Goal: Task Accomplishment & Management: Complete application form

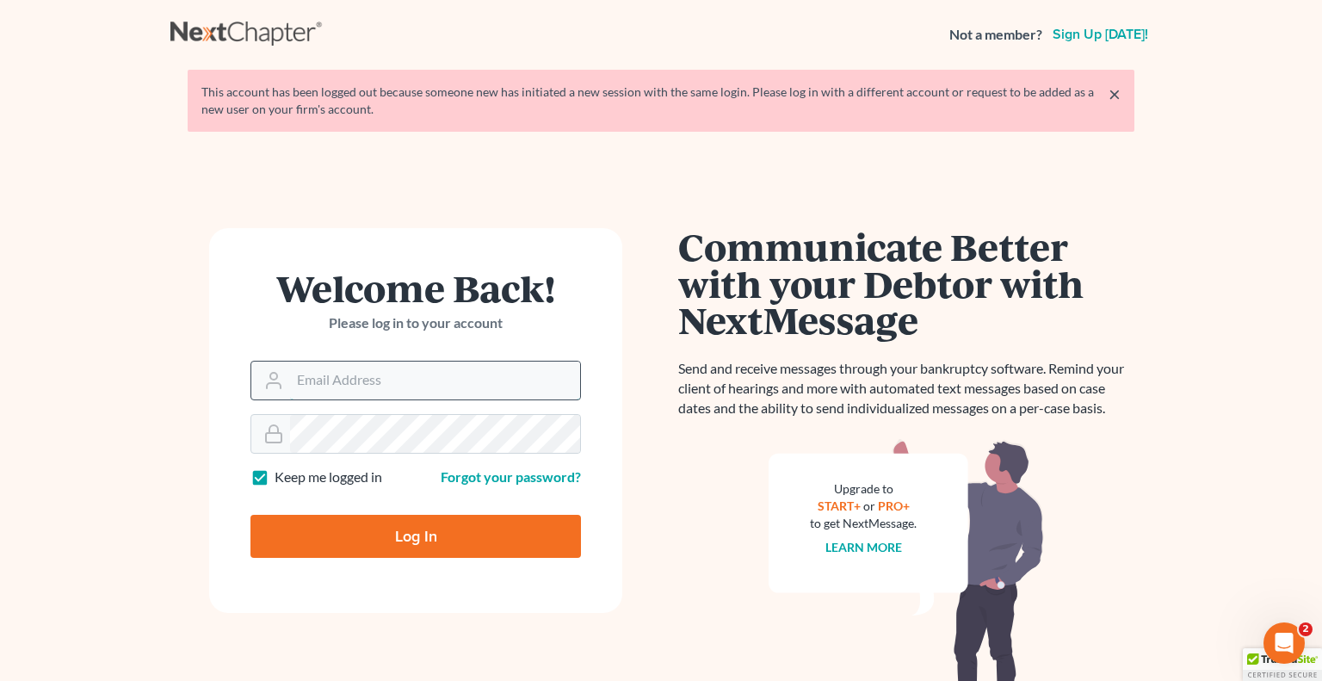
click at [409, 399] on div at bounding box center [416, 381] width 331 height 40
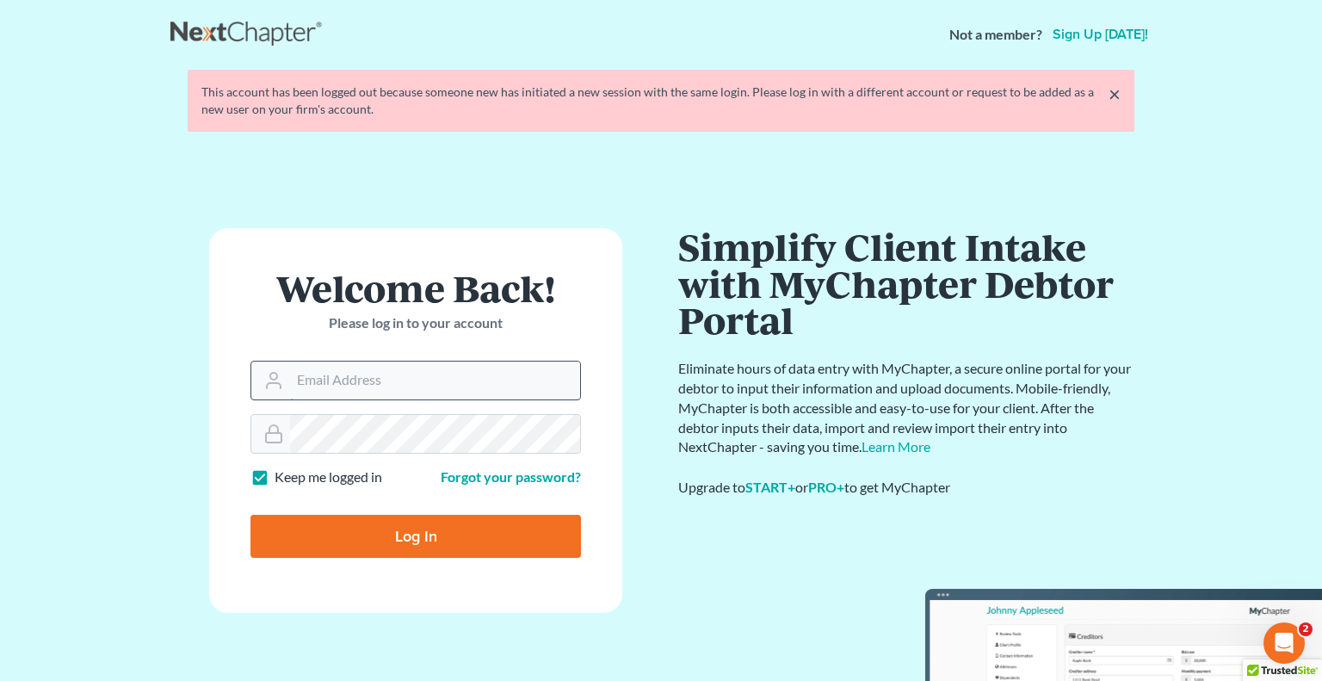
click at [400, 386] on input "Email Address" at bounding box center [435, 381] width 290 height 38
type input "[PERSON_NAME][EMAIL_ADDRESS][DOMAIN_NAME]"
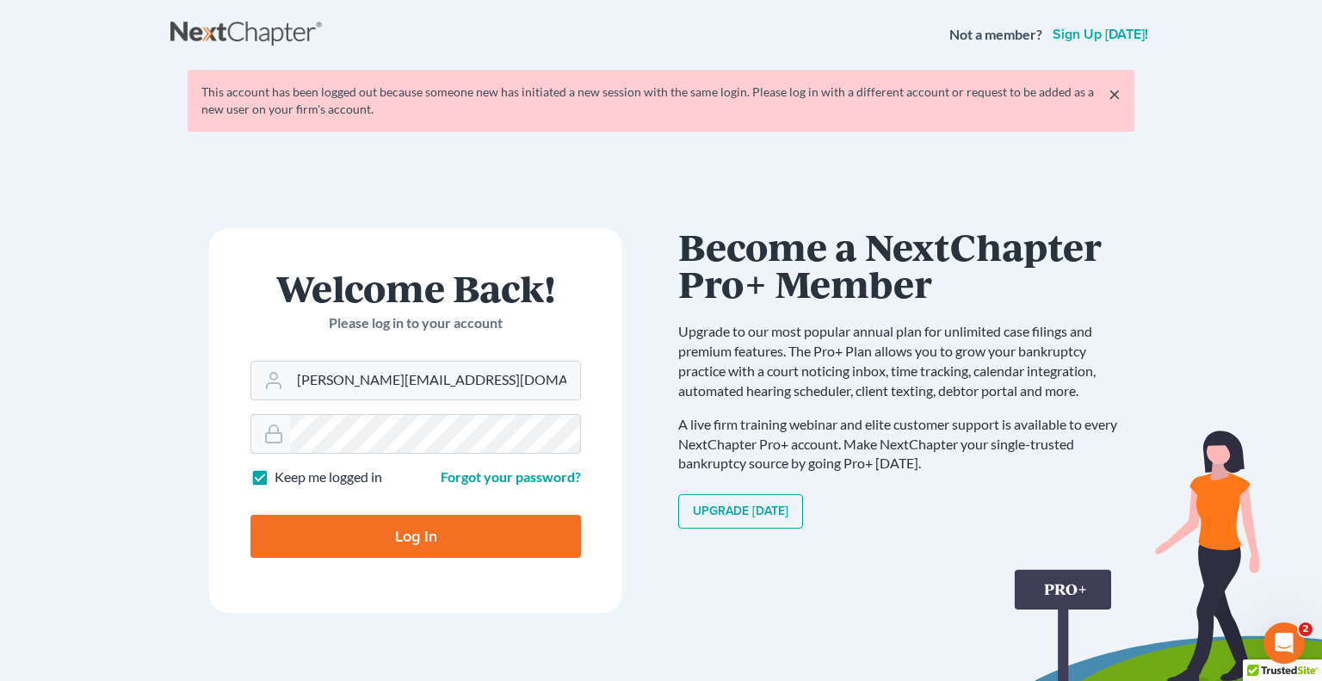
click at [529, 519] on input "Log In" at bounding box center [416, 536] width 331 height 43
type input "Thinking..."
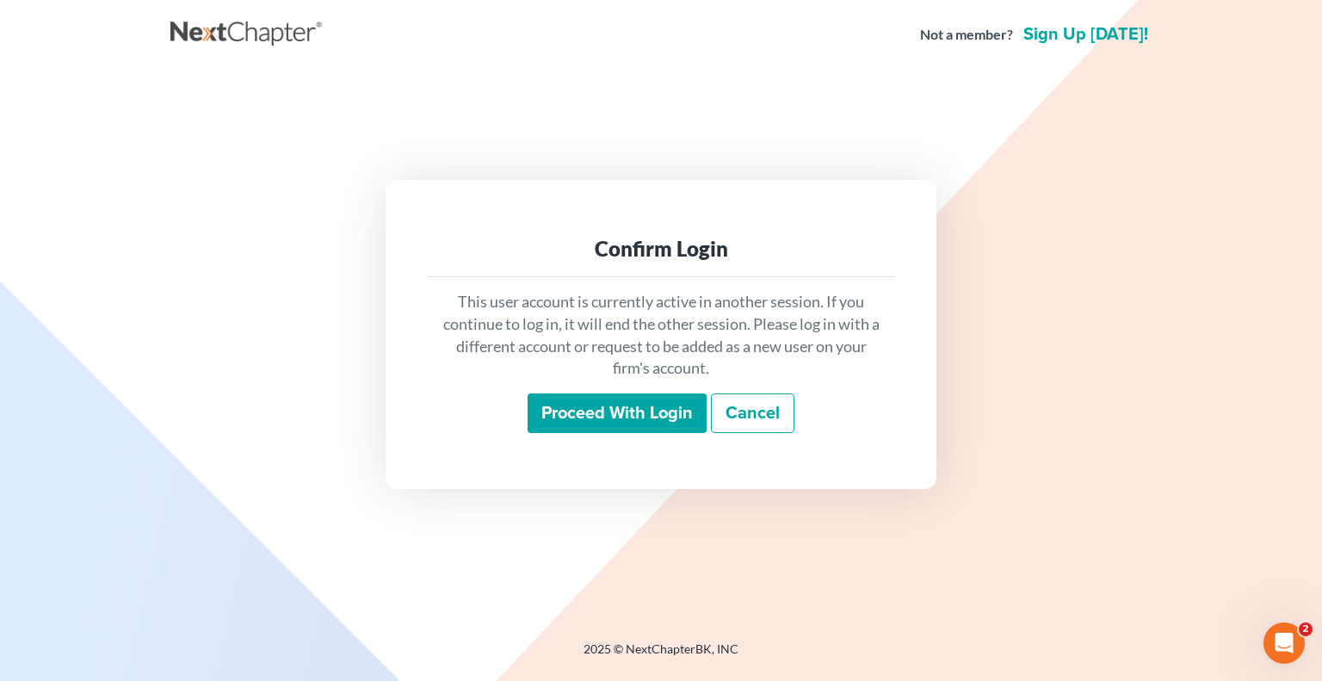
click at [585, 430] on input "Proceed with login" at bounding box center [617, 413] width 179 height 40
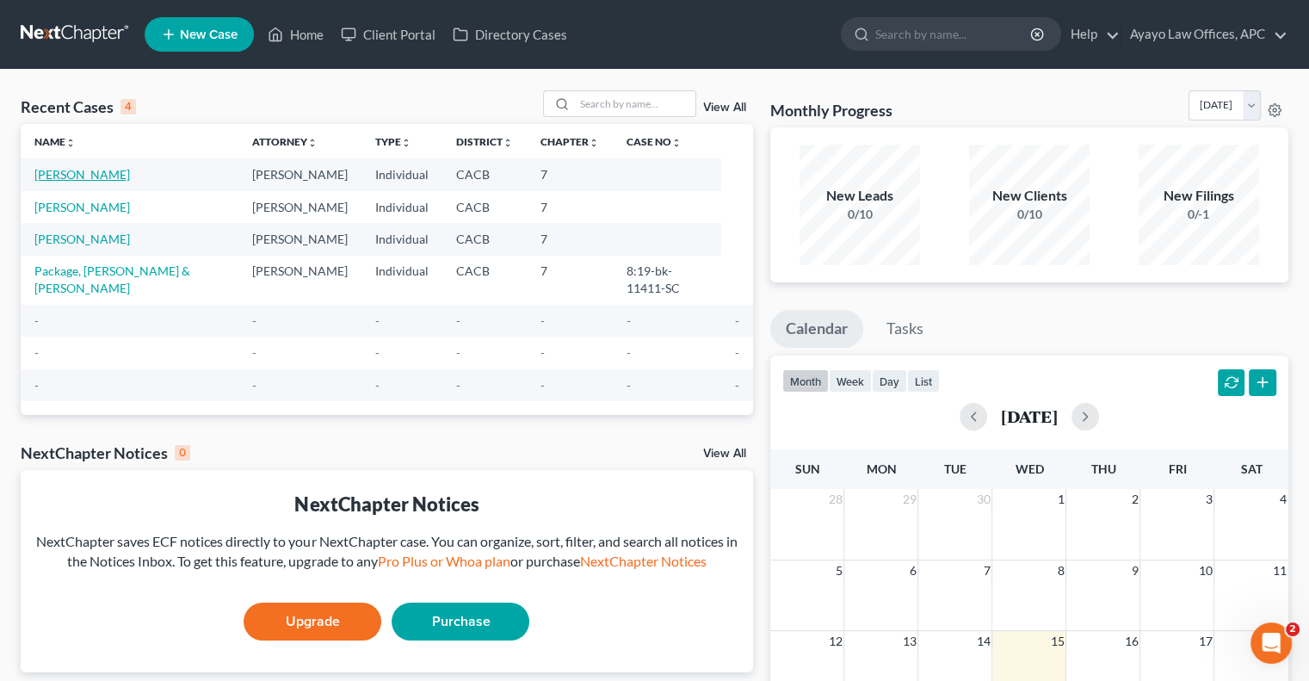
click at [88, 173] on link "[PERSON_NAME]" at bounding box center [82, 174] width 96 height 15
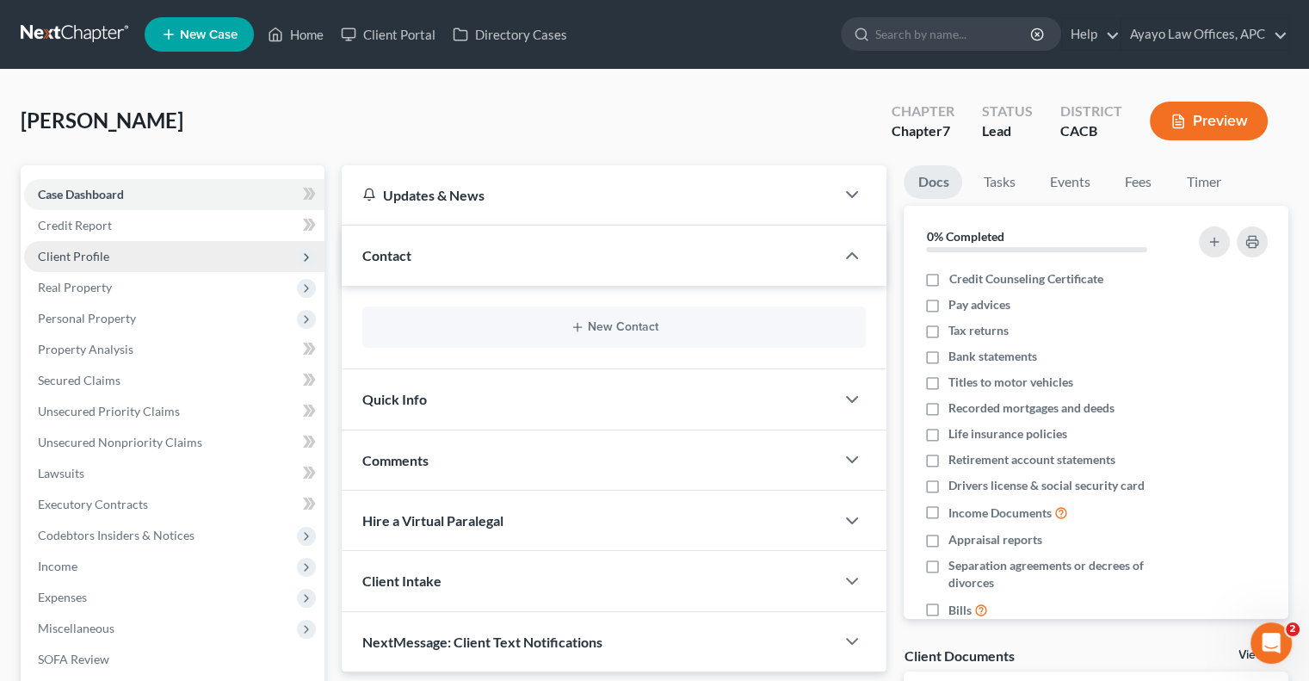
click at [121, 269] on span "Client Profile" at bounding box center [174, 256] width 300 height 31
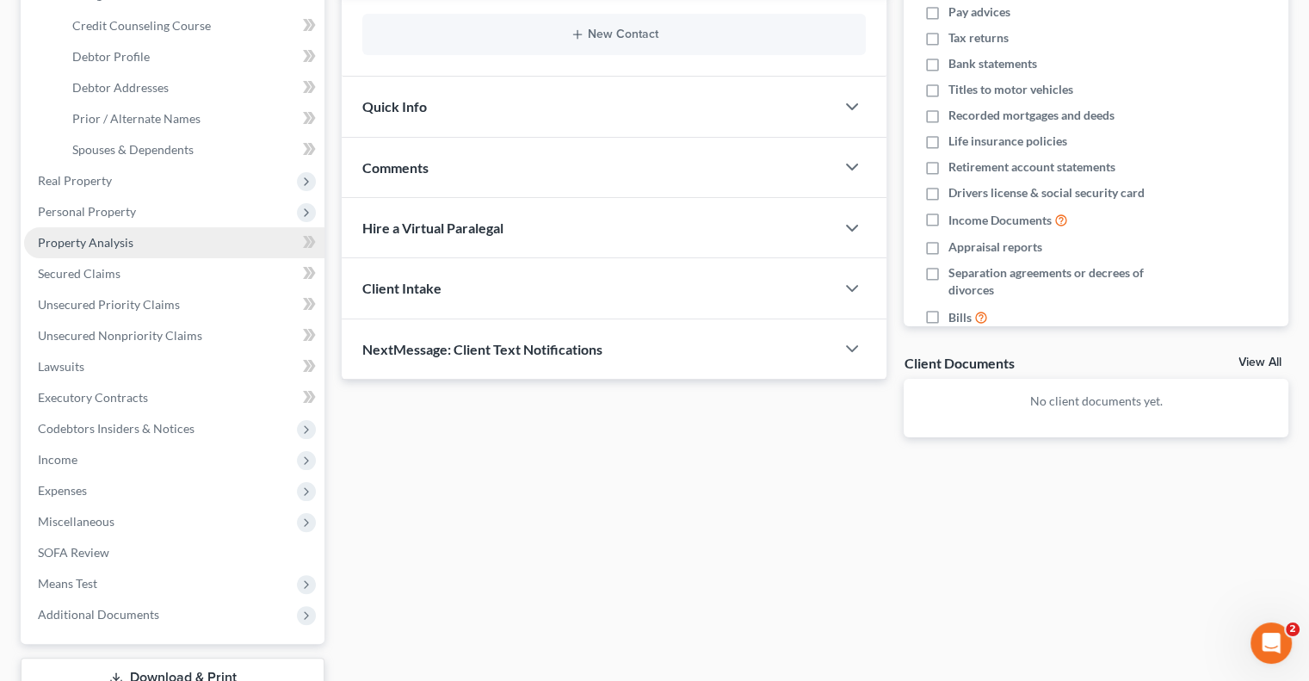
scroll to position [294, 0]
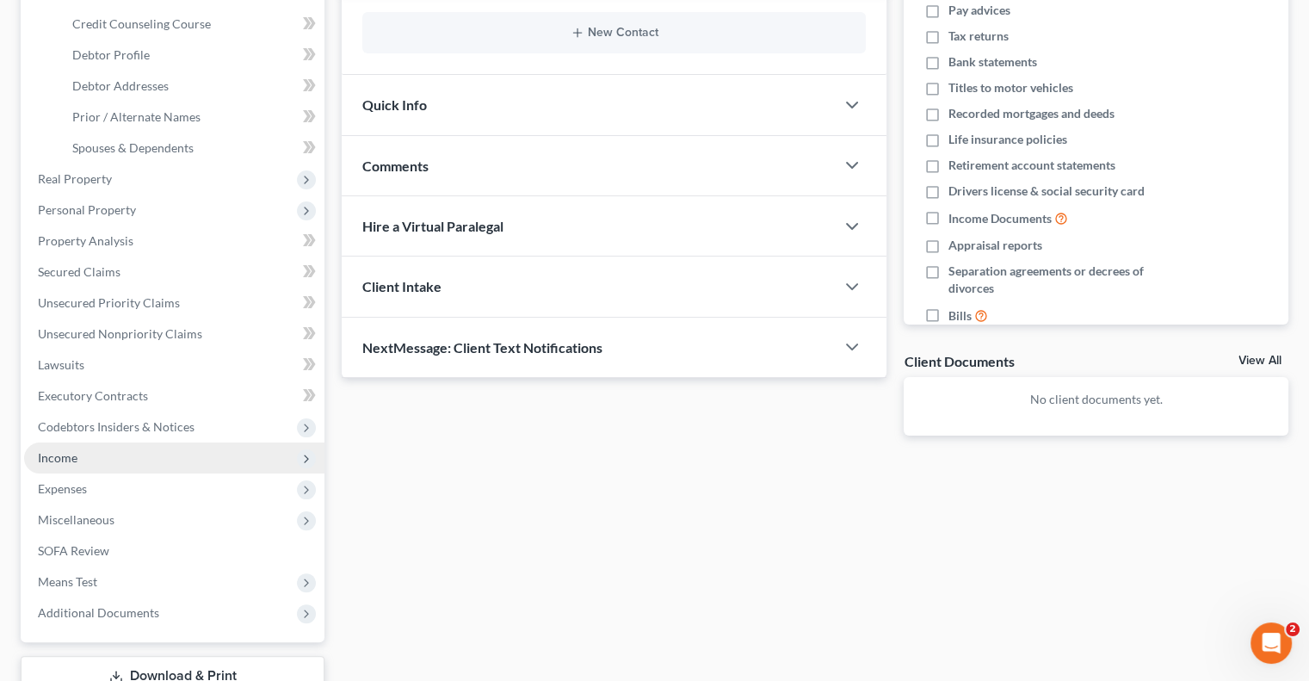
click at [148, 447] on span "Income" at bounding box center [174, 457] width 300 height 31
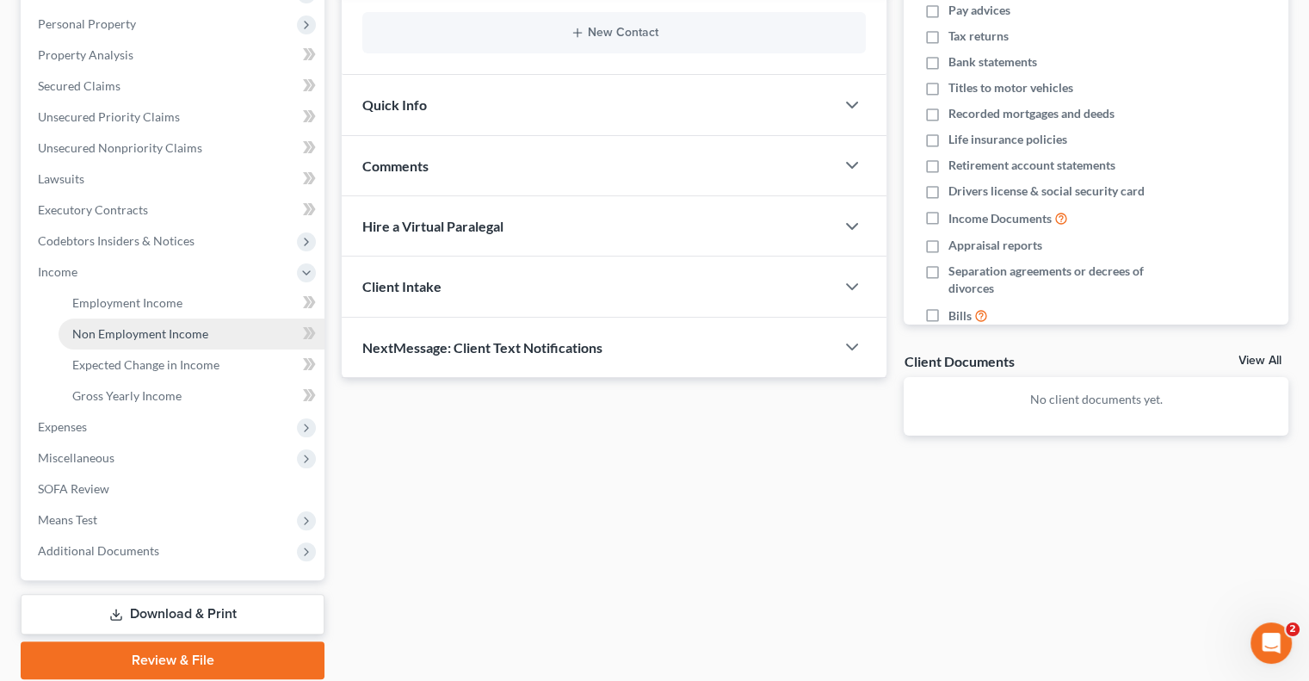
click at [150, 333] on span "Non Employment Income" at bounding box center [140, 333] width 136 height 15
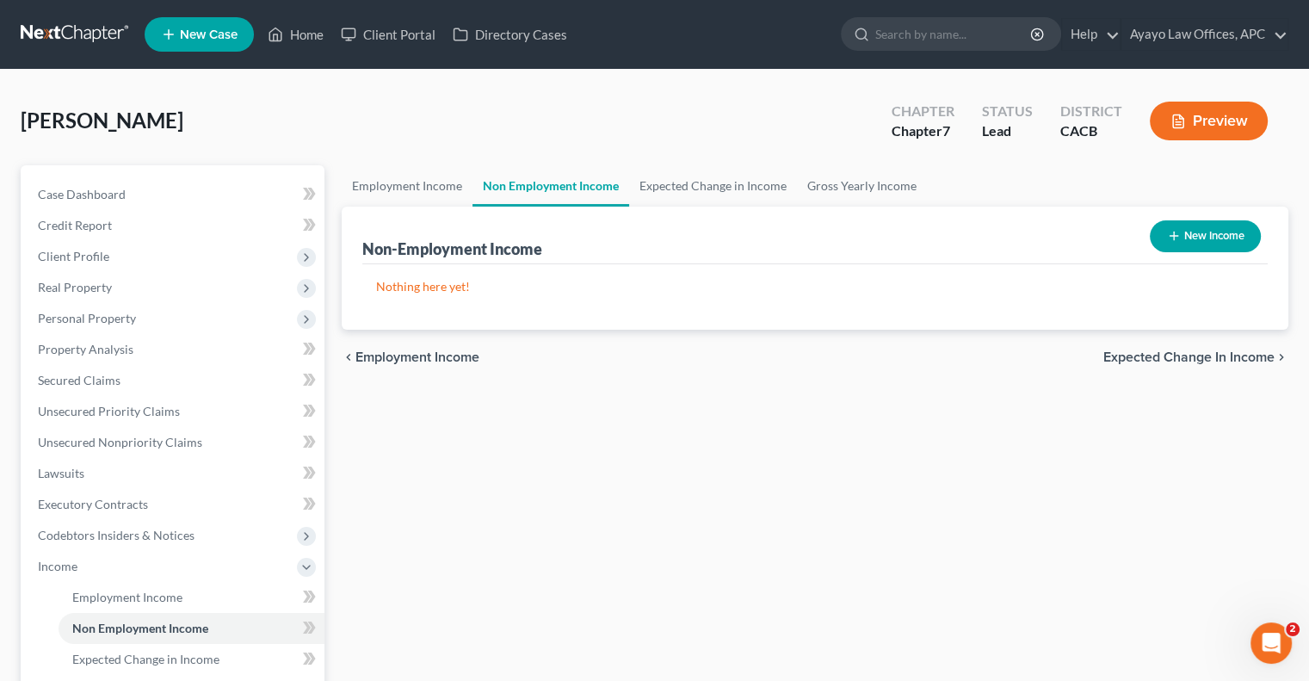
click at [1219, 231] on button "New Income" at bounding box center [1205, 236] width 111 height 32
select select "0"
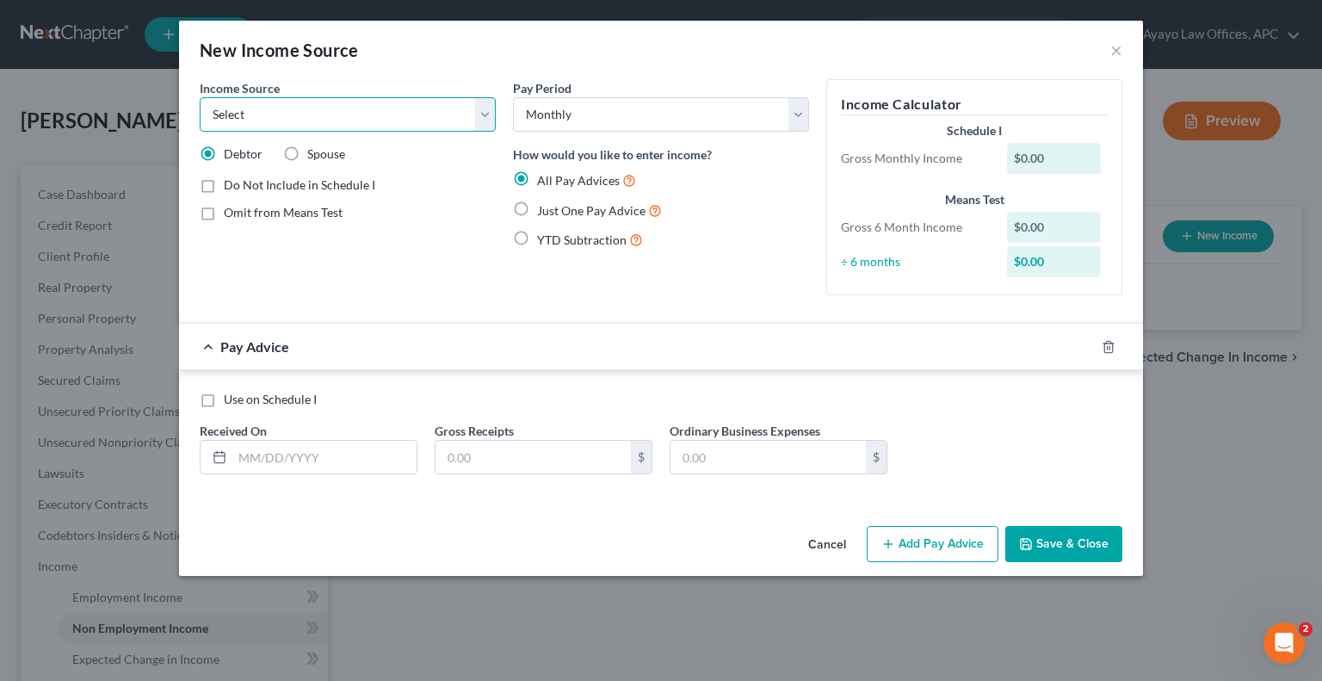
click at [486, 121] on select "Select Unemployment Disability (from employer) Pension Retirement Social Securi…" at bounding box center [348, 114] width 296 height 34
click at [480, 112] on select "Select Unemployment Disability (from employer) Pension Retirement Social Securi…" at bounding box center [348, 114] width 296 height 34
select select "7"
click at [200, 97] on select "Select Unemployment Disability (from employer) Pension Retirement Social Securi…" at bounding box center [348, 114] width 296 height 34
click at [1059, 152] on div "$0.00" at bounding box center [1054, 158] width 95 height 31
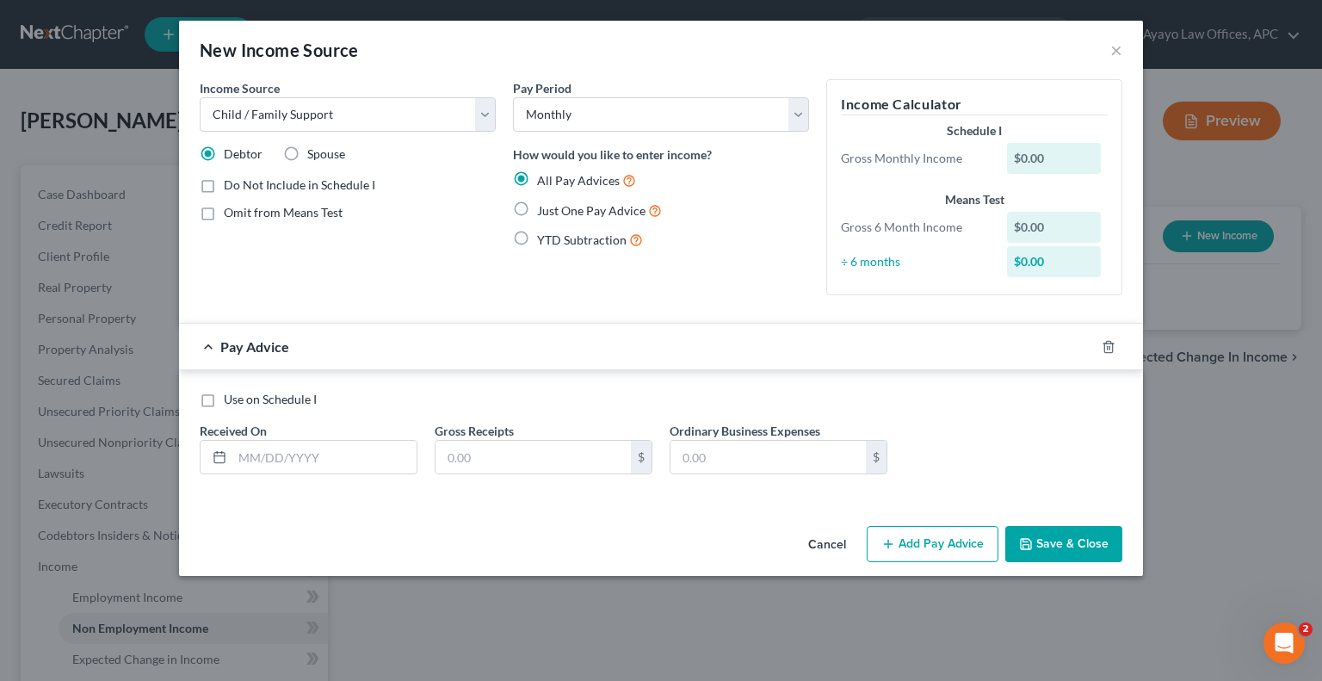
click at [1054, 555] on button "Save & Close" at bounding box center [1064, 544] width 117 height 36
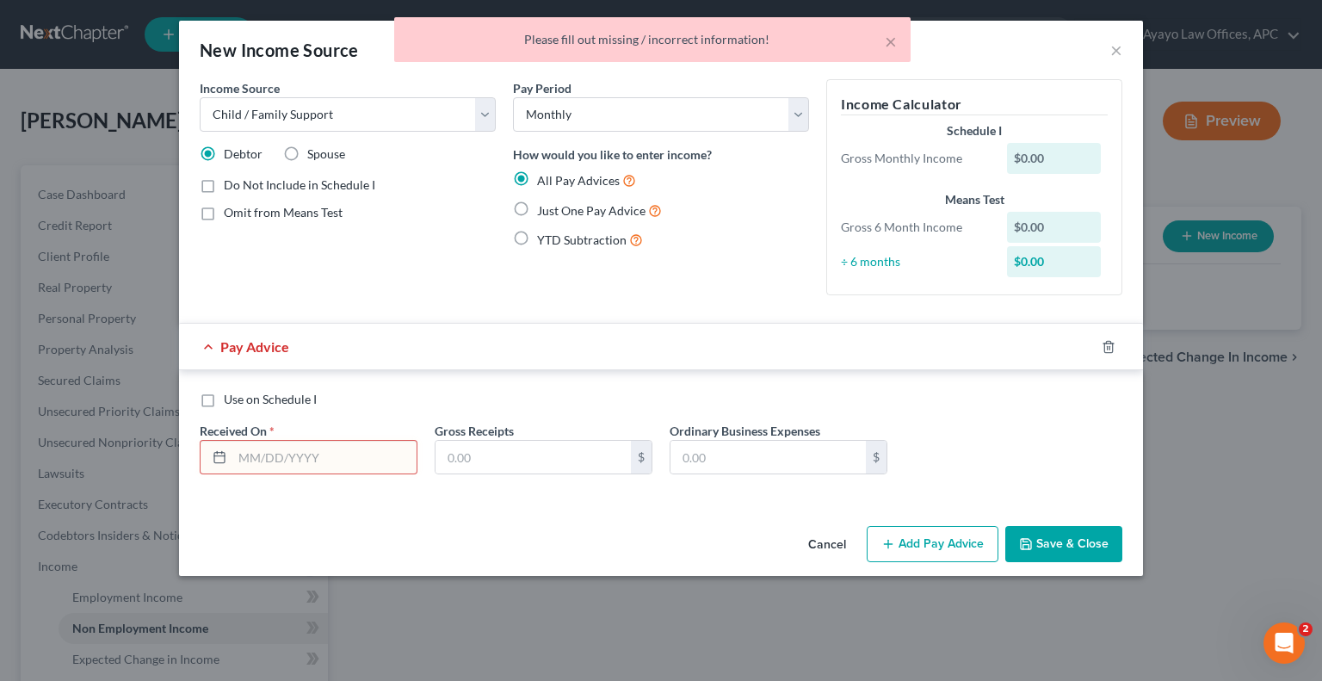
click at [306, 466] on input "text" at bounding box center [324, 457] width 184 height 33
click at [241, 448] on input "text" at bounding box center [324, 457] width 184 height 33
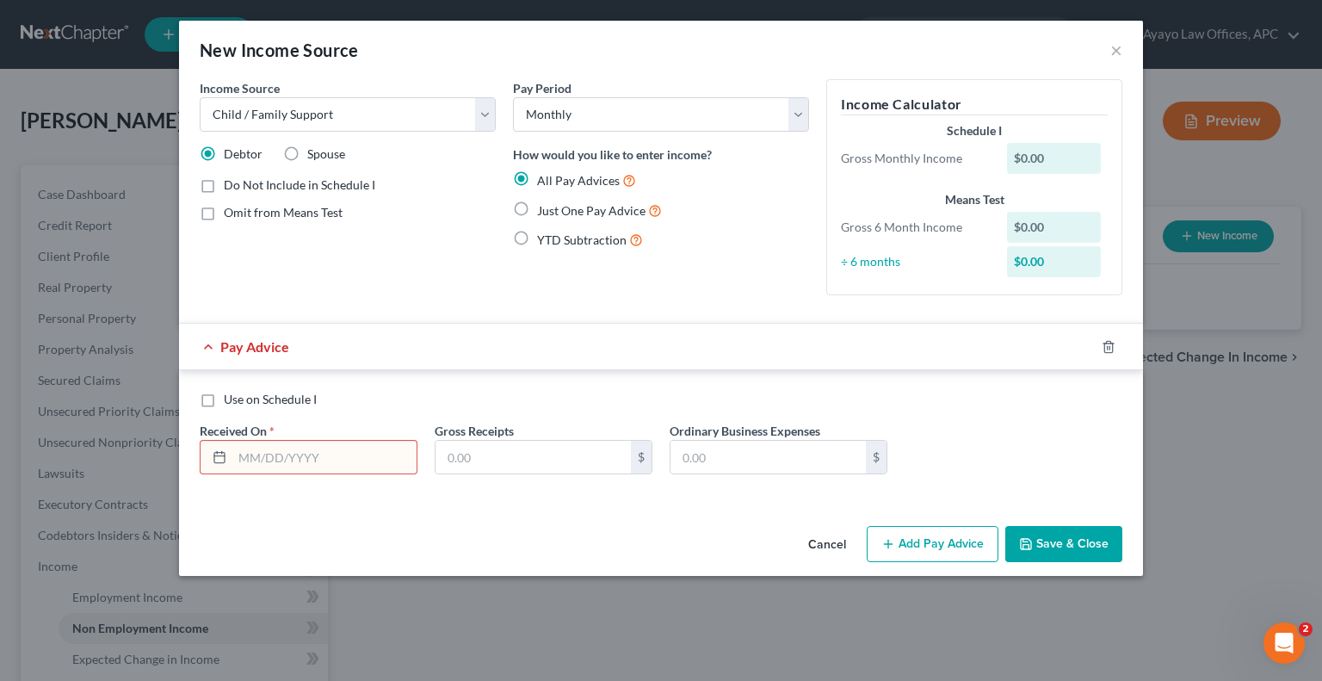
type input "0"
type input "[DATE]"
click at [515, 526] on div "Cancel Add Pay Advice Save & Close" at bounding box center [661, 547] width 964 height 57
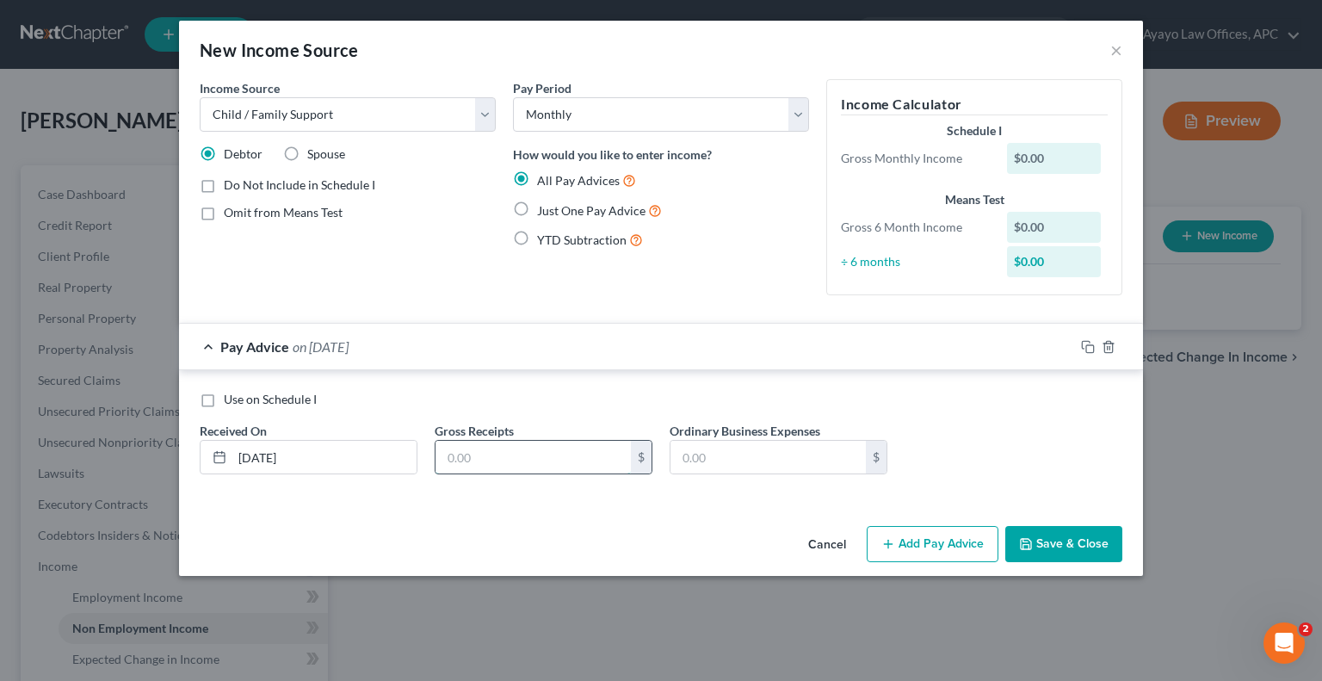
click at [506, 457] on input "text" at bounding box center [533, 457] width 195 height 33
type input "300"
click at [523, 516] on div "Income Source * Select Unemployment Disability (from employer) Pension Retireme…" at bounding box center [661, 299] width 964 height 440
click at [491, 121] on select "Select Unemployment Disability (from employer) Pension Retirement Social Securi…" at bounding box center [348, 114] width 296 height 34
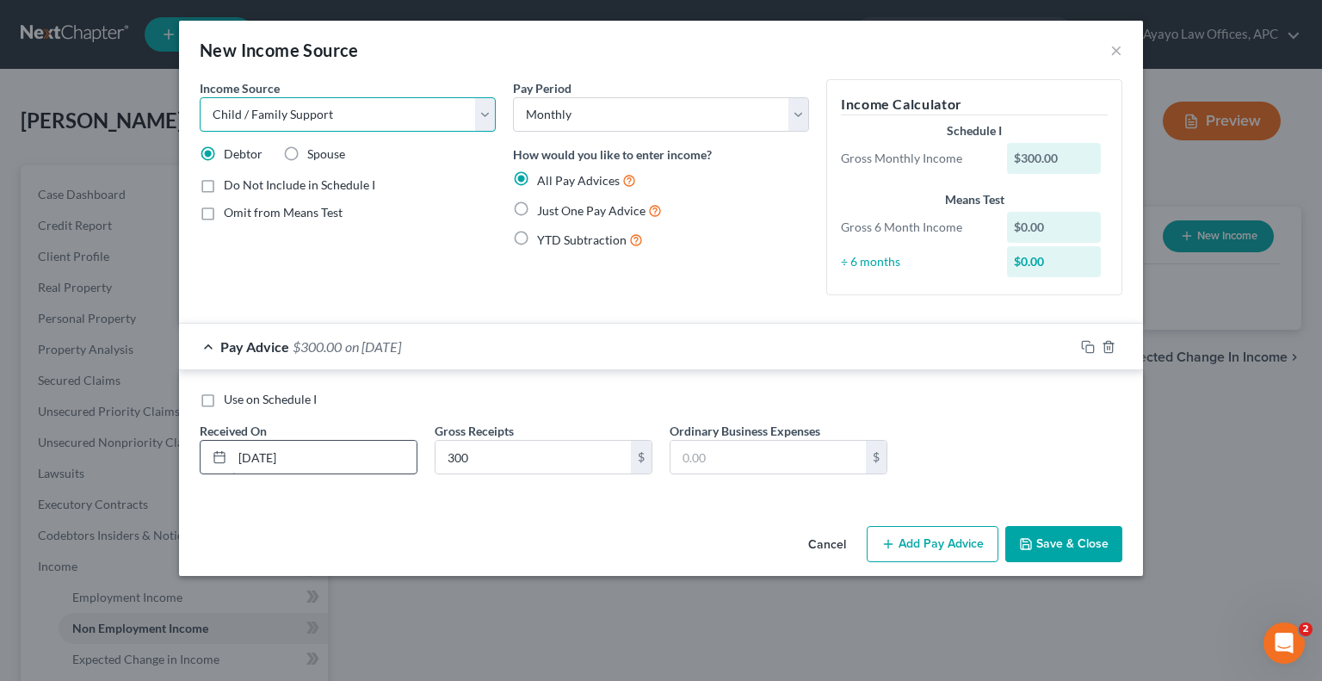
select select "5"
click at [200, 97] on select "Select Unemployment Disability (from employer) Pension Retirement Social Securi…" at bounding box center [348, 114] width 296 height 34
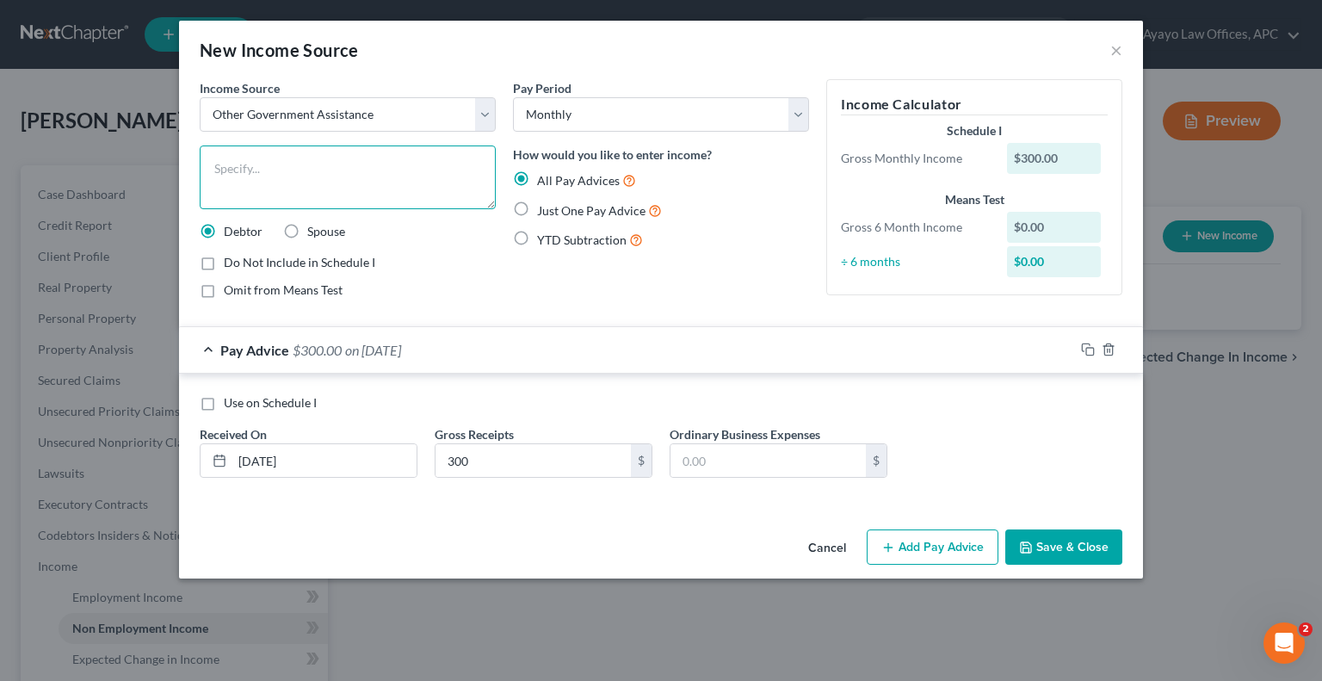
click at [420, 164] on textarea at bounding box center [348, 177] width 296 height 64
type textarea "EBT"
click at [504, 460] on input "300" at bounding box center [533, 460] width 195 height 33
click at [498, 379] on div "Use on Schedule I Received On * [DATE] Gross Receipts 300 $ Ordinary Business E…" at bounding box center [661, 440] width 964 height 132
click at [1085, 352] on icon "button" at bounding box center [1088, 350] width 14 height 14
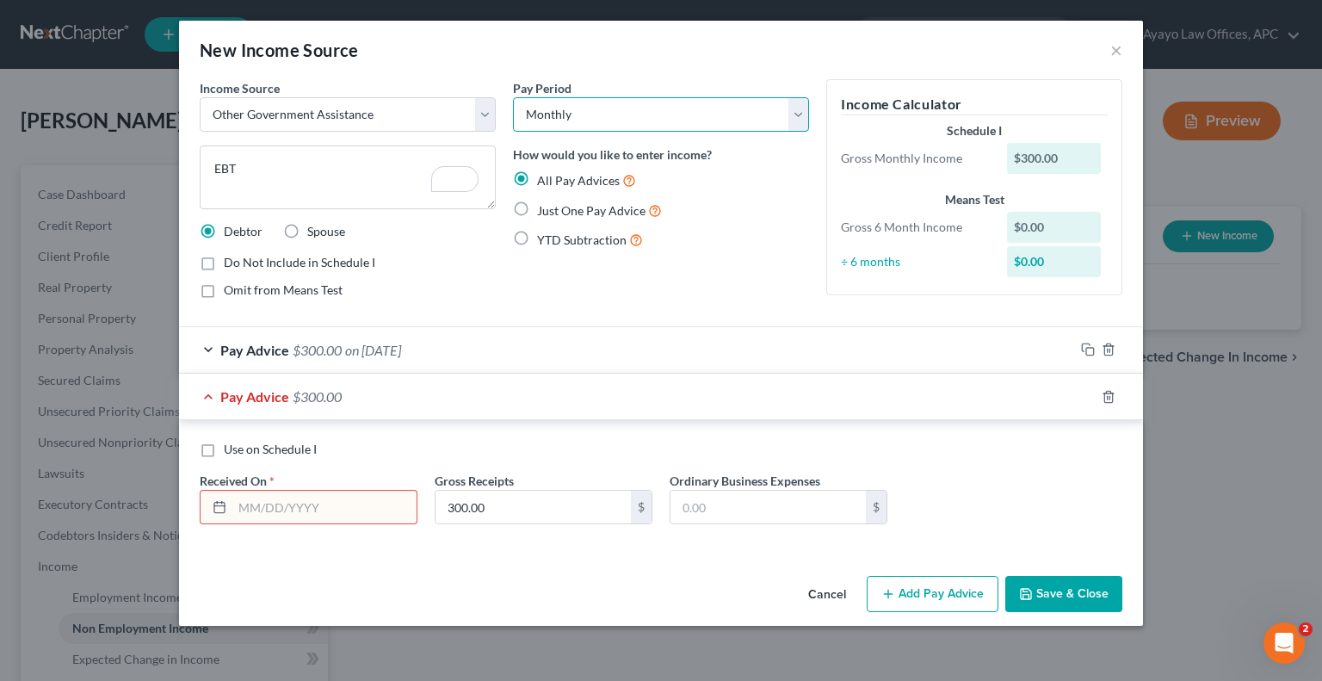
click at [760, 108] on select "Select Monthly Twice Monthly Every Other Week Weekly" at bounding box center [661, 114] width 296 height 34
click at [290, 516] on input "text" at bounding box center [324, 507] width 184 height 33
click at [1108, 397] on line "button" at bounding box center [1108, 397] width 0 height 3
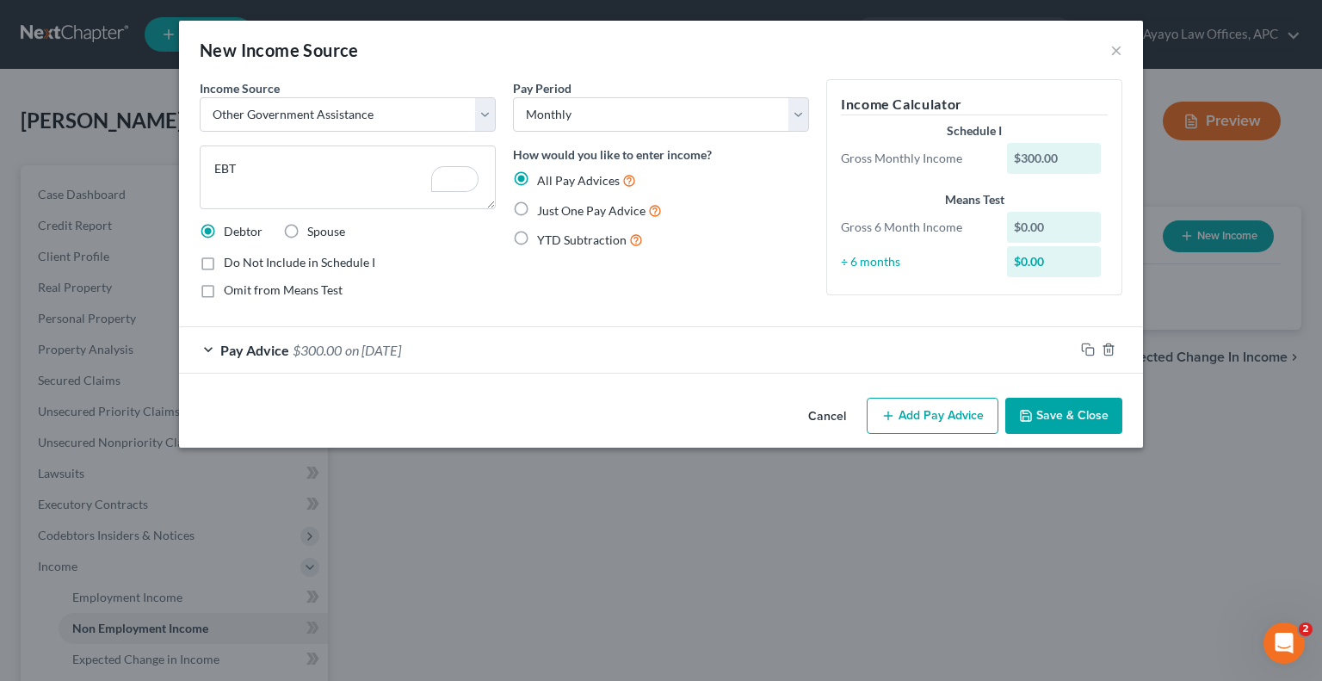
click at [1026, 411] on icon "button" at bounding box center [1026, 416] width 14 height 14
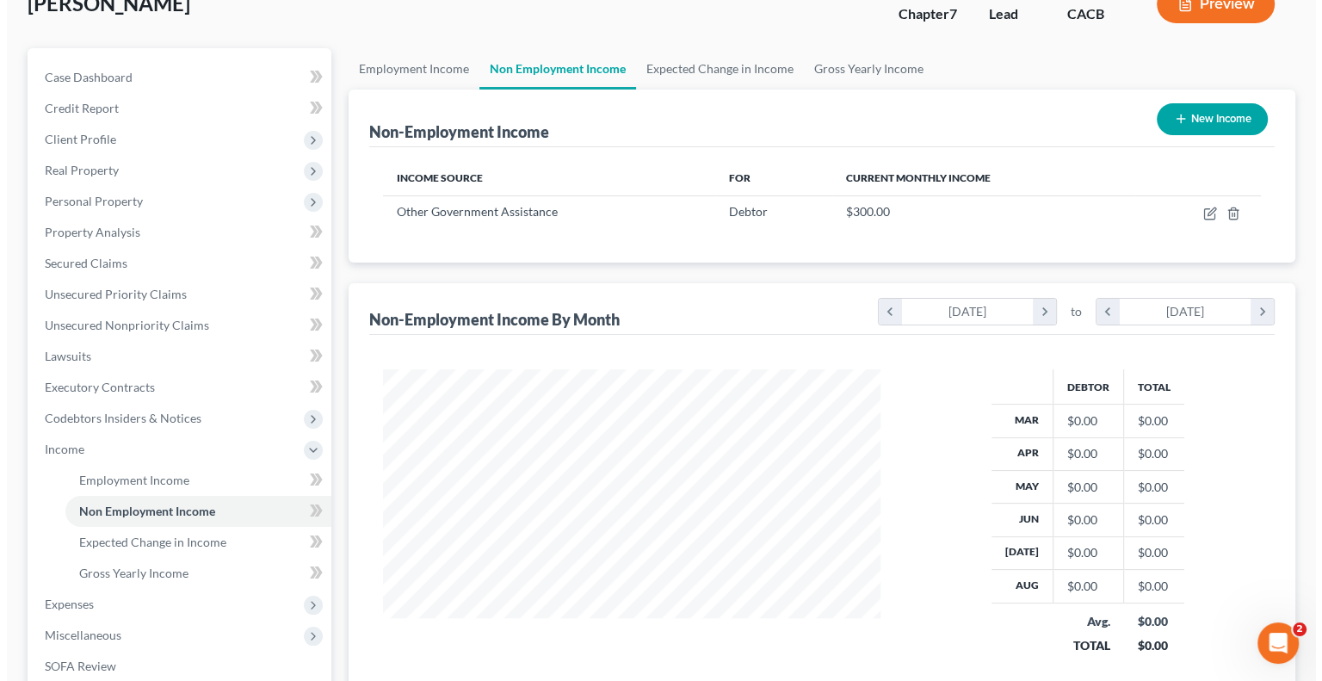
scroll to position [108, 0]
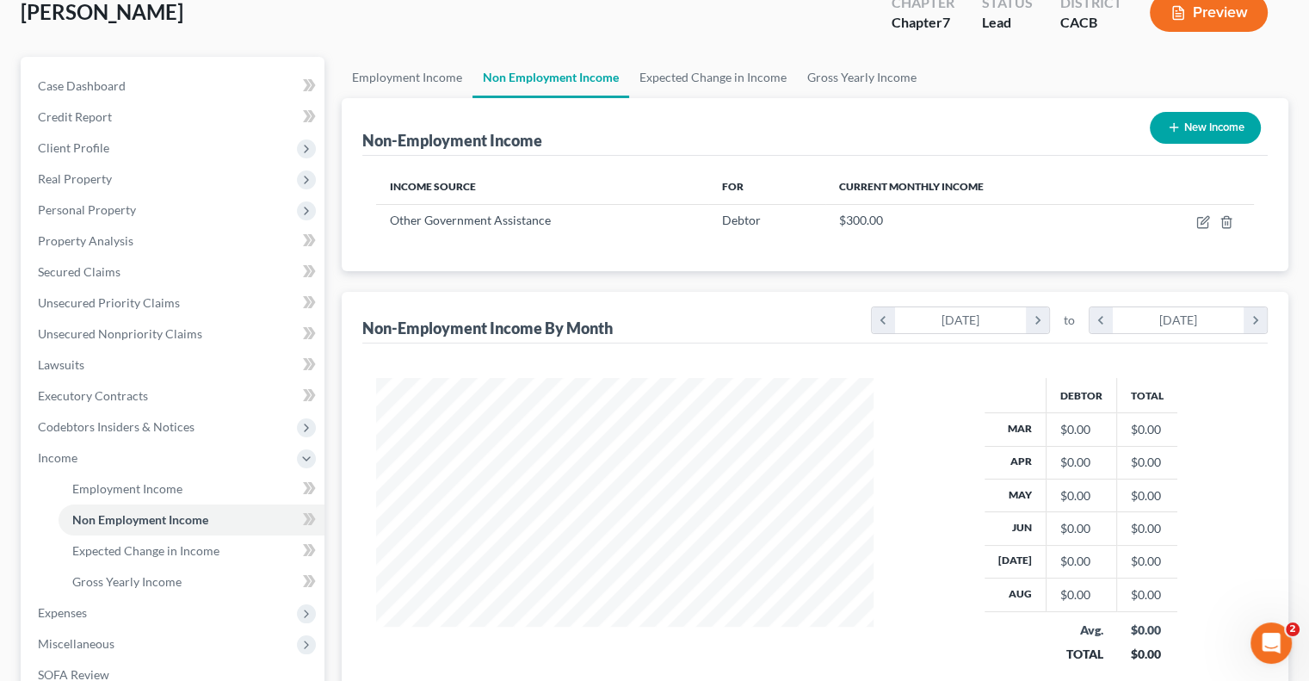
click at [1173, 123] on icon "button" at bounding box center [1174, 128] width 14 height 14
select select "0"
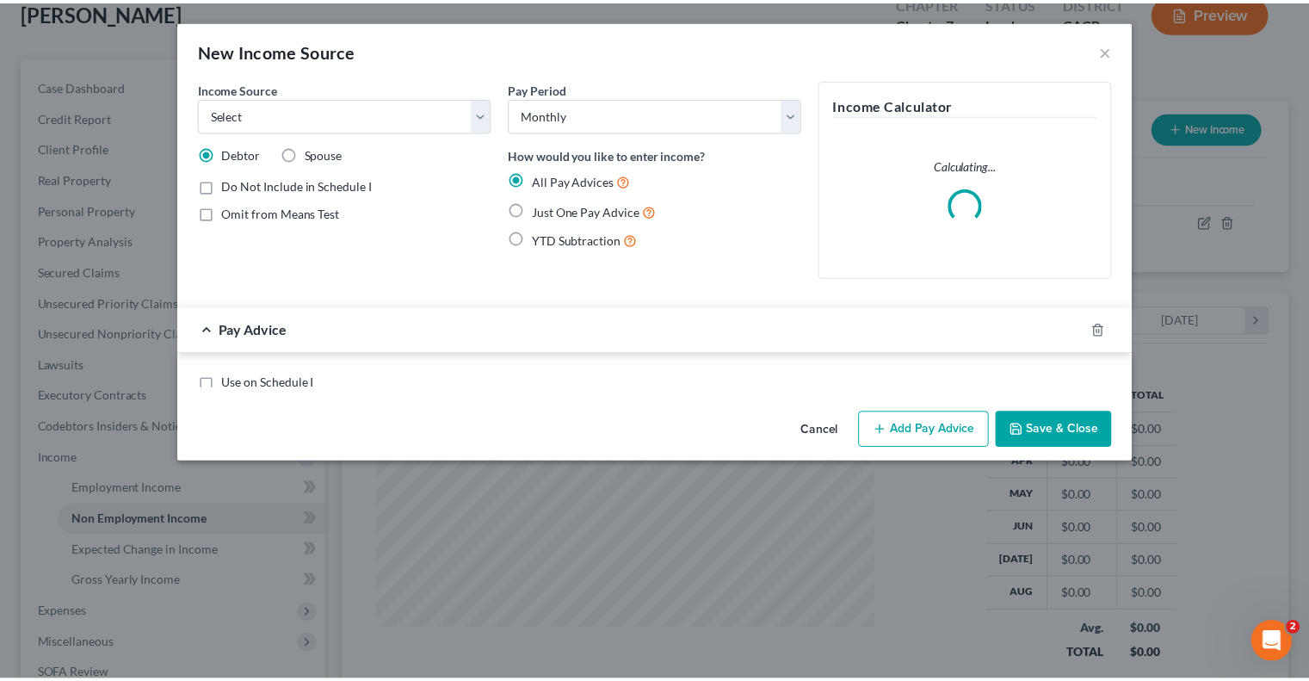
scroll to position [306, 537]
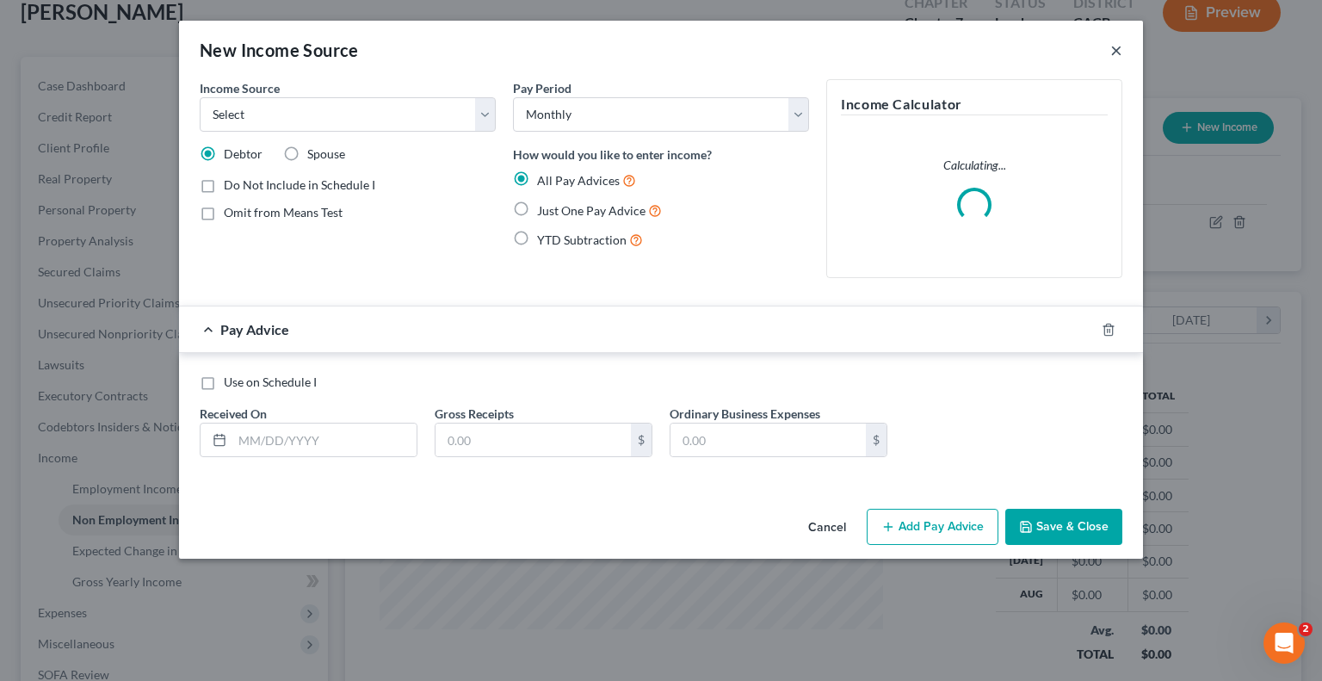
click at [1116, 60] on button "×" at bounding box center [1117, 50] width 12 height 21
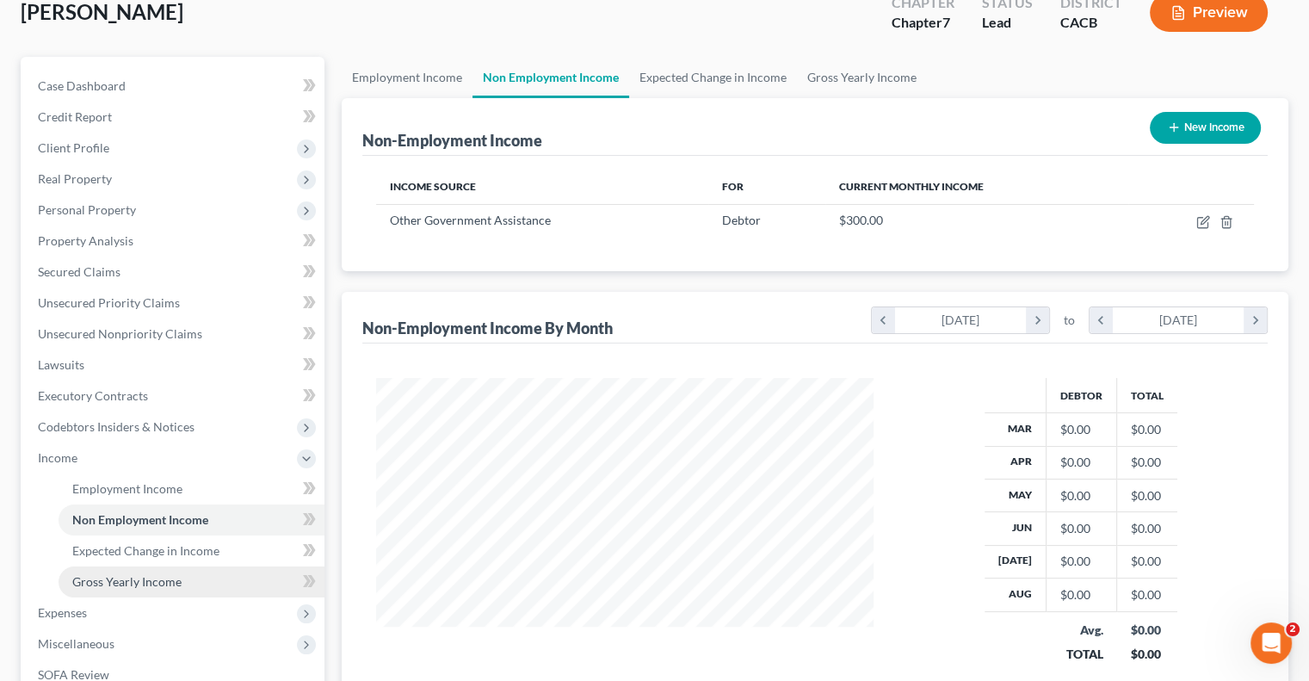
scroll to position [356, 0]
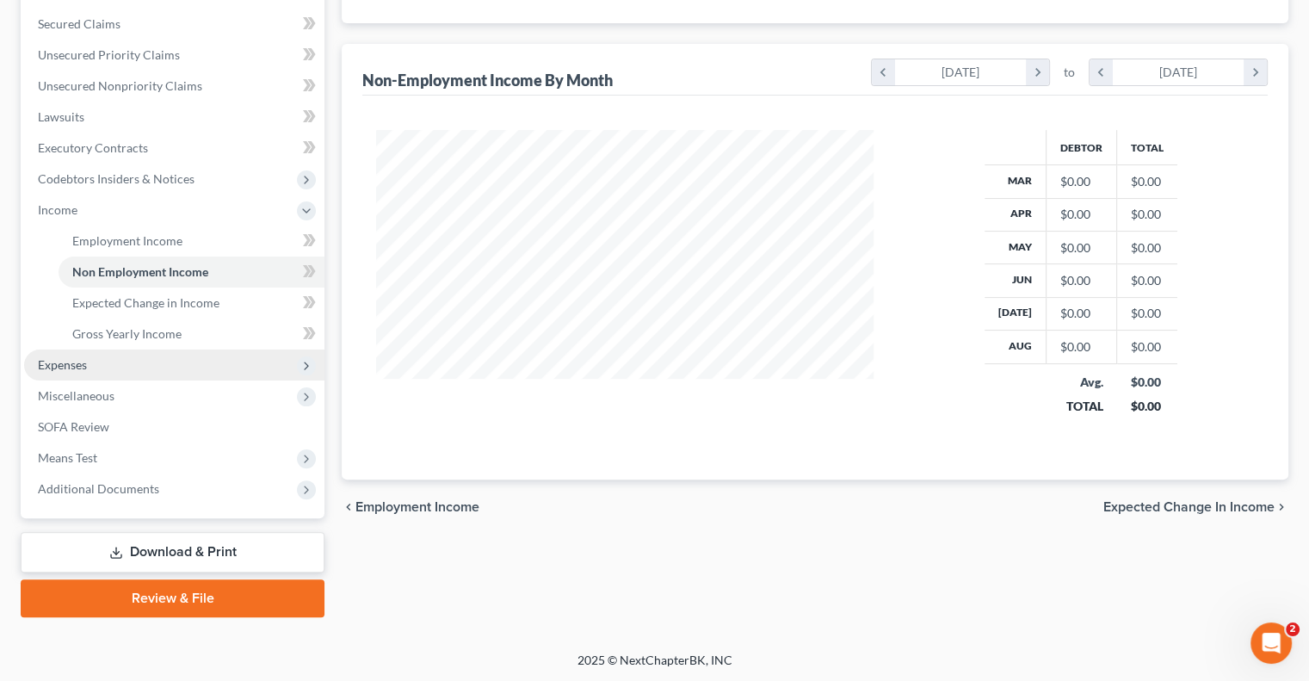
click at [137, 366] on span "Expenses" at bounding box center [174, 365] width 300 height 31
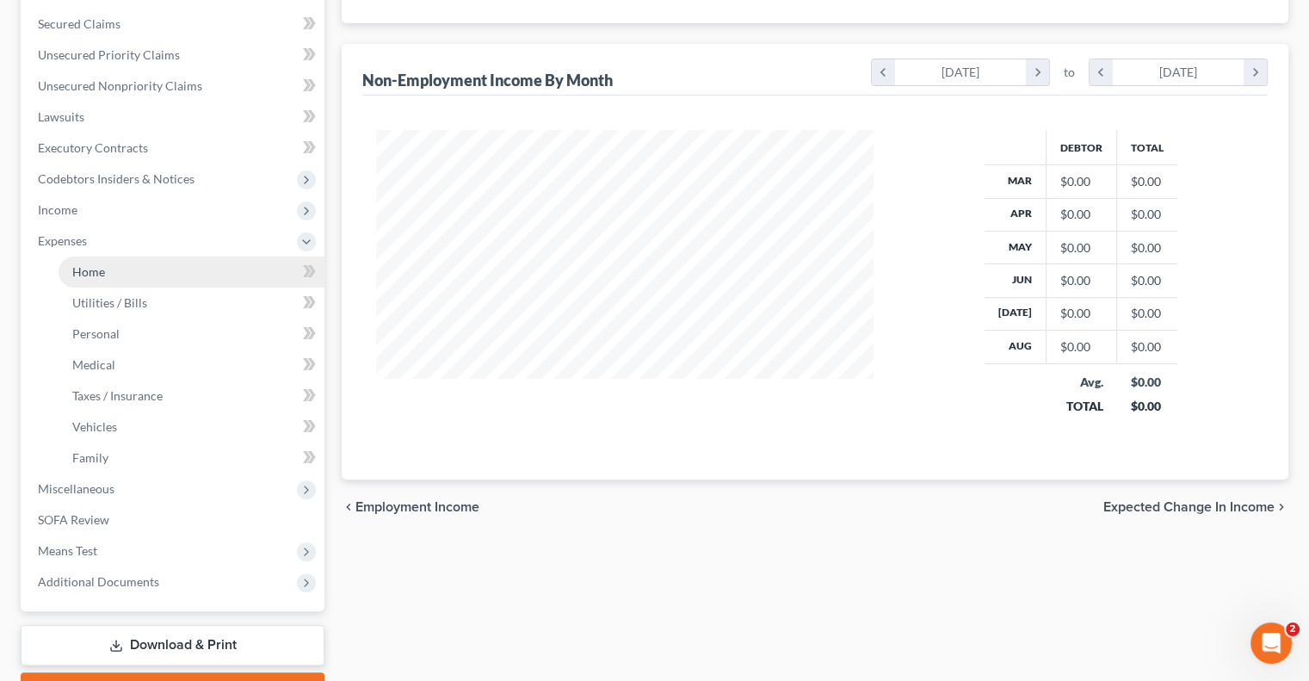
click at [151, 278] on link "Home" at bounding box center [192, 272] width 266 height 31
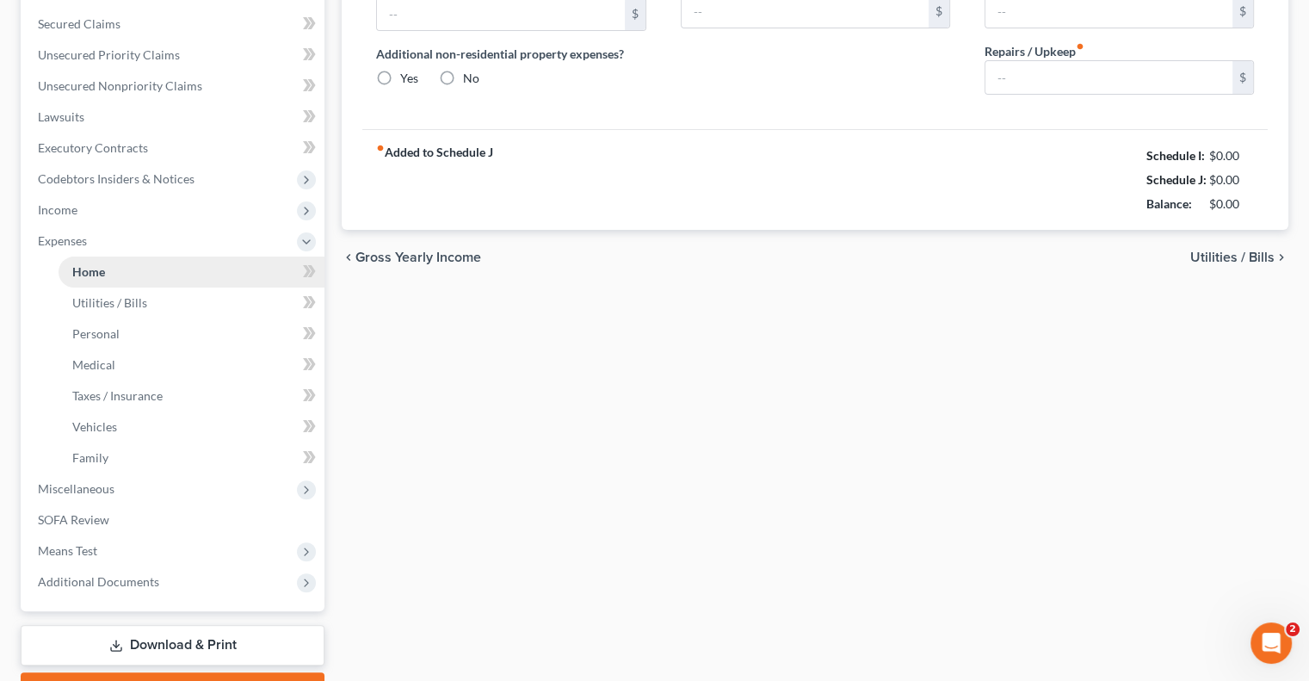
type input "0.00"
radio input "true"
type input "0.00"
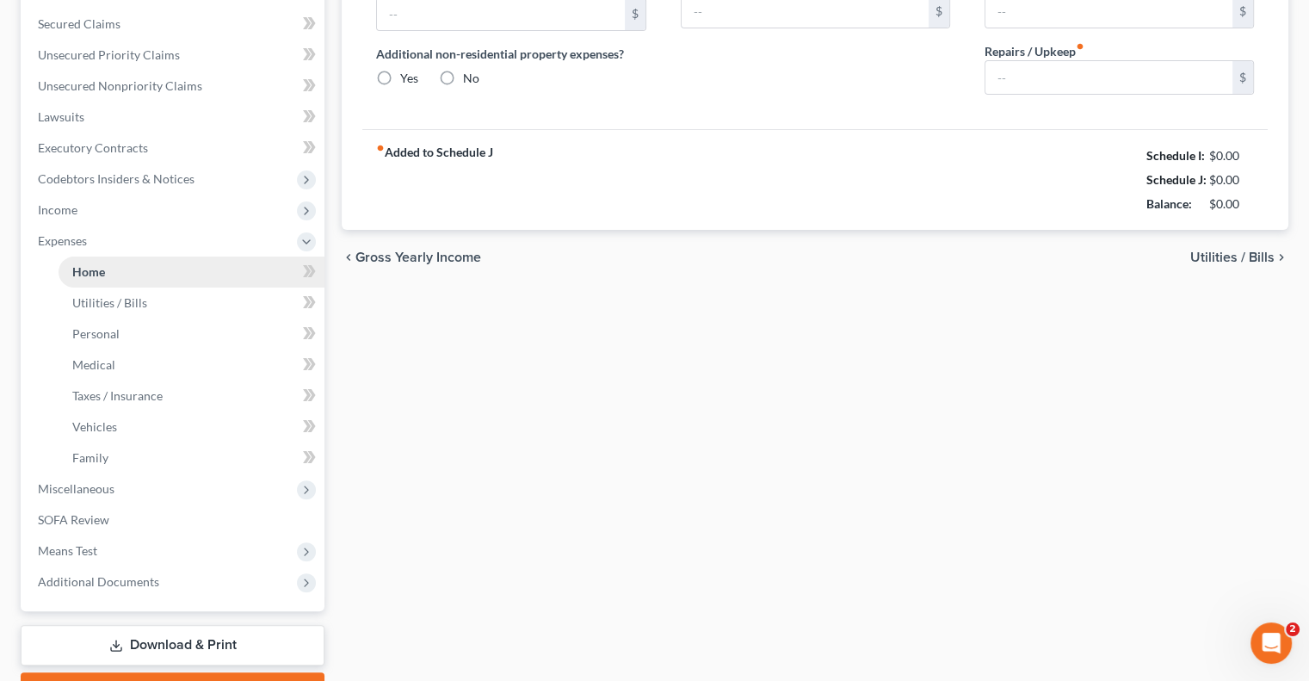
type input "0.00"
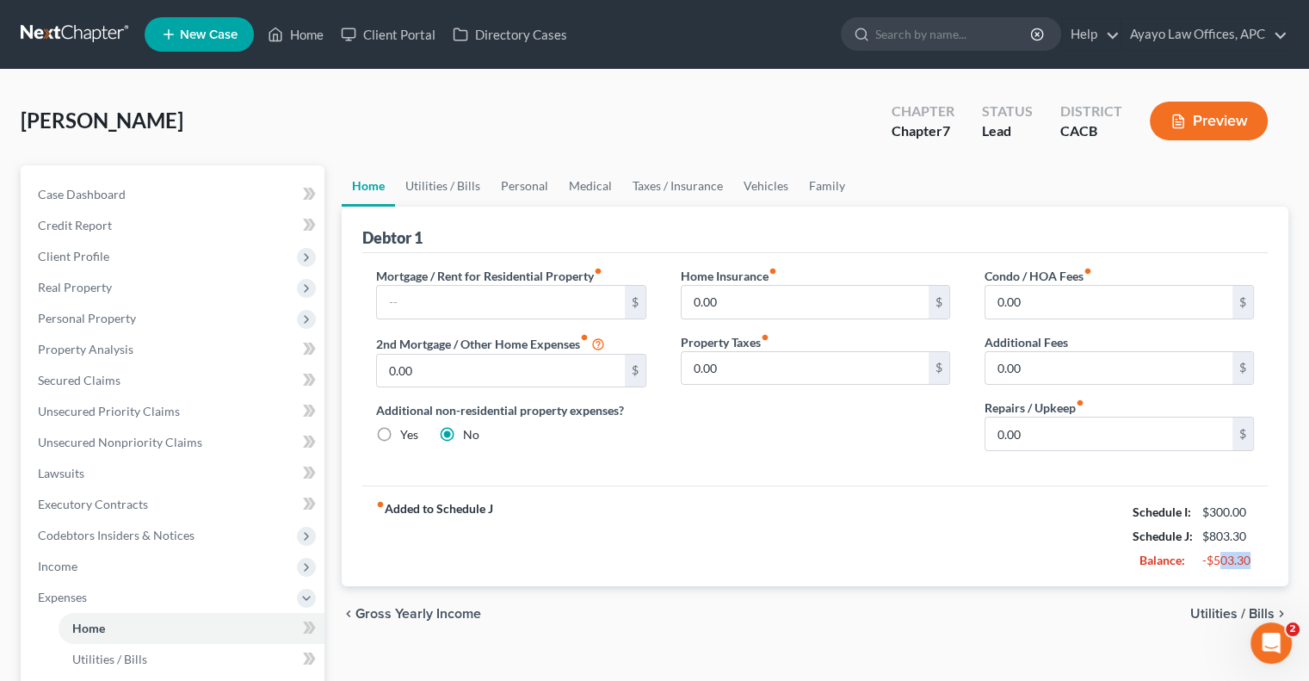
drag, startPoint x: 1253, startPoint y: 560, endPoint x: 1216, endPoint y: 559, distance: 36.2
click at [1216, 559] on div "-$503.30" at bounding box center [1229, 560] width 53 height 17
click at [201, 555] on span "Income" at bounding box center [174, 566] width 300 height 31
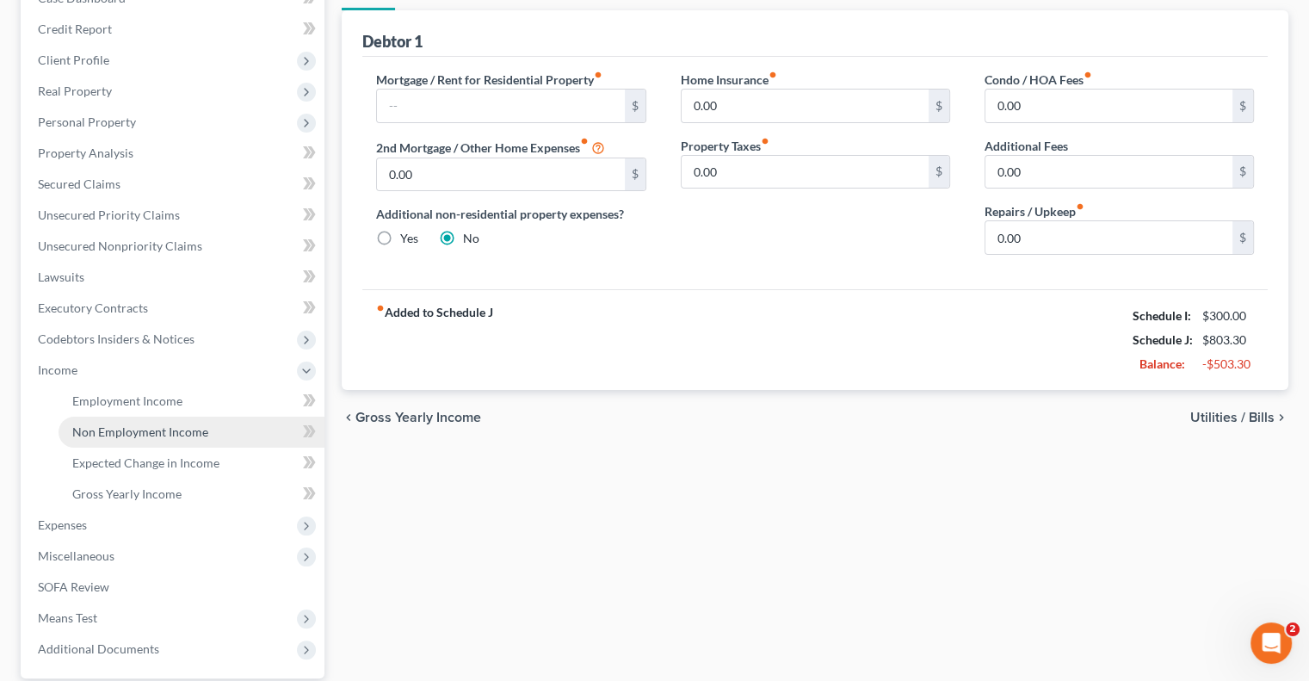
click at [214, 426] on link "Non Employment Income" at bounding box center [192, 432] width 266 height 31
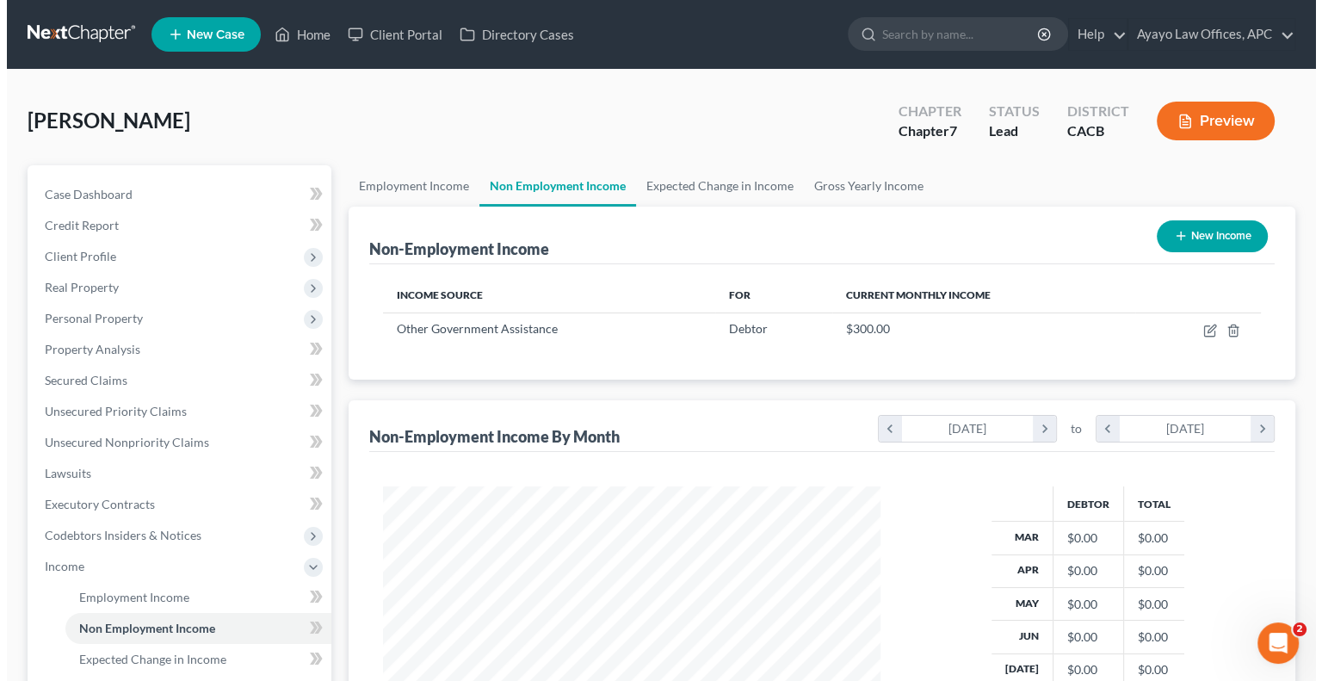
scroll to position [33, 0]
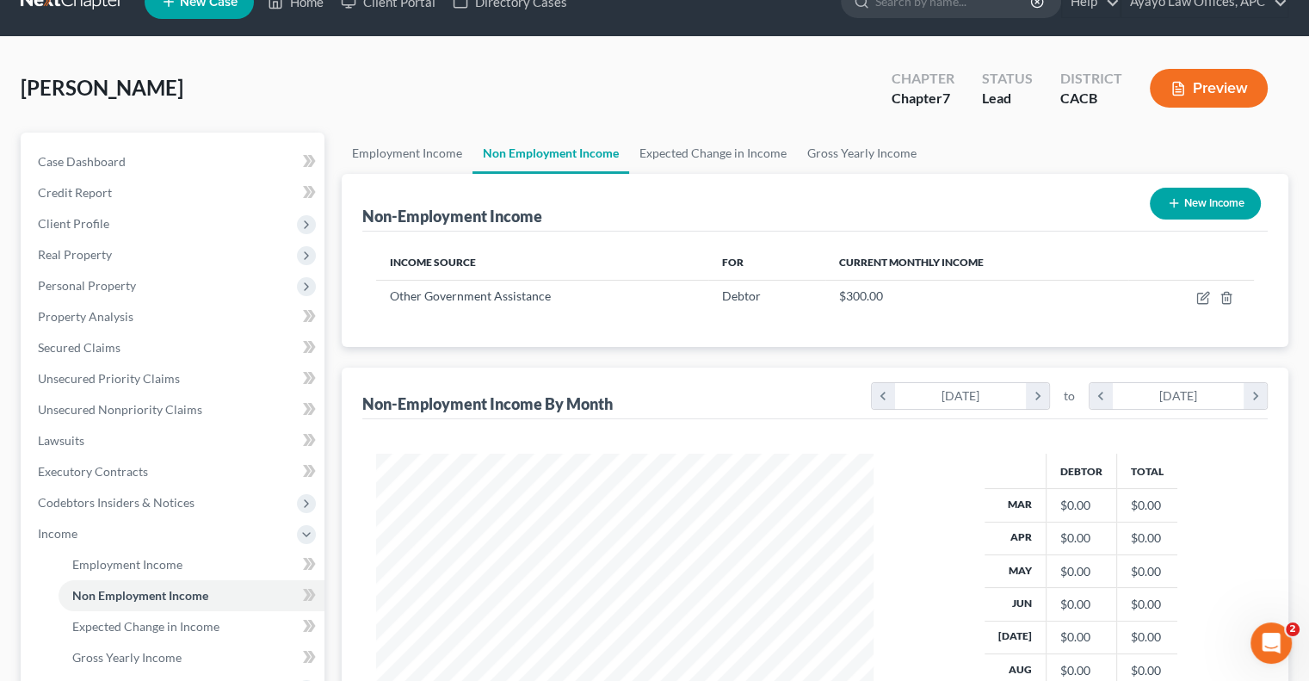
click at [1210, 192] on button "New Income" at bounding box center [1205, 204] width 111 height 32
select select "0"
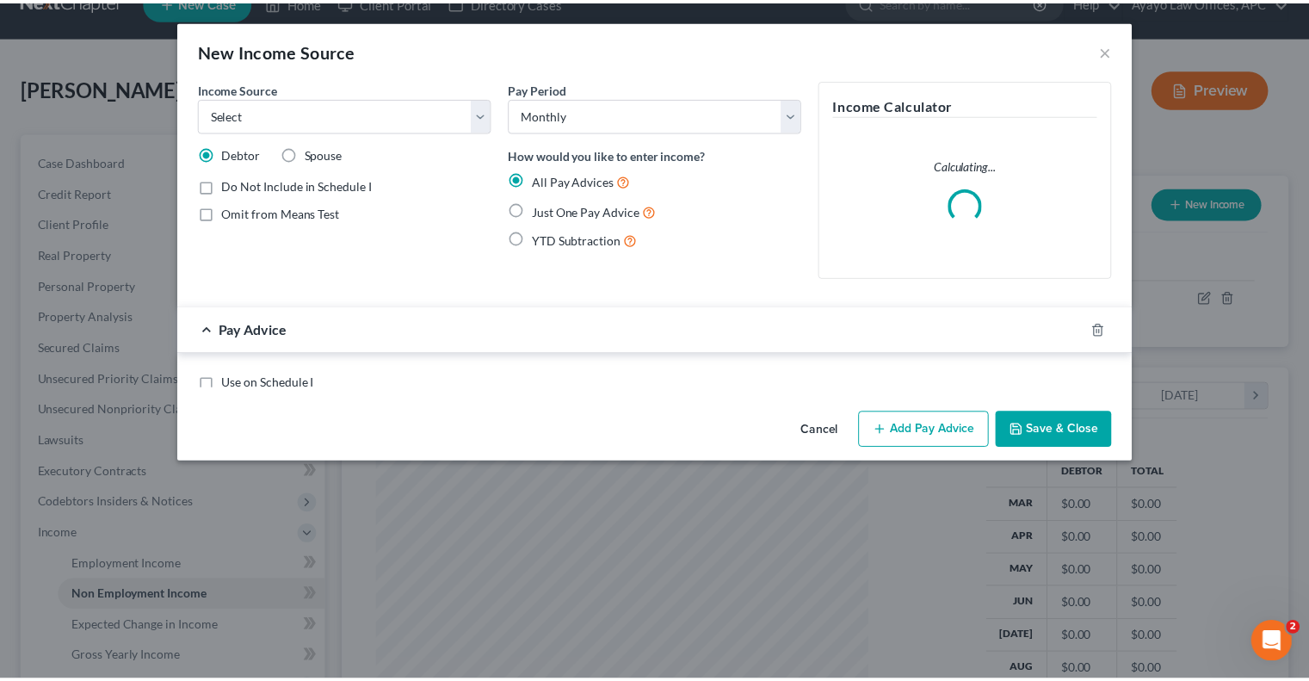
scroll to position [306, 537]
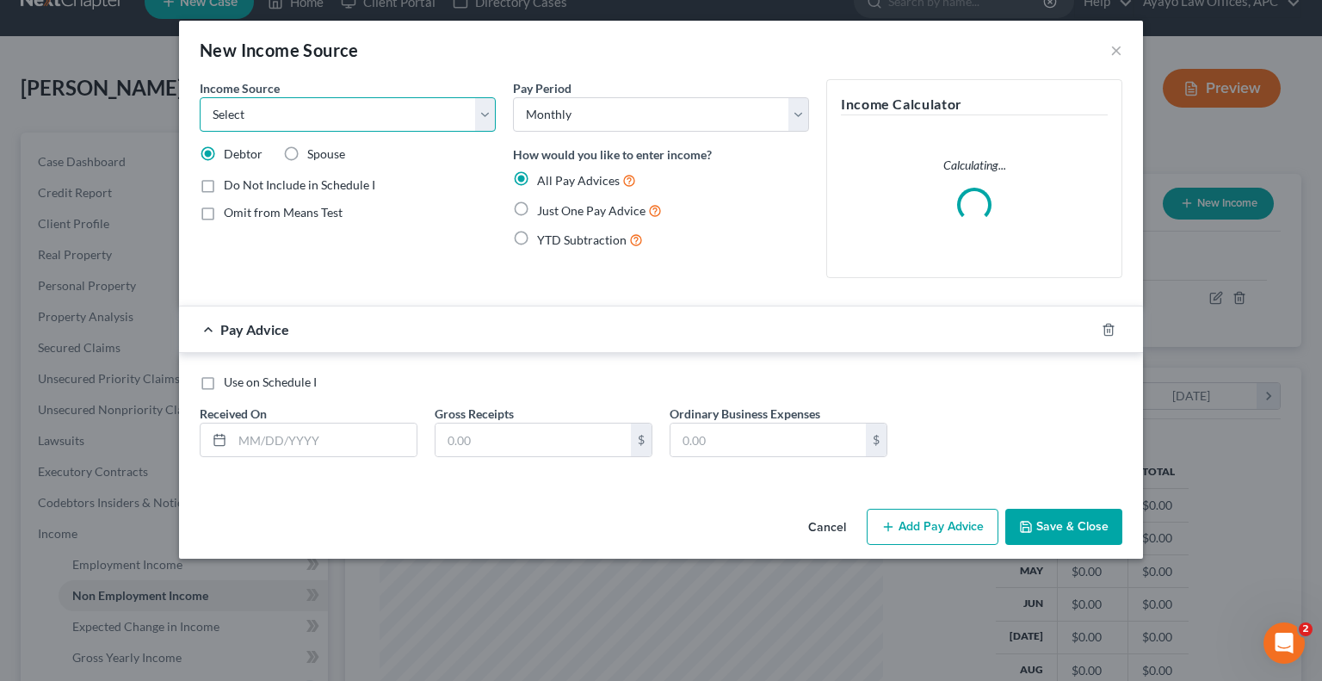
click at [326, 99] on select "Select Unemployment Disability (from employer) Pension Retirement Social Securi…" at bounding box center [348, 114] width 296 height 34
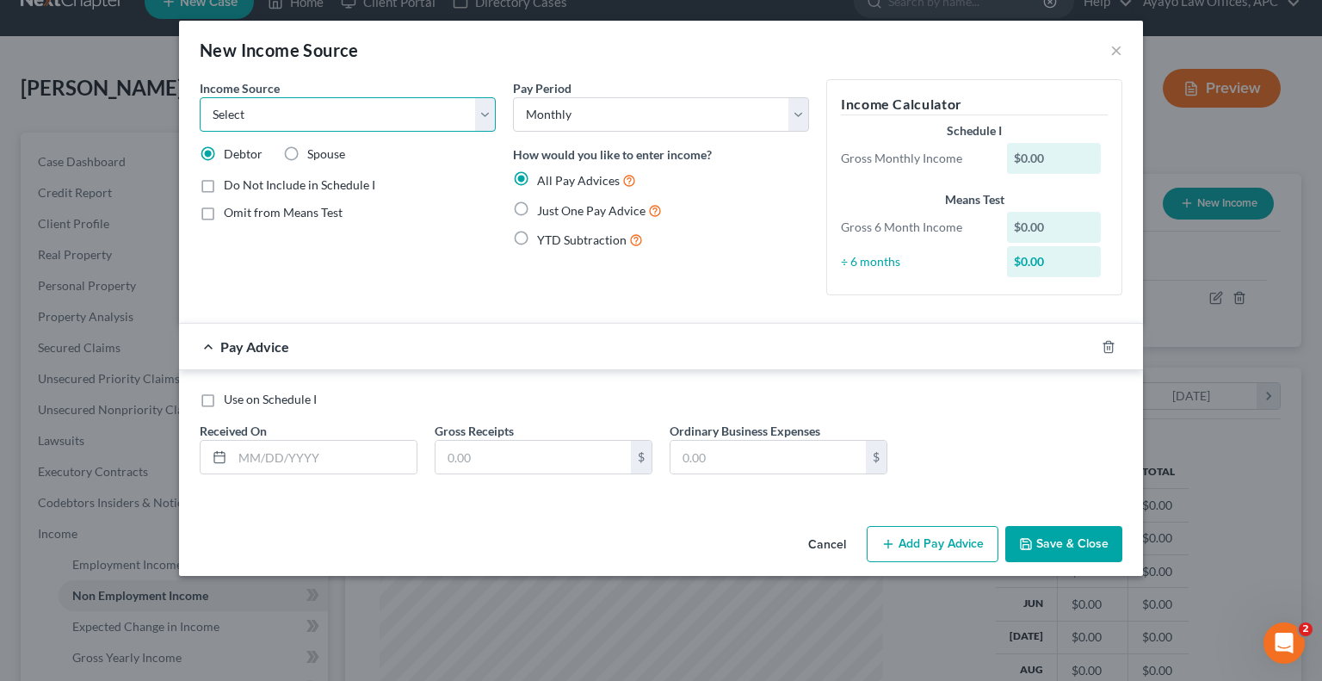
select select "7"
click at [200, 97] on select "Select Unemployment Disability (from employer) Pension Retirement Social Securi…" at bounding box center [348, 114] width 296 height 34
click at [523, 461] on input "text" at bounding box center [533, 457] width 195 height 33
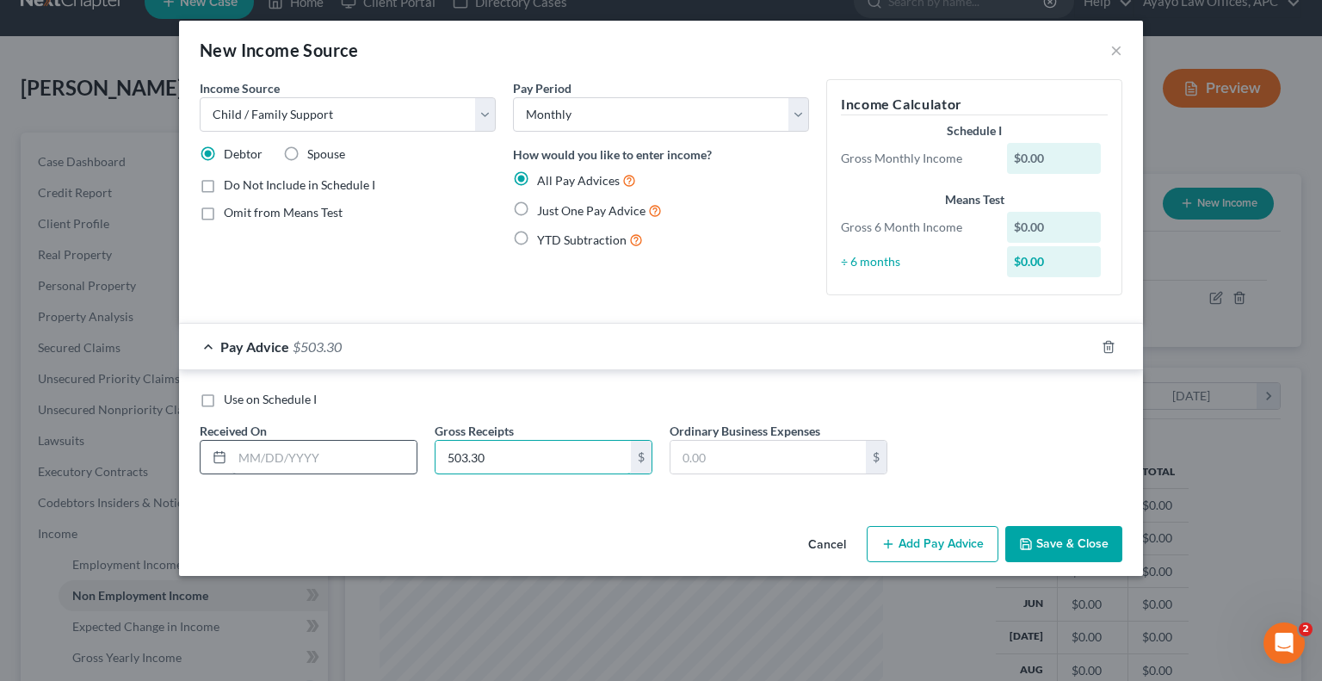
type input "503.30"
click at [328, 449] on input "text" at bounding box center [324, 457] width 184 height 33
type input "[DATE]"
click at [1037, 537] on button "Save & Close" at bounding box center [1064, 544] width 117 height 36
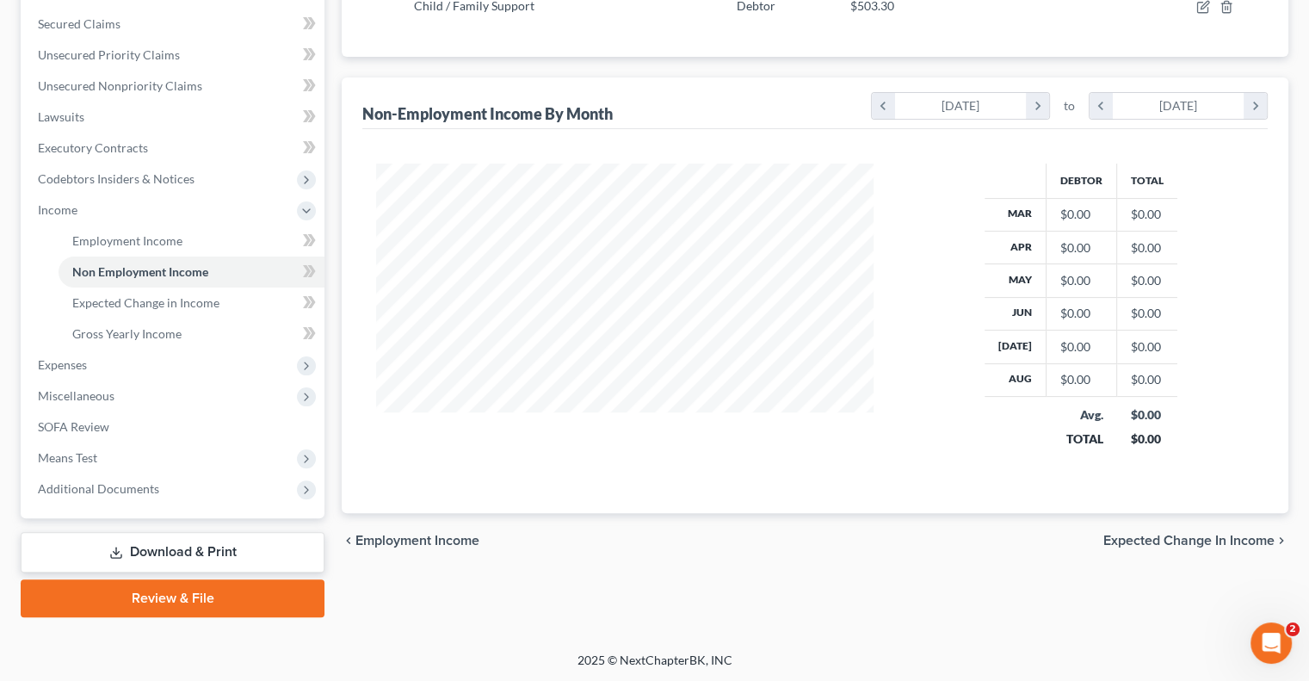
scroll to position [275, 0]
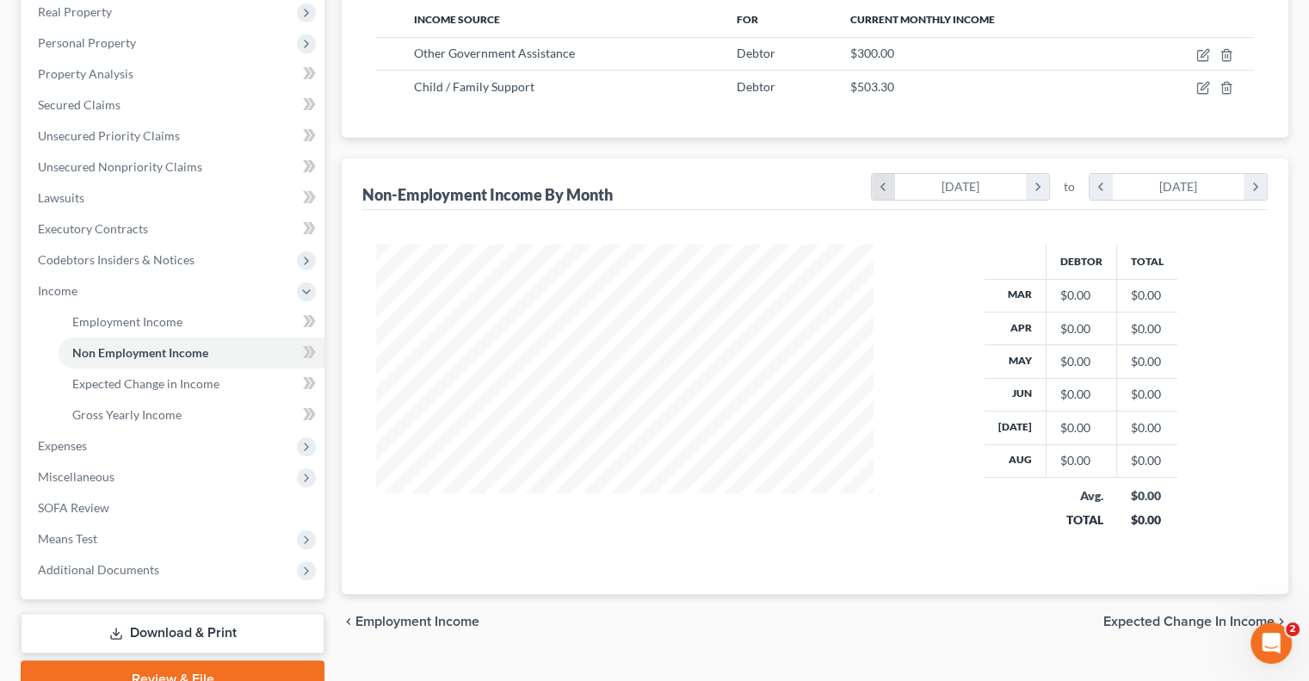
click at [886, 182] on icon "chevron_left" at bounding box center [883, 187] width 23 height 26
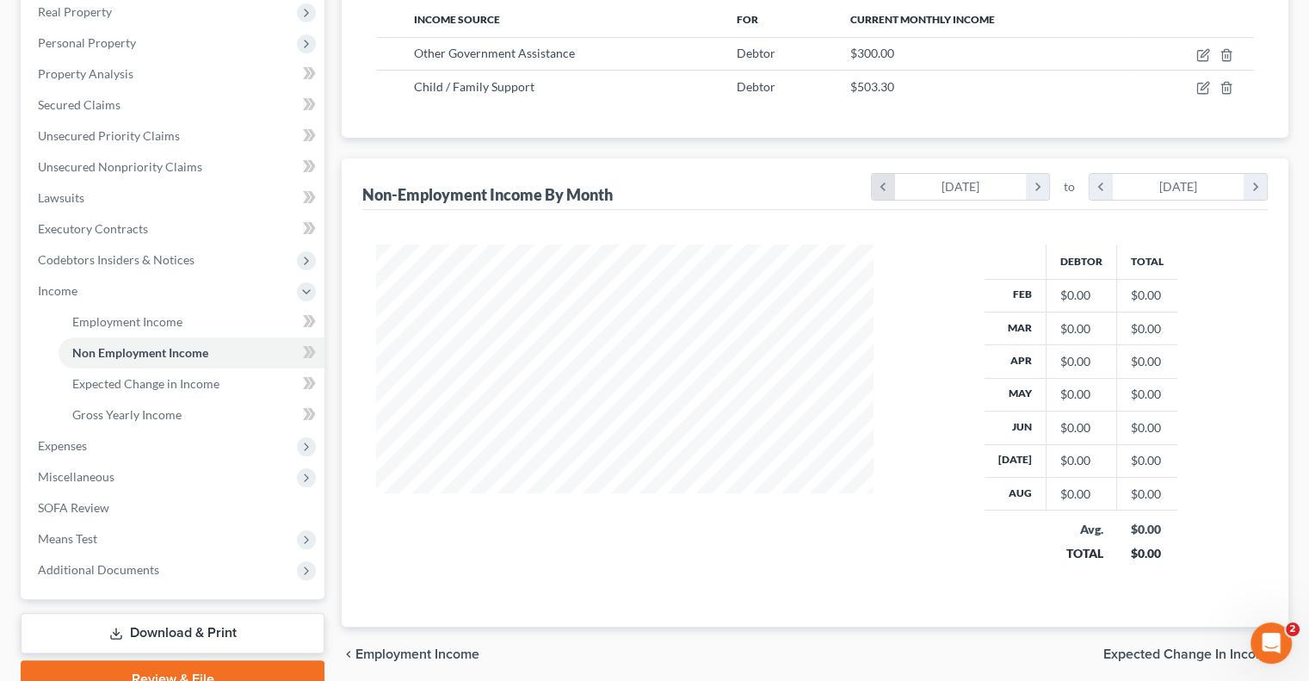
scroll to position [340, 531]
click at [886, 182] on icon "chevron_left" at bounding box center [883, 187] width 23 height 26
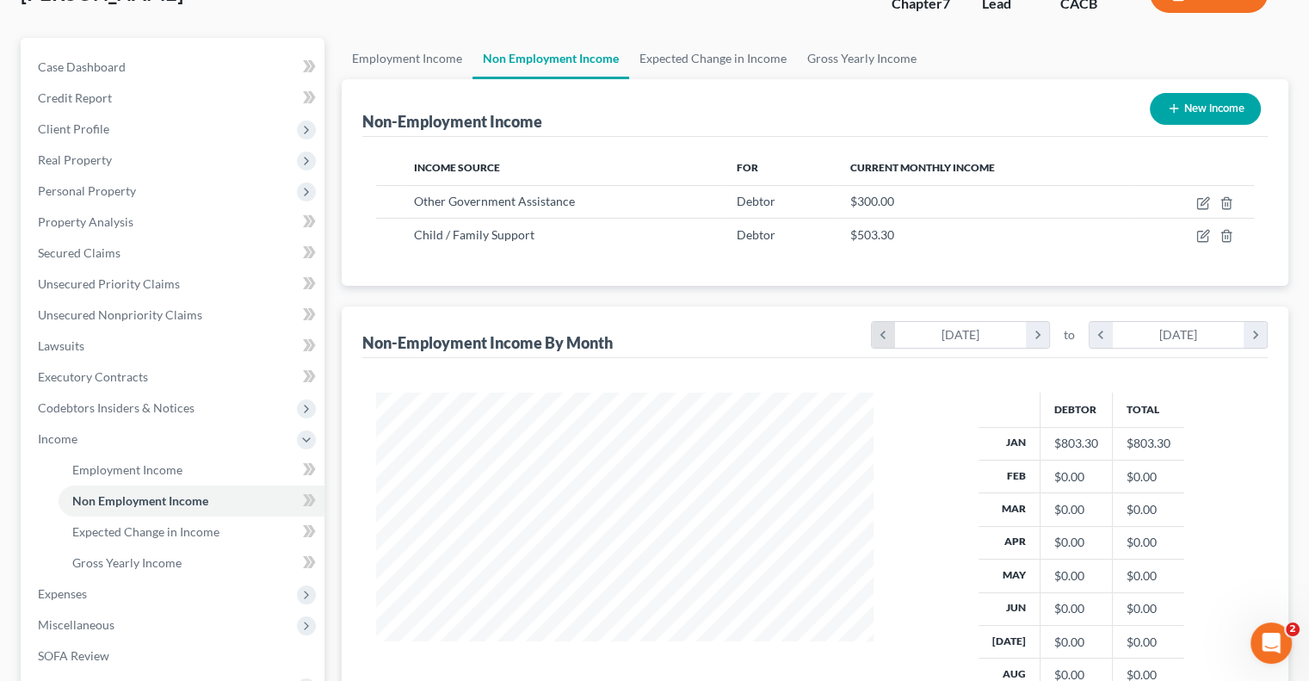
scroll to position [117, 0]
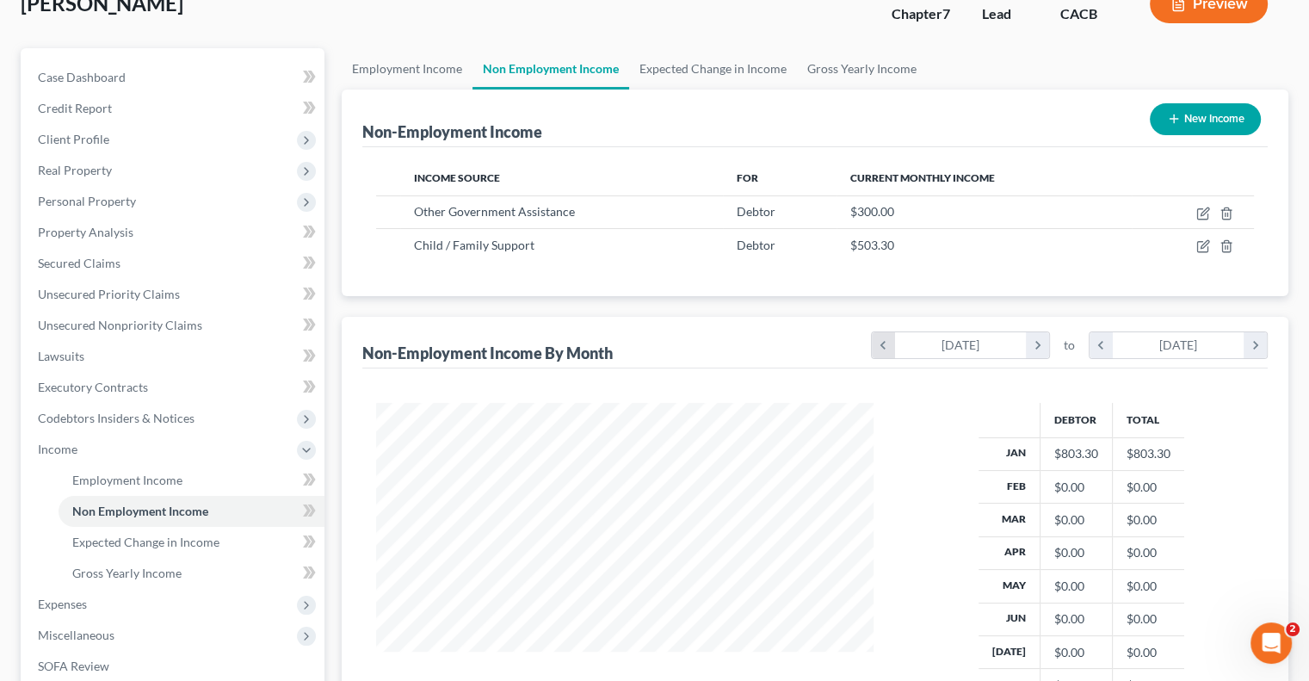
click at [893, 338] on icon "chevron_left" at bounding box center [883, 345] width 23 height 26
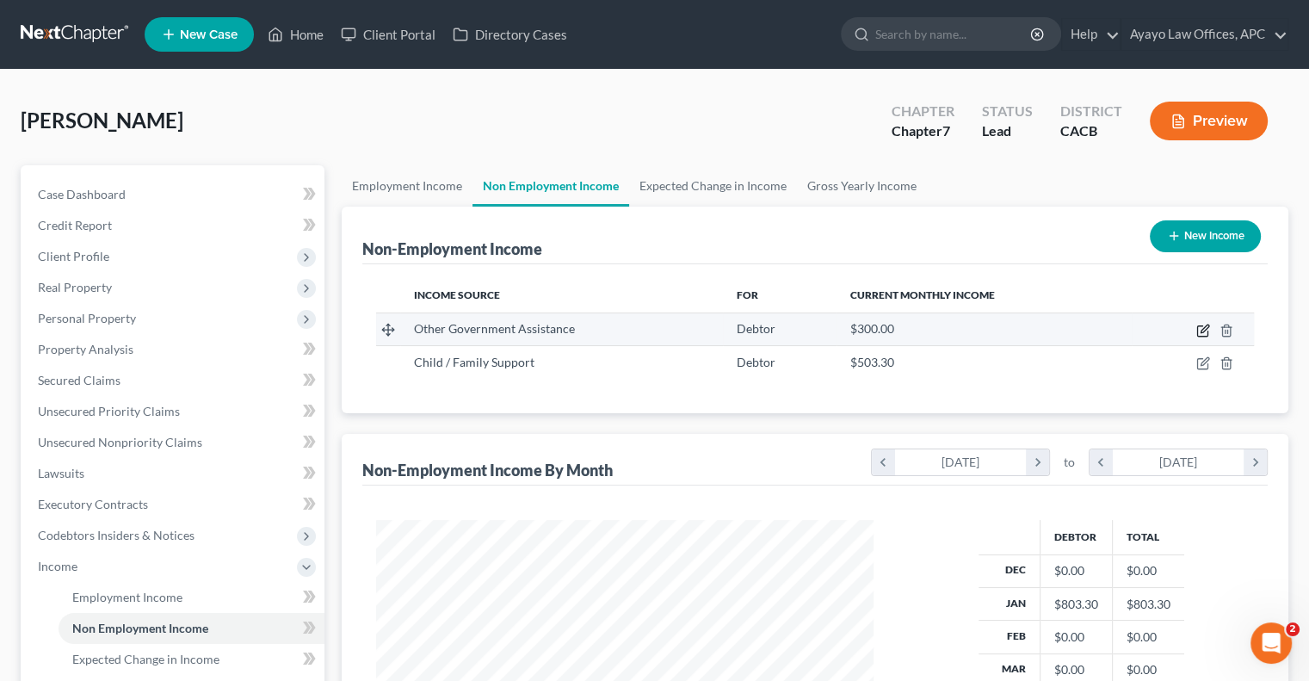
click at [1204, 331] on icon "button" at bounding box center [1205, 329] width 8 height 8
select select "5"
select select "0"
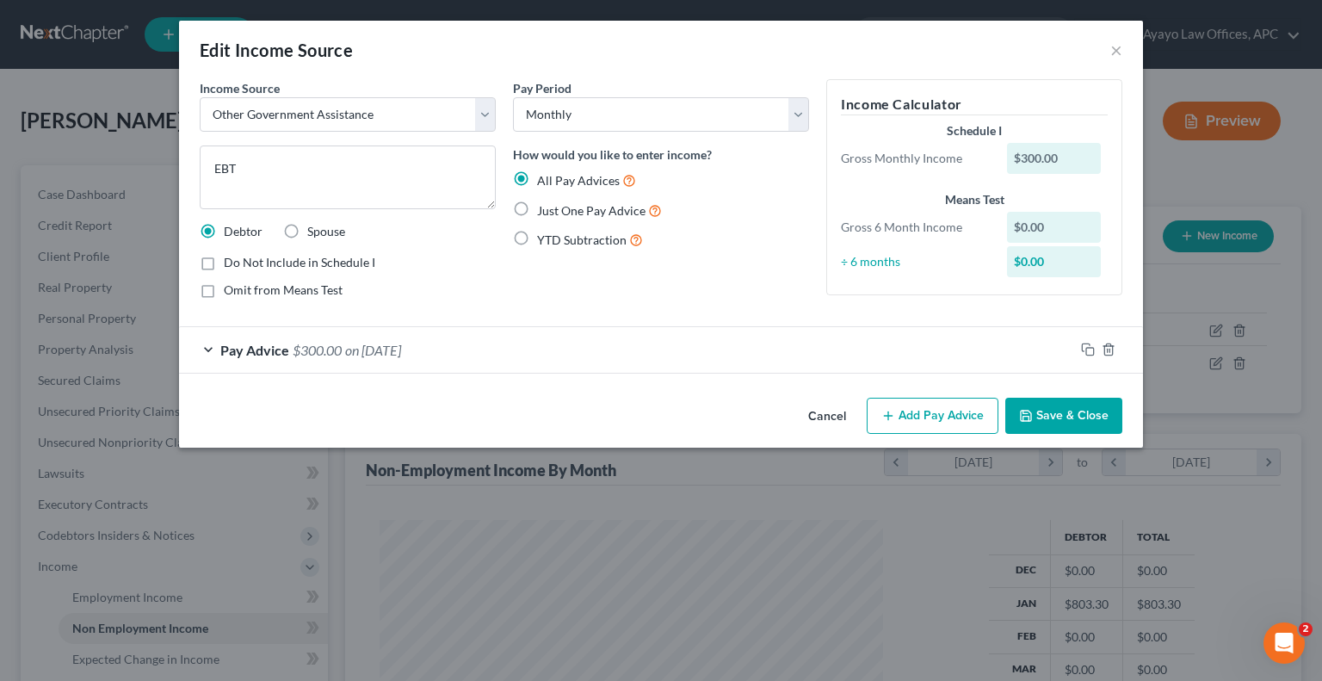
click at [603, 209] on span "Just One Pay Advice" at bounding box center [591, 210] width 108 height 15
click at [555, 209] on input "Just One Pay Advice" at bounding box center [549, 206] width 11 height 11
radio input "true"
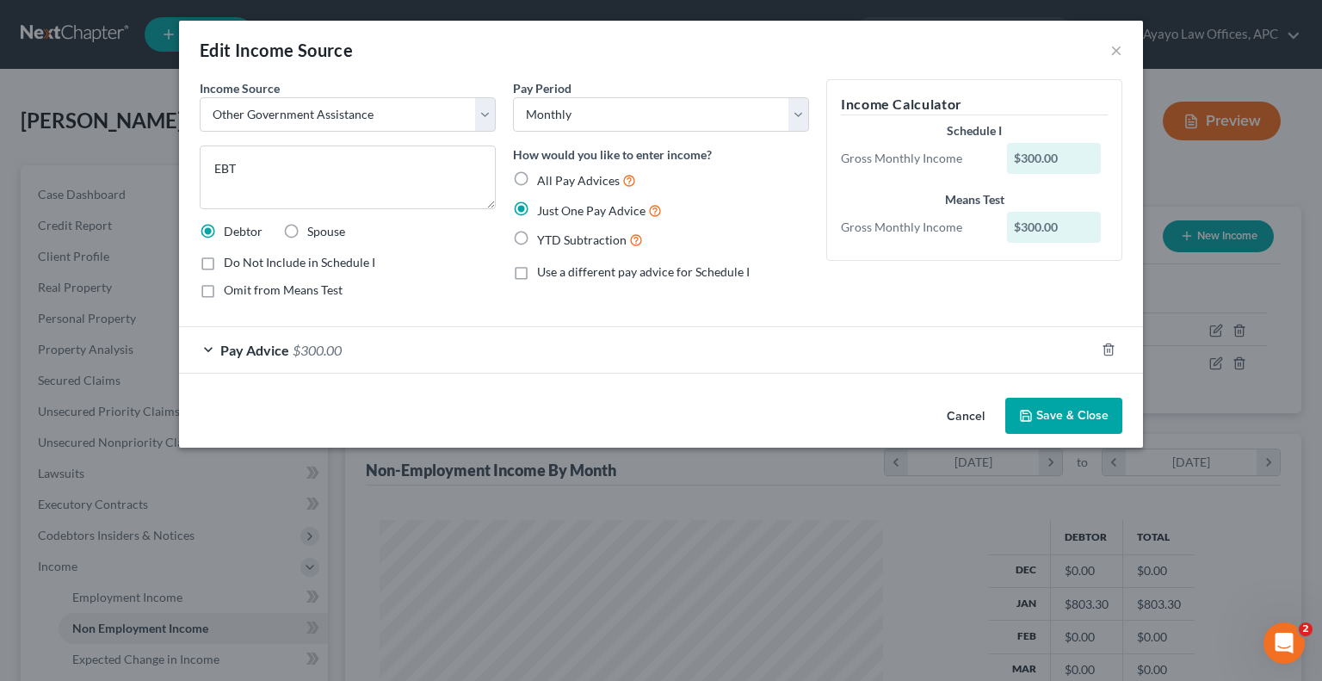
click at [1068, 412] on button "Save & Close" at bounding box center [1064, 416] width 117 height 36
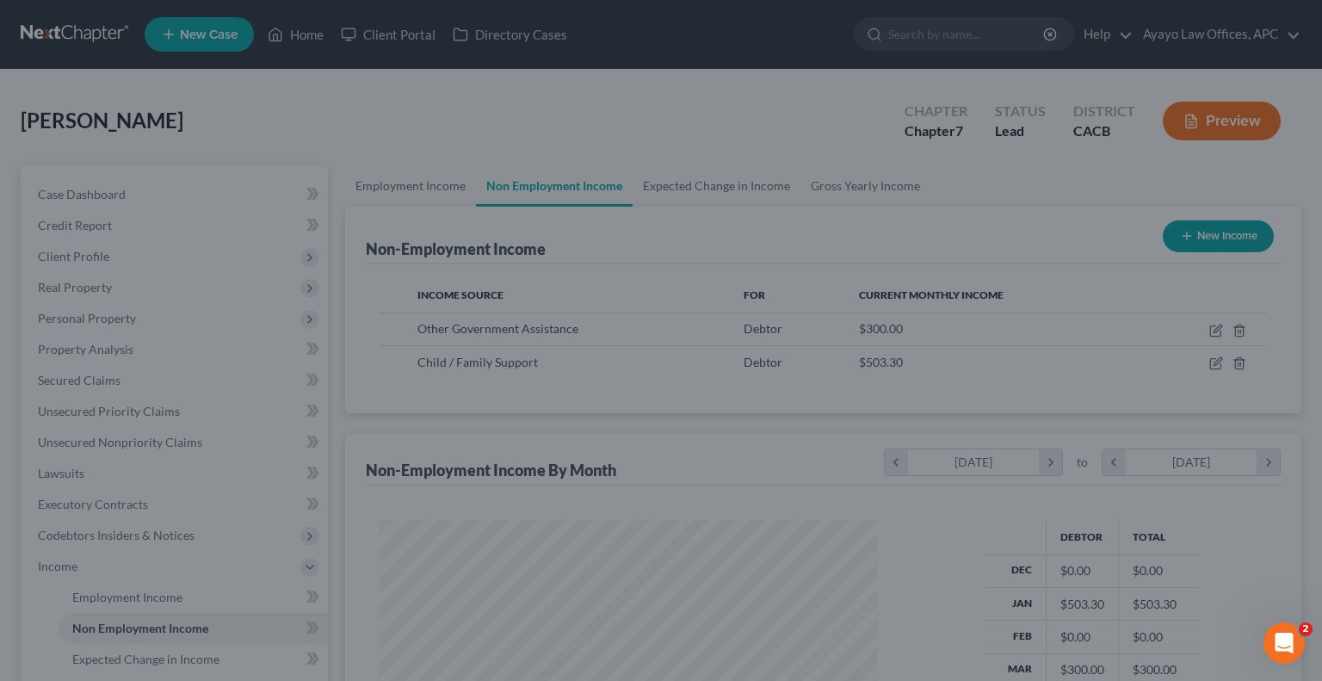
scroll to position [860483, 860357]
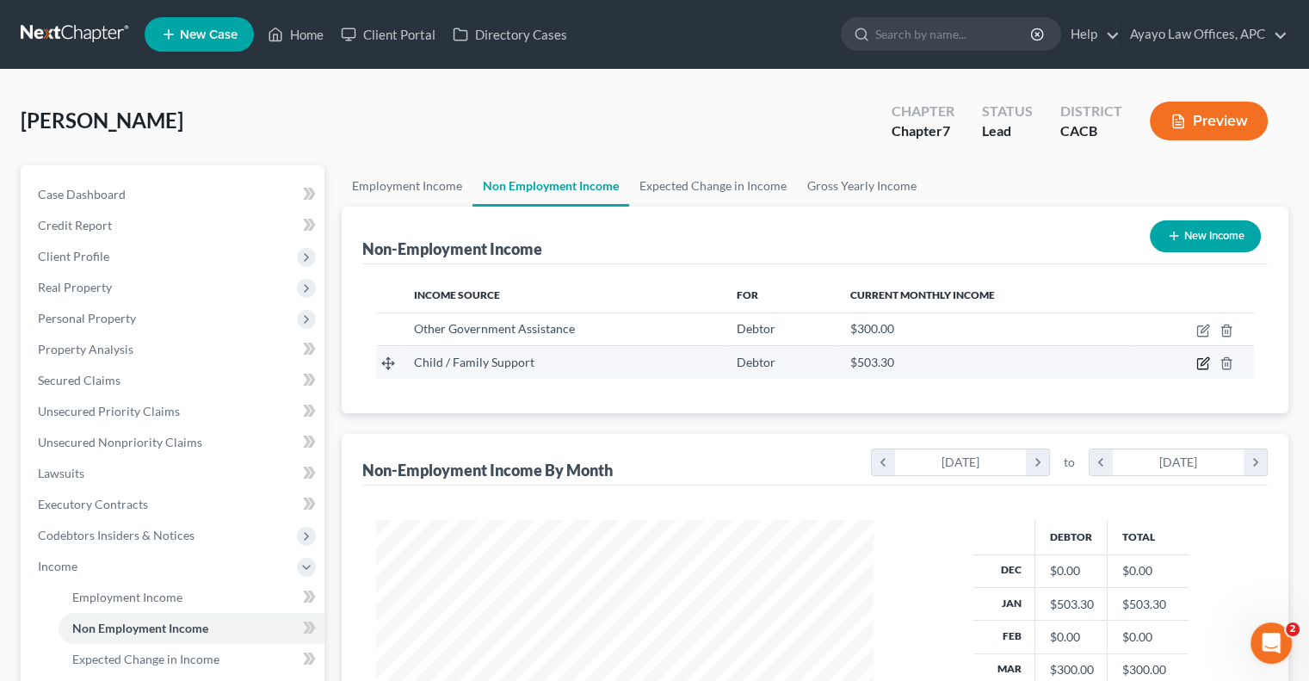
click at [1202, 359] on icon "button" at bounding box center [1202, 364] width 10 height 10
select select "7"
select select "0"
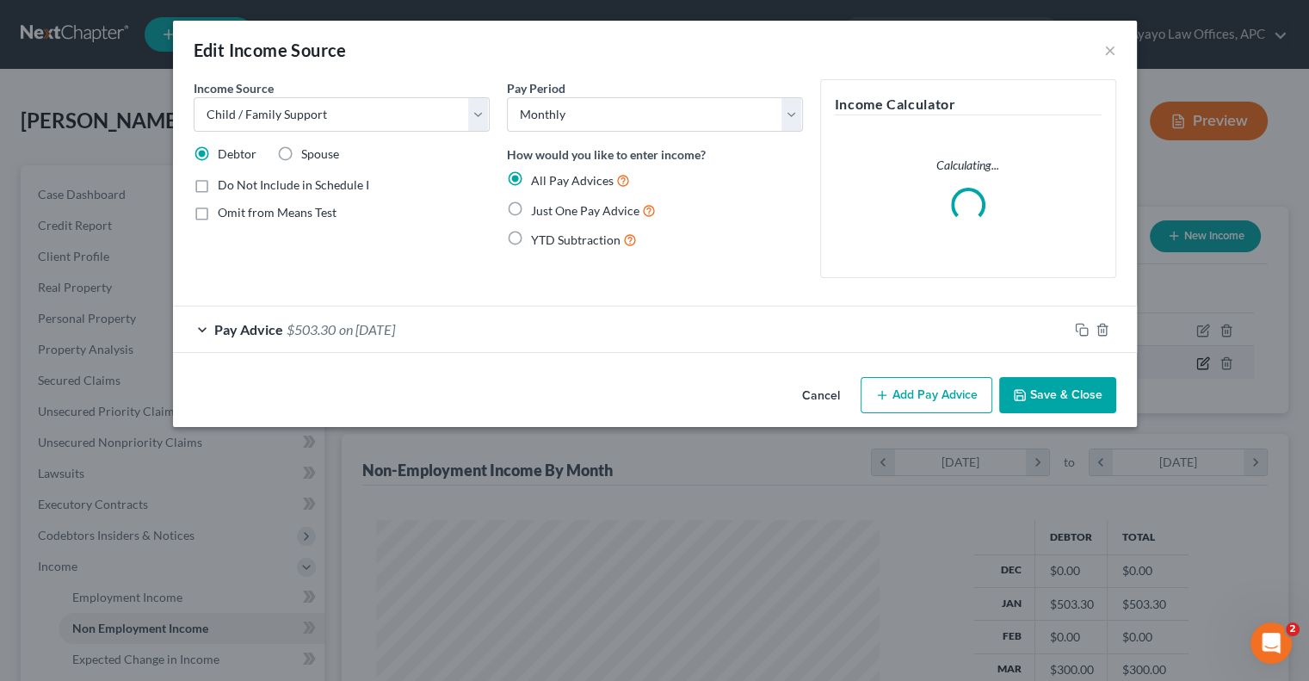
scroll to position [405, 537]
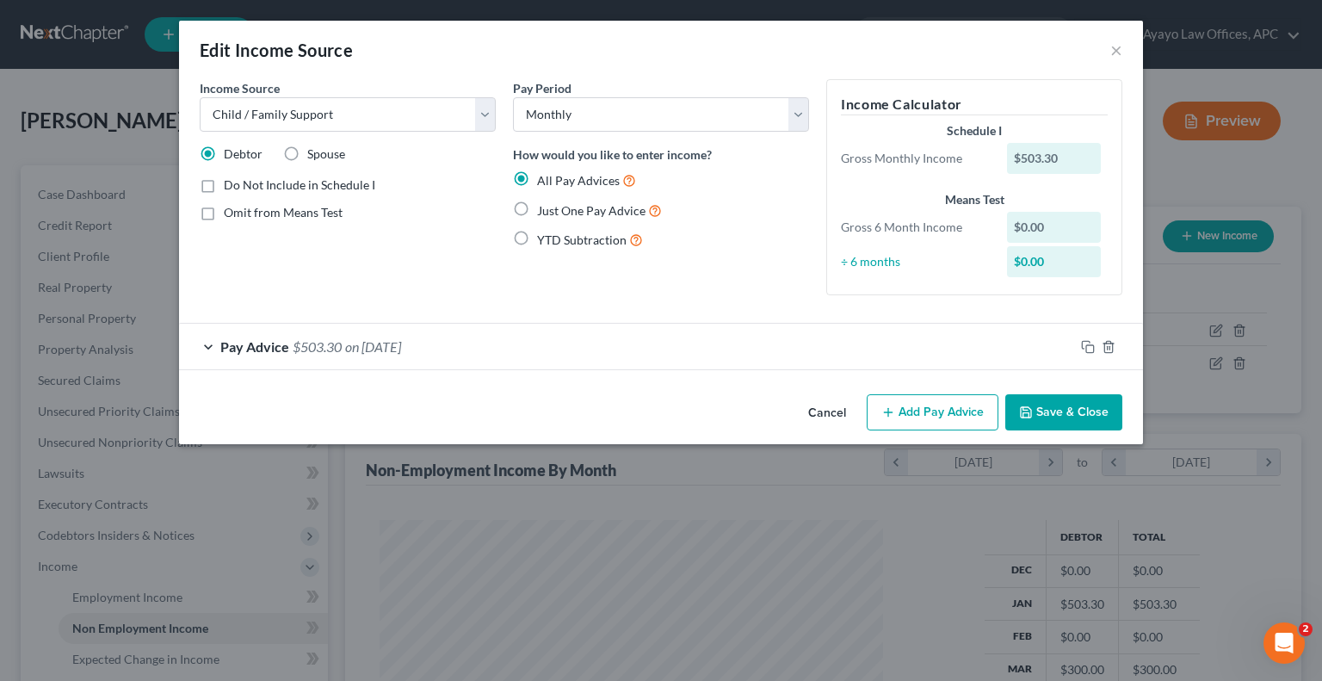
click at [592, 214] on span "Just One Pay Advice" at bounding box center [591, 210] width 108 height 15
click at [555, 212] on input "Just One Pay Advice" at bounding box center [549, 206] width 11 height 11
radio input "true"
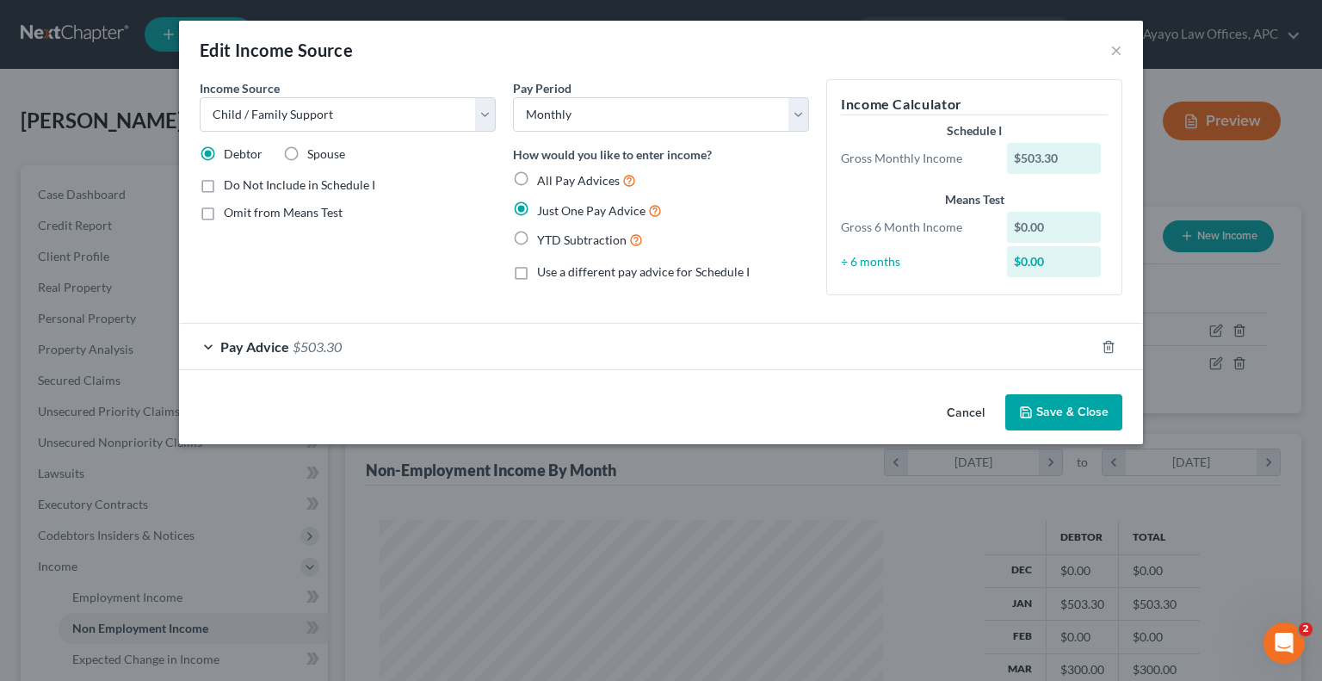
click at [1074, 410] on button "Save & Close" at bounding box center [1064, 412] width 117 height 36
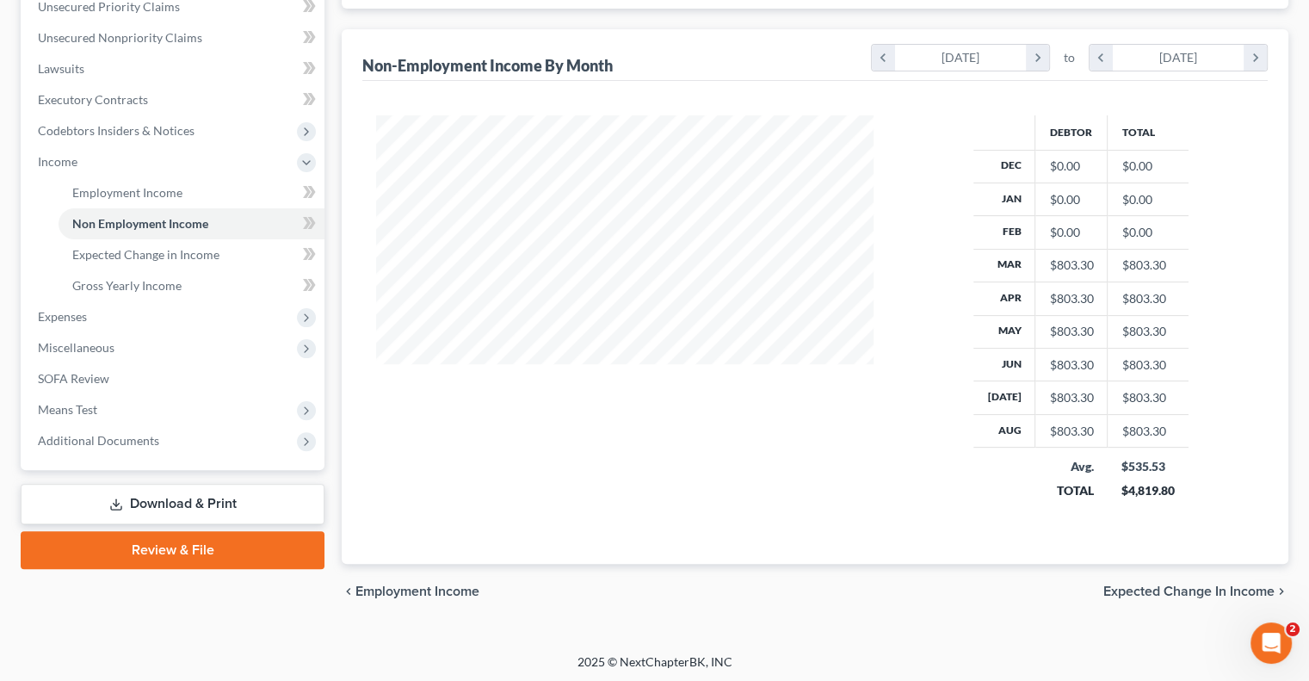
scroll to position [403, 0]
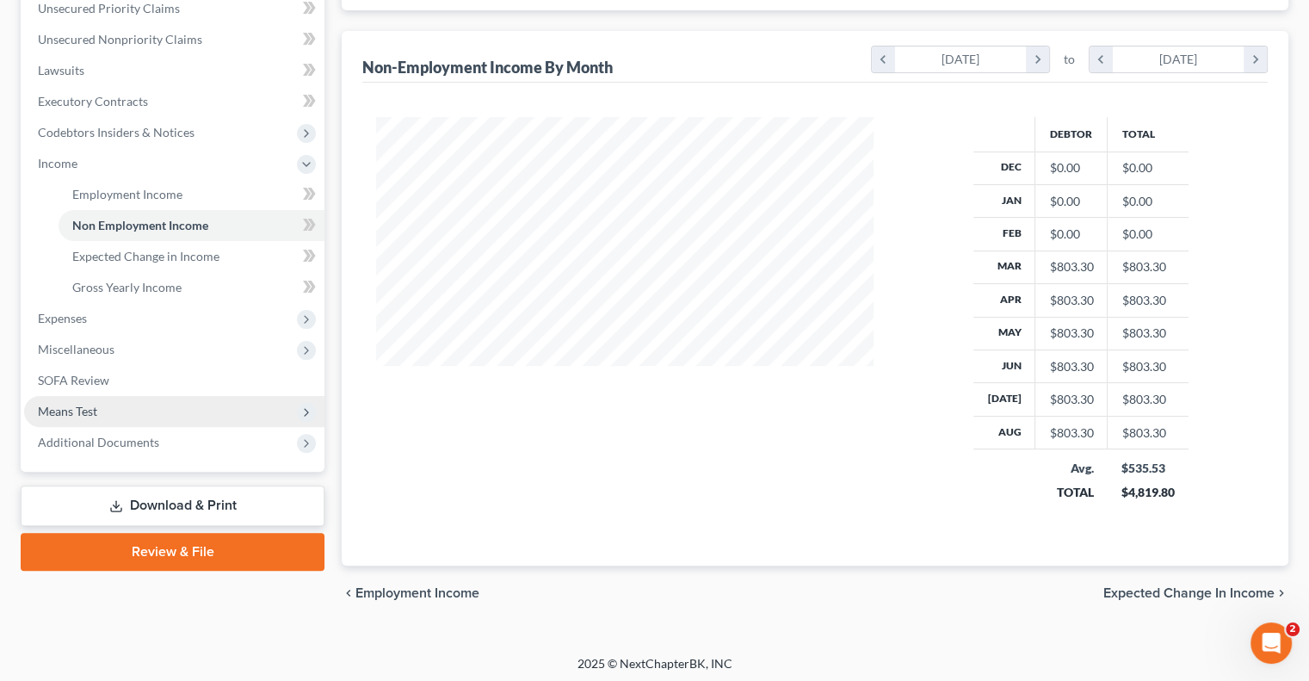
click at [121, 409] on span "Means Test" at bounding box center [174, 411] width 300 height 31
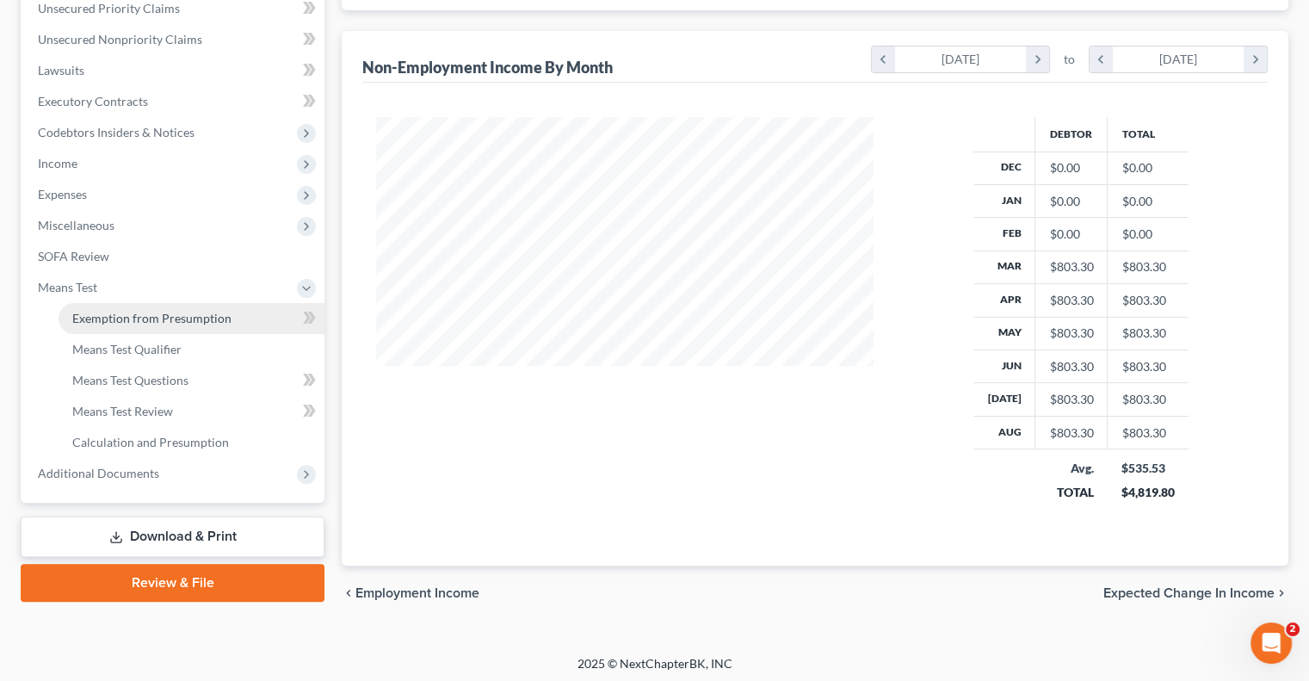
click at [160, 320] on span "Exemption from Presumption" at bounding box center [151, 318] width 159 height 15
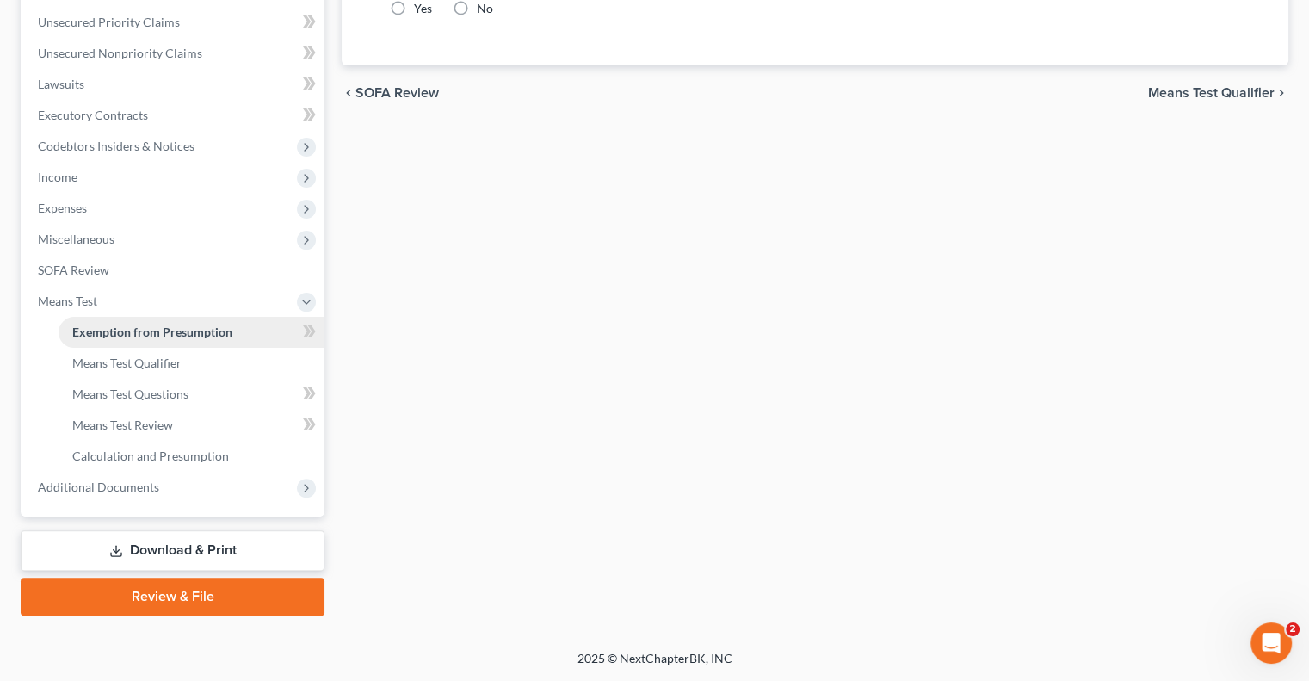
scroll to position [40, 0]
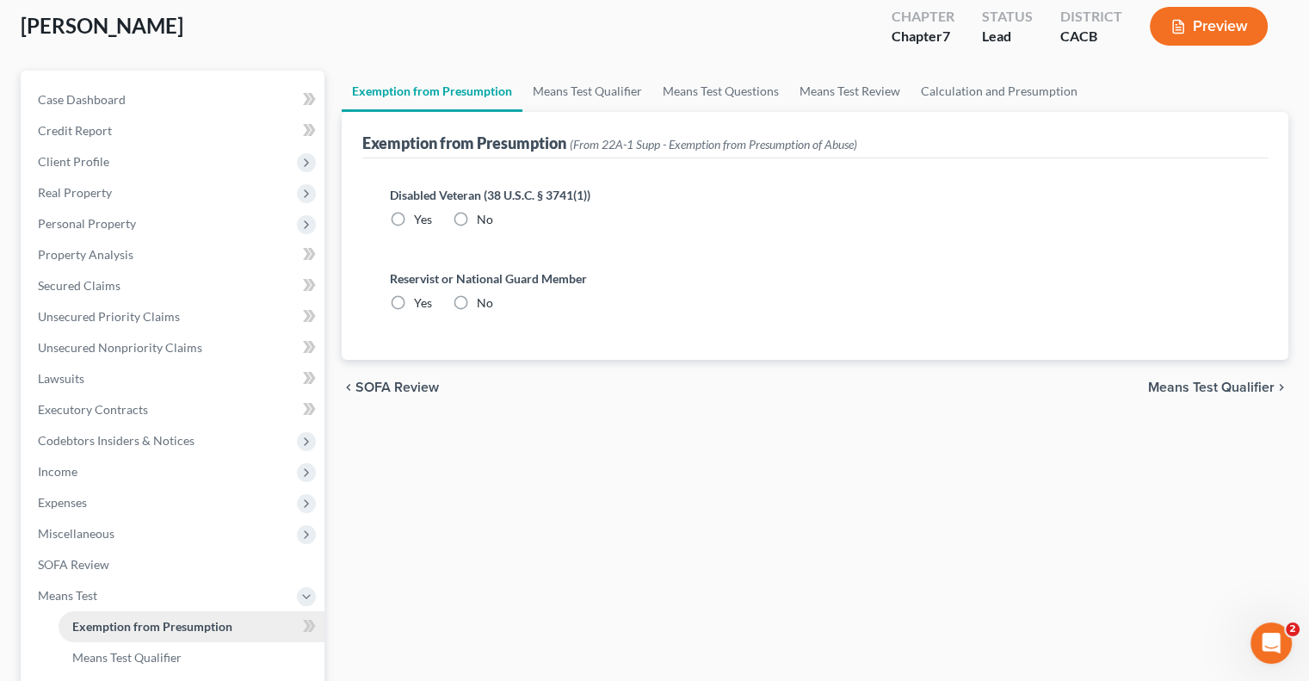
radio input "true"
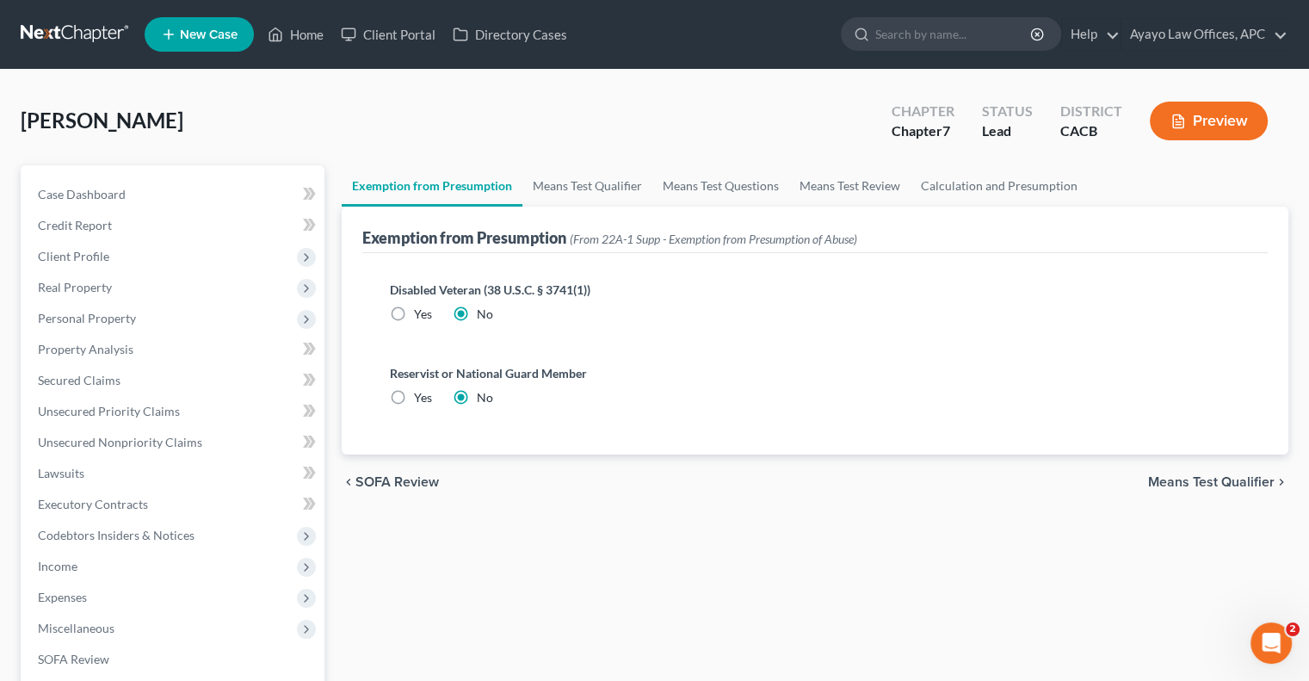
scroll to position [365, 0]
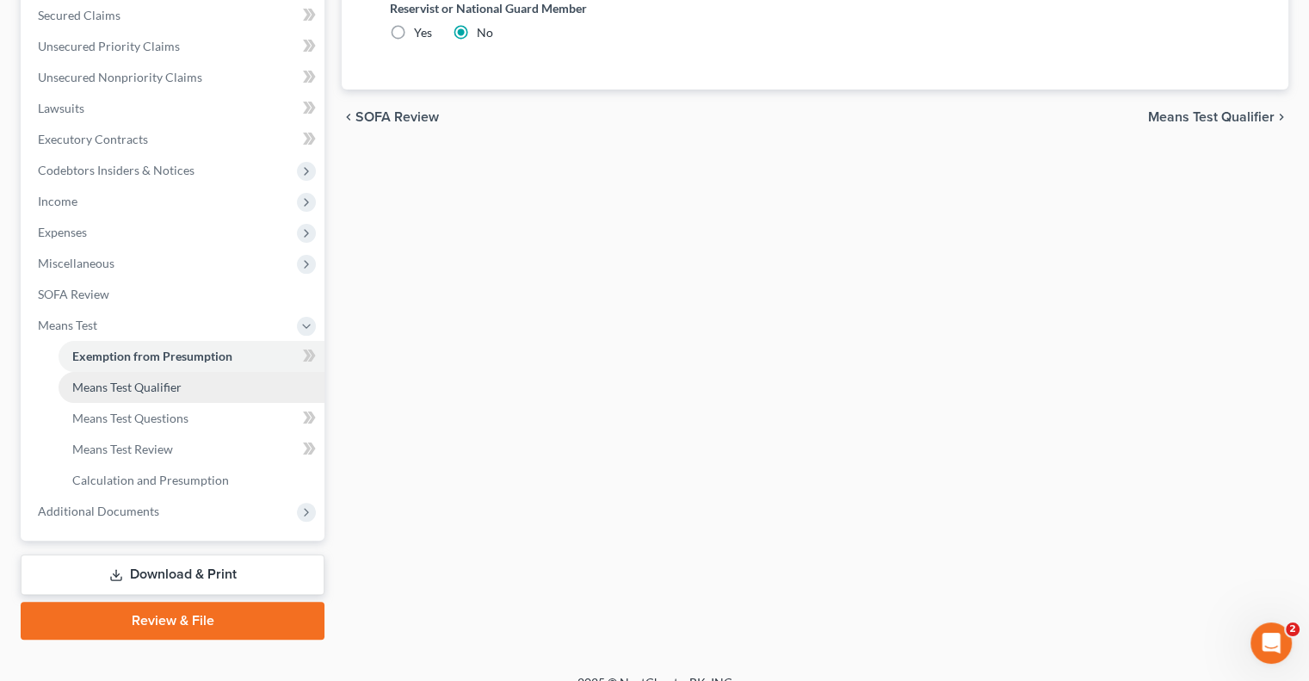
click at [176, 395] on link "Means Test Qualifier" at bounding box center [192, 387] width 266 height 31
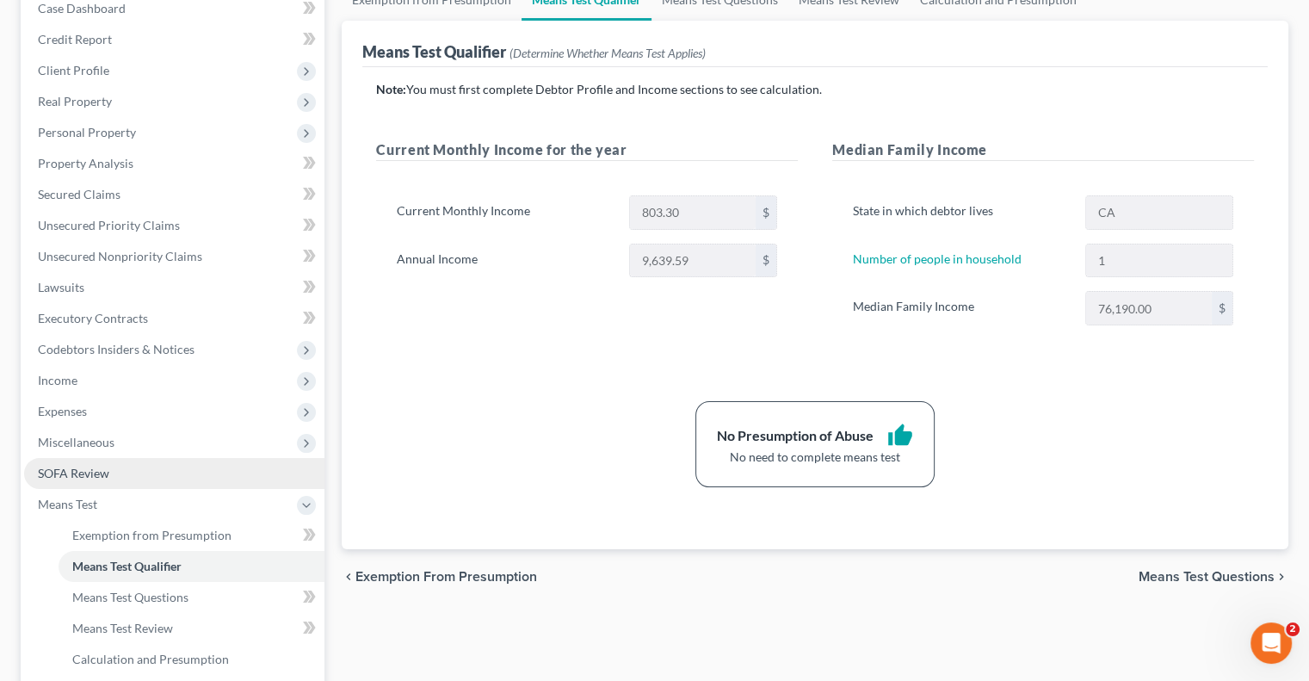
scroll to position [387, 0]
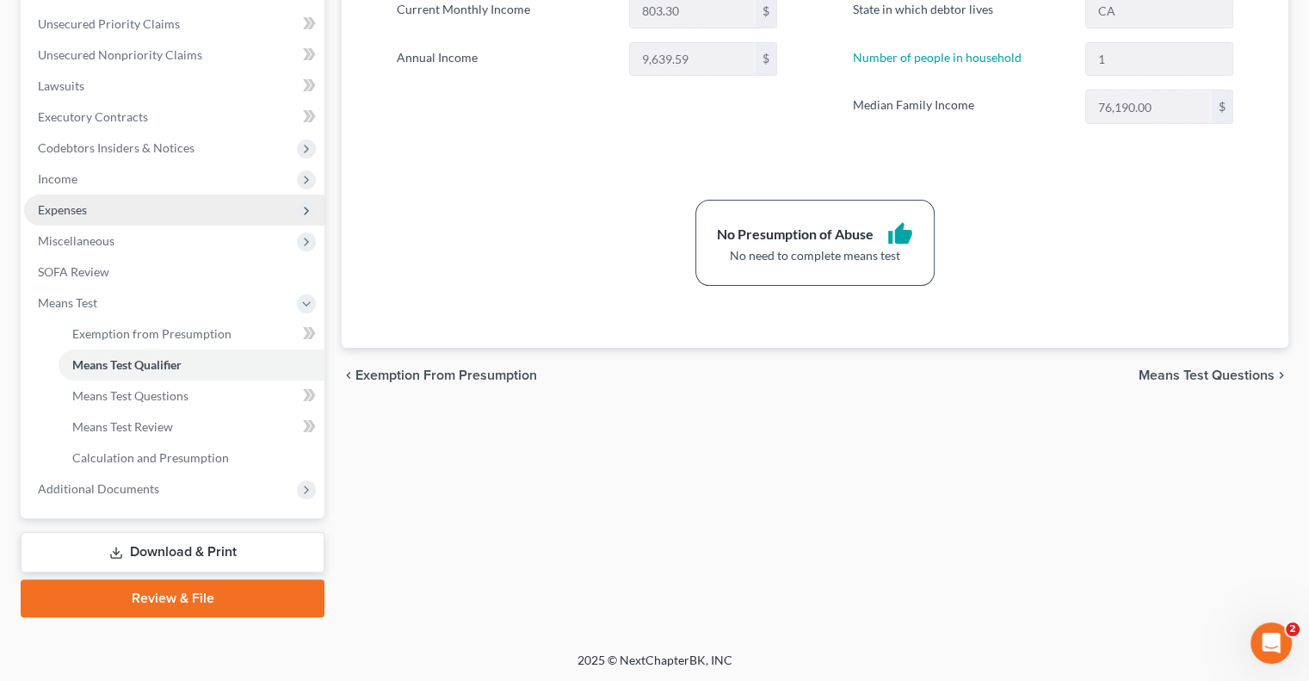
click at [170, 216] on span "Expenses" at bounding box center [174, 210] width 300 height 31
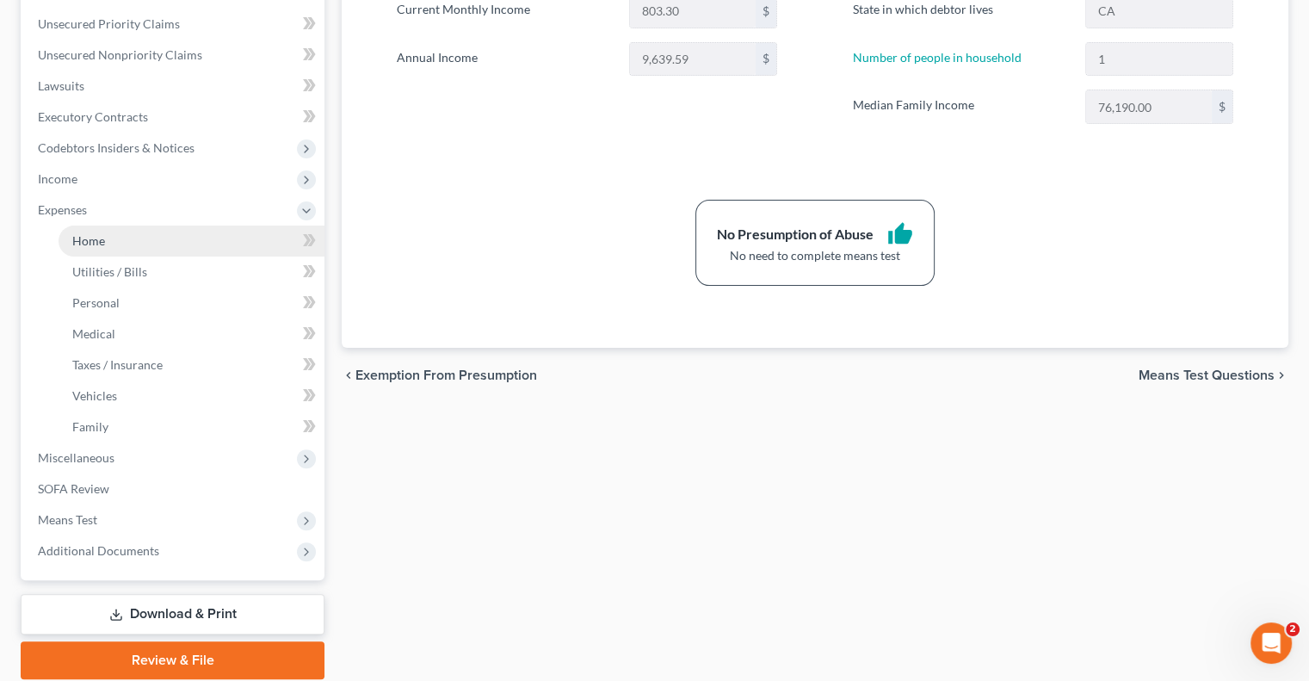
click at [189, 240] on link "Home" at bounding box center [192, 241] width 266 height 31
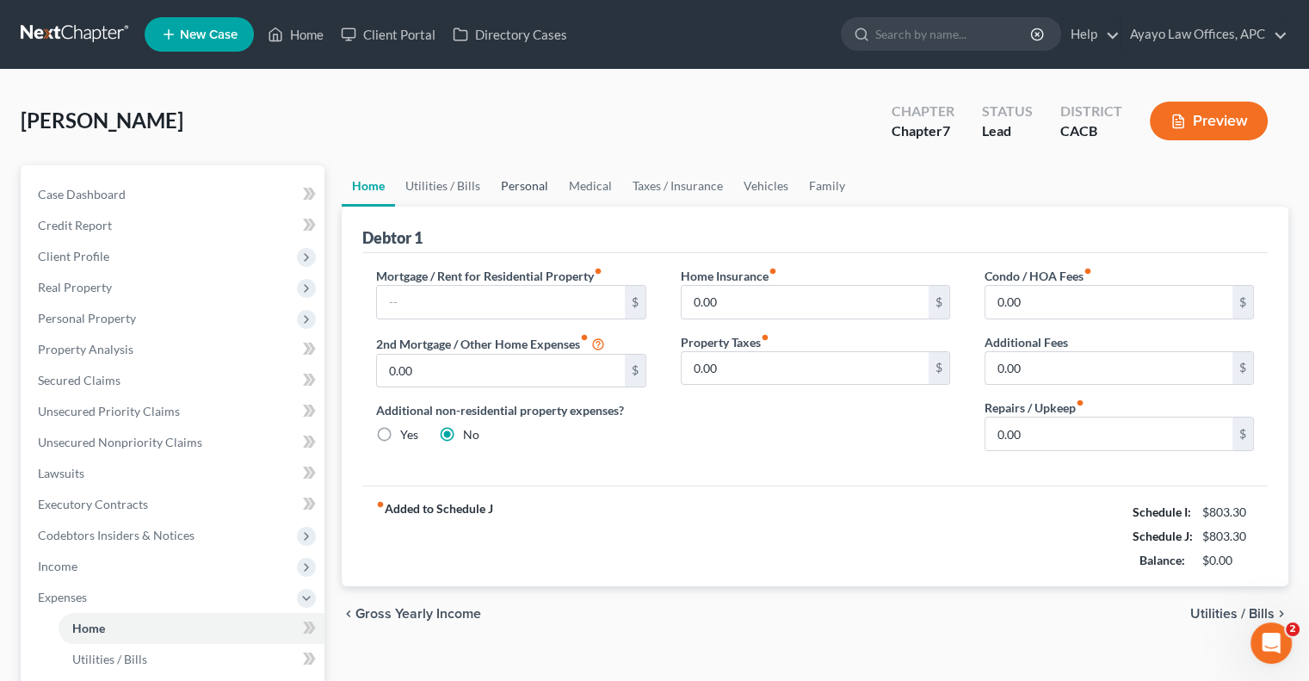
click at [534, 182] on link "Personal" at bounding box center [525, 185] width 68 height 41
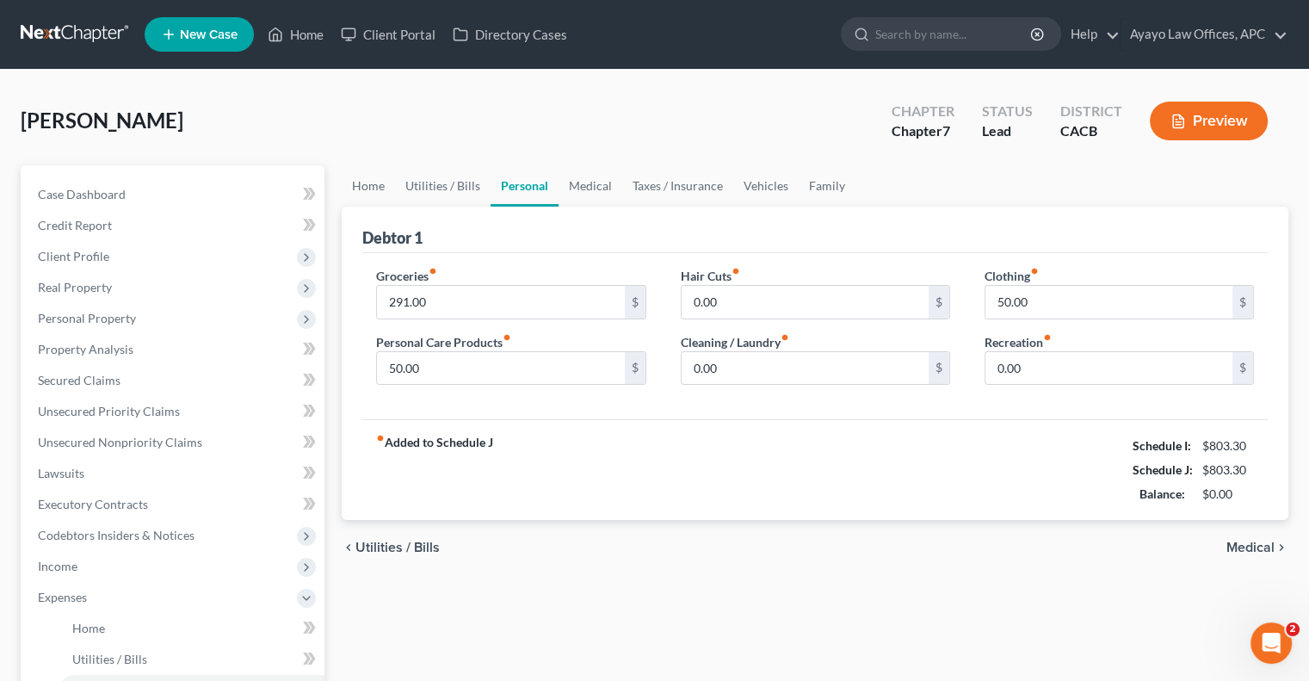
click at [1188, 125] on button "Preview" at bounding box center [1209, 121] width 118 height 39
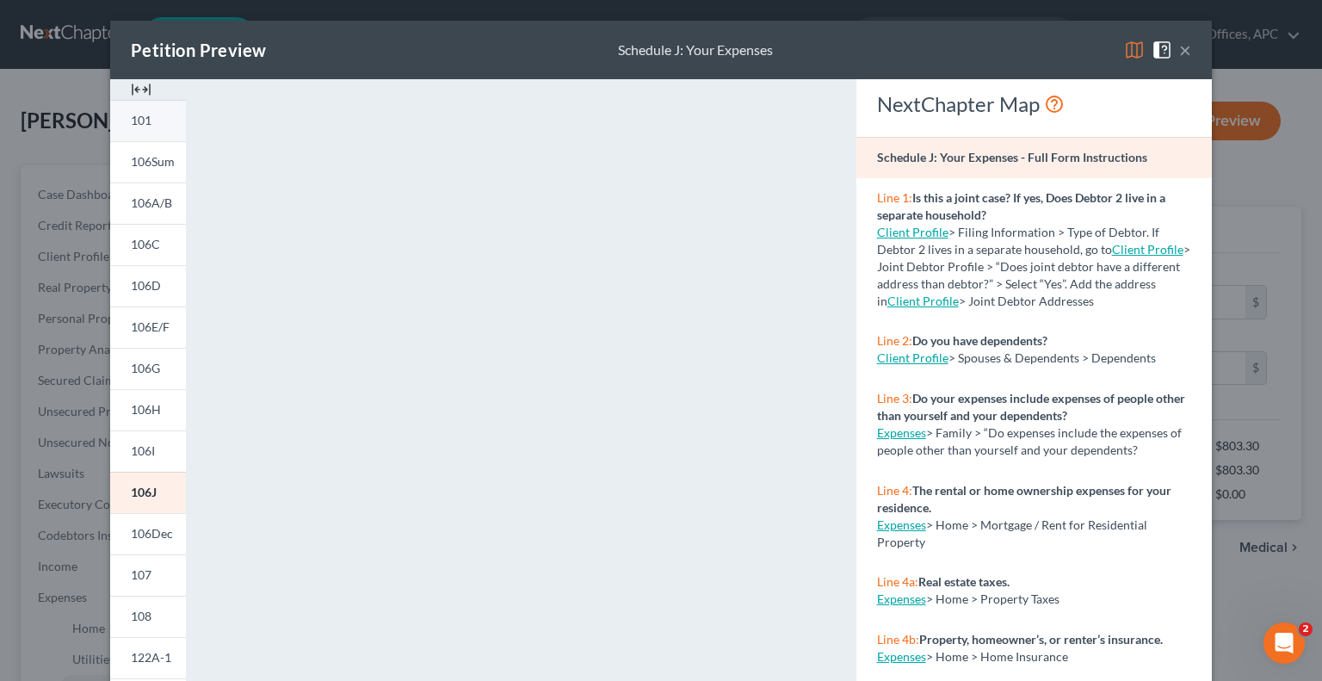
click at [164, 122] on link "101" at bounding box center [148, 120] width 76 height 41
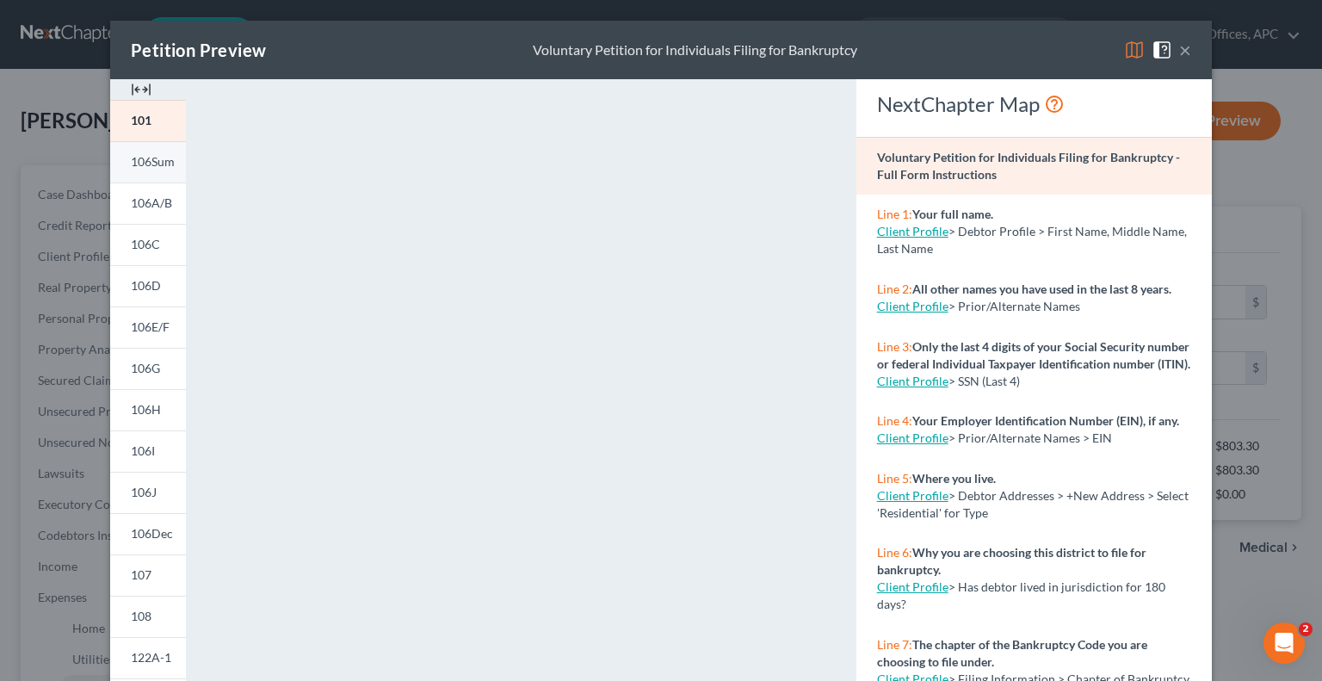
click at [153, 161] on span "106Sum" at bounding box center [153, 161] width 44 height 15
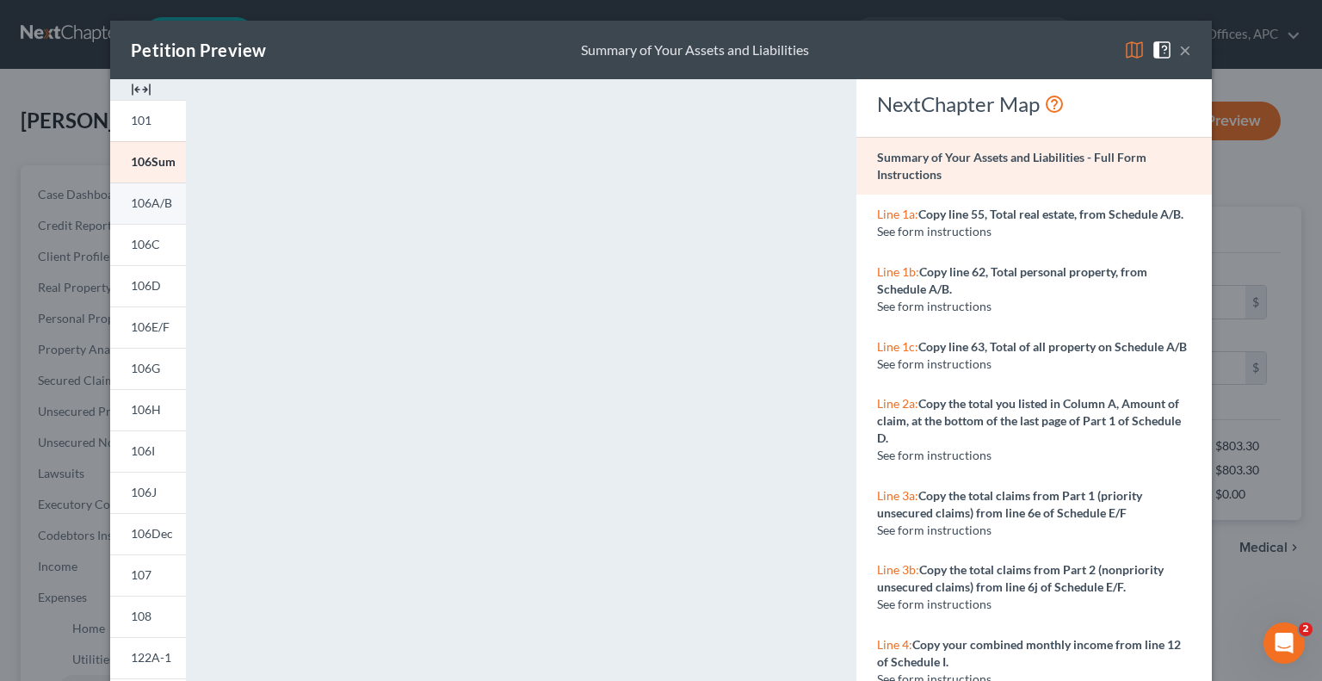
click at [141, 205] on span "106A/B" at bounding box center [151, 202] width 41 height 15
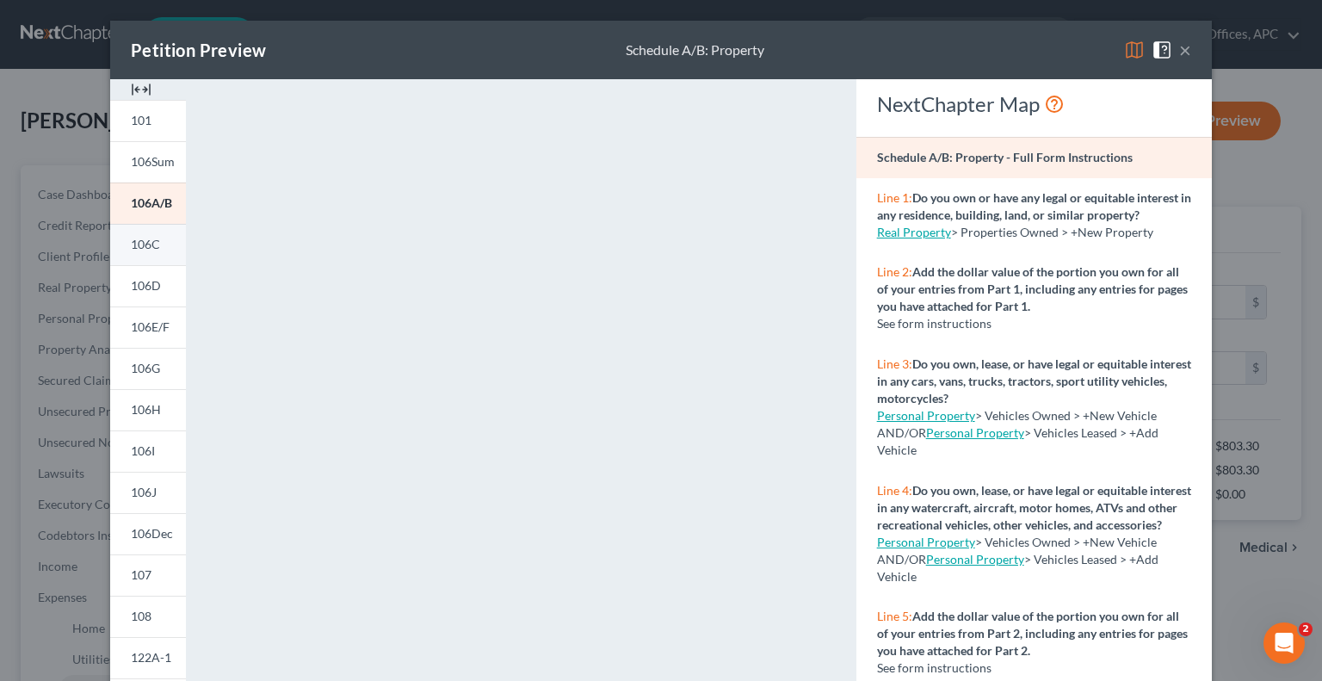
click at [155, 254] on link "106C" at bounding box center [148, 244] width 76 height 41
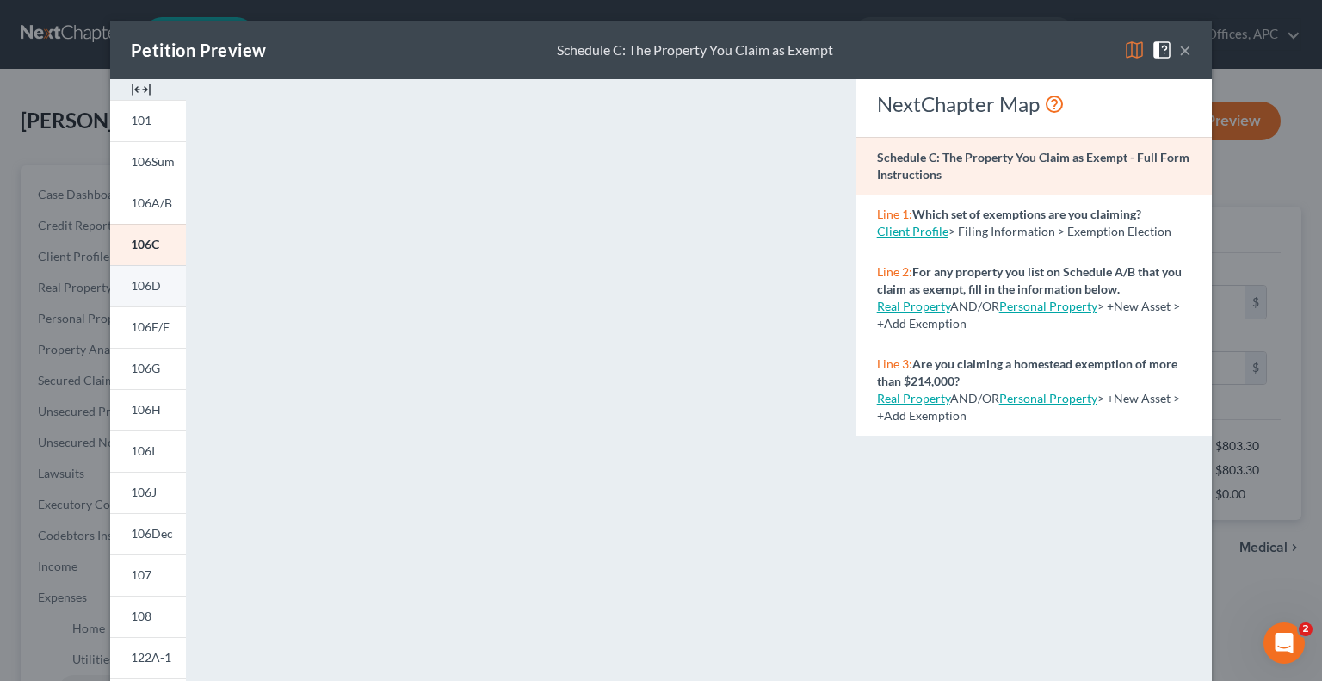
click at [145, 285] on span "106D" at bounding box center [146, 285] width 30 height 15
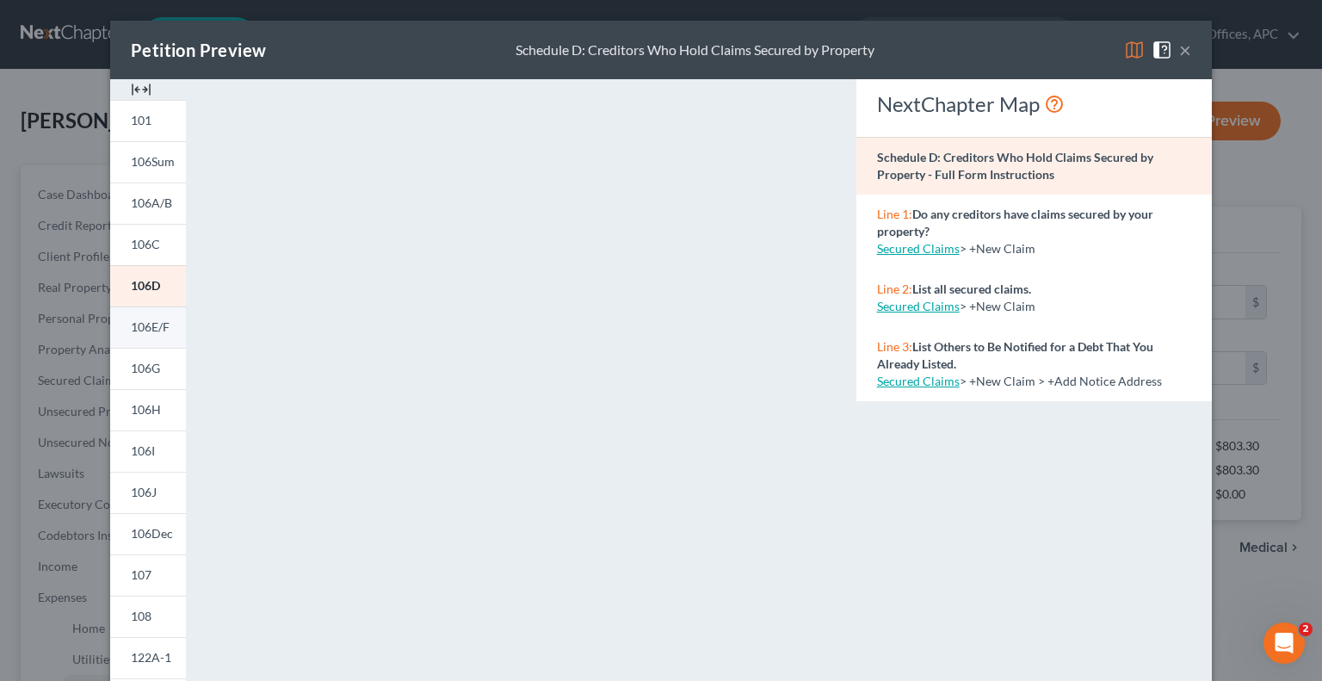
click at [151, 325] on span "106E/F" at bounding box center [150, 326] width 39 height 15
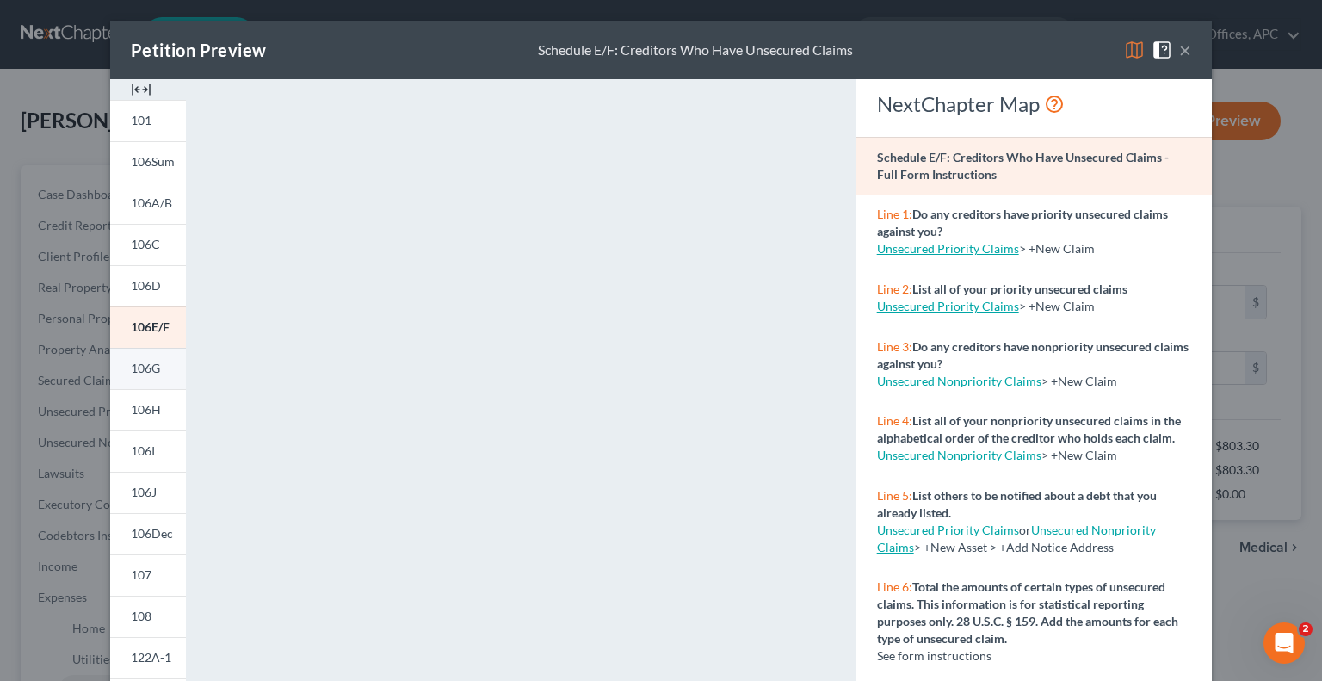
click at [131, 371] on span "106G" at bounding box center [145, 368] width 29 height 15
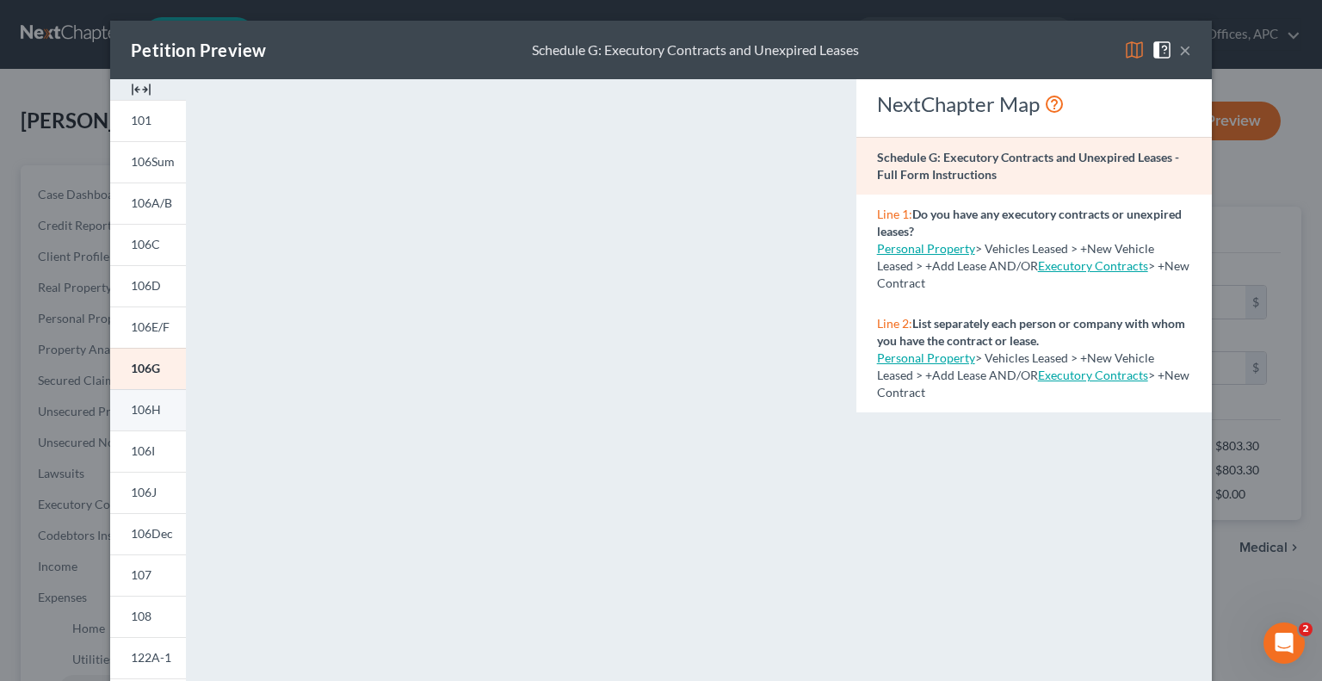
click at [162, 405] on link "106H" at bounding box center [148, 409] width 76 height 41
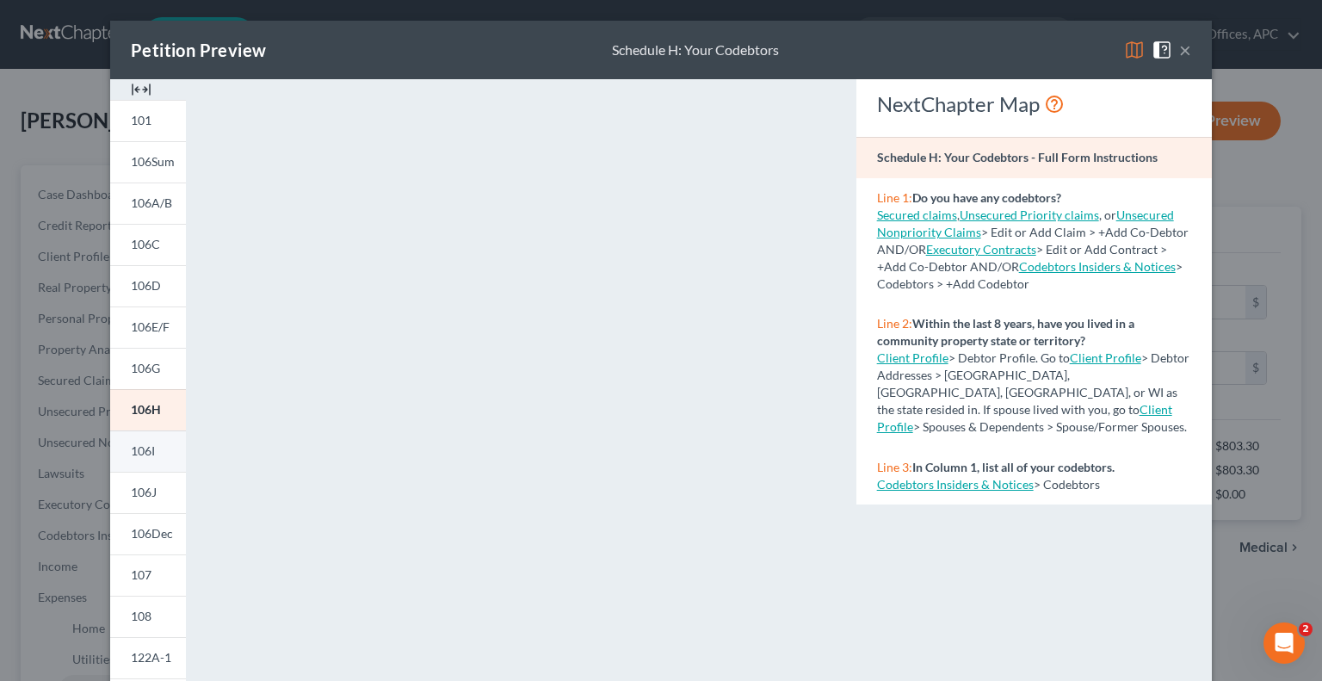
click at [131, 450] on span "106I" at bounding box center [143, 450] width 24 height 15
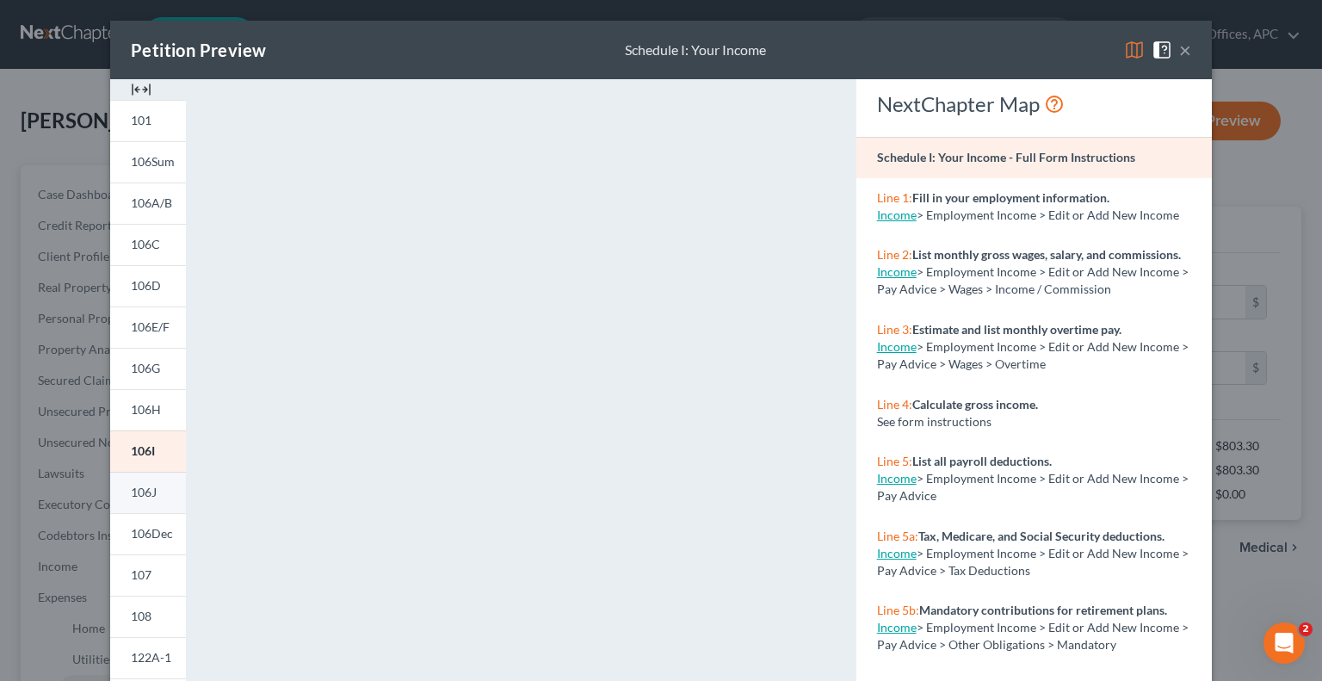
click at [145, 487] on span "106J" at bounding box center [144, 492] width 26 height 15
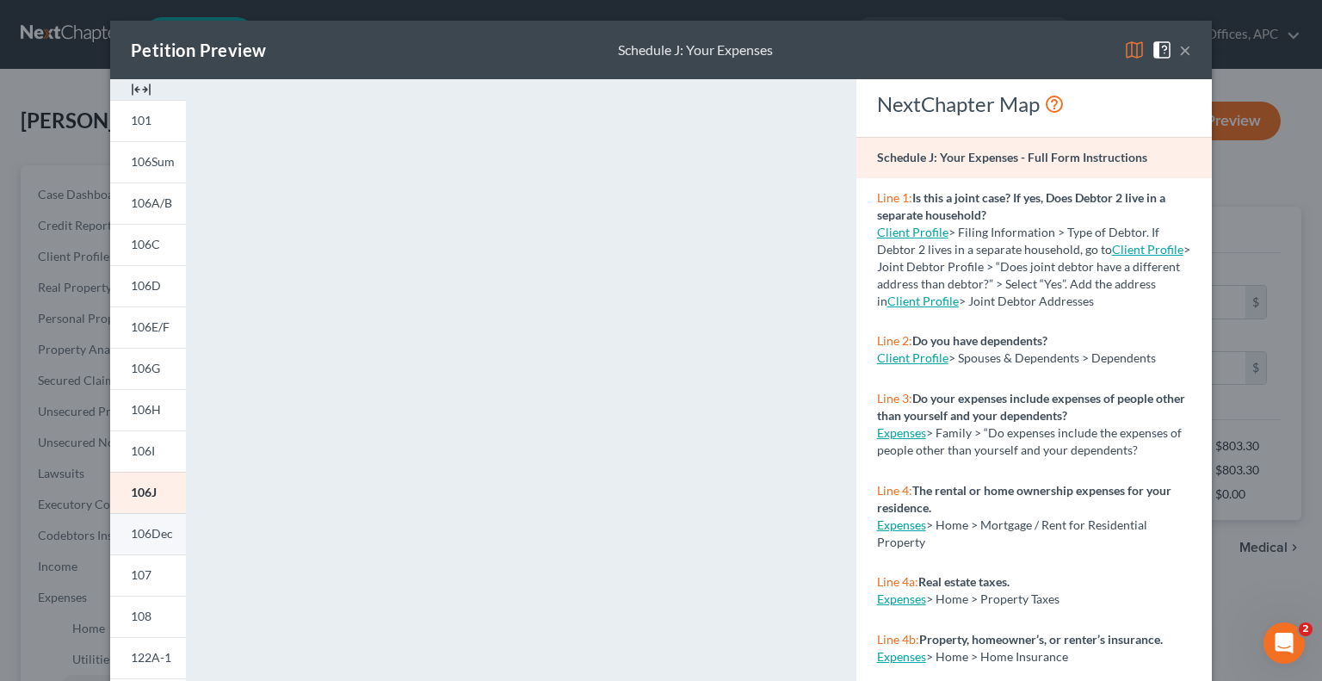
click at [154, 541] on link "106Dec" at bounding box center [148, 533] width 76 height 41
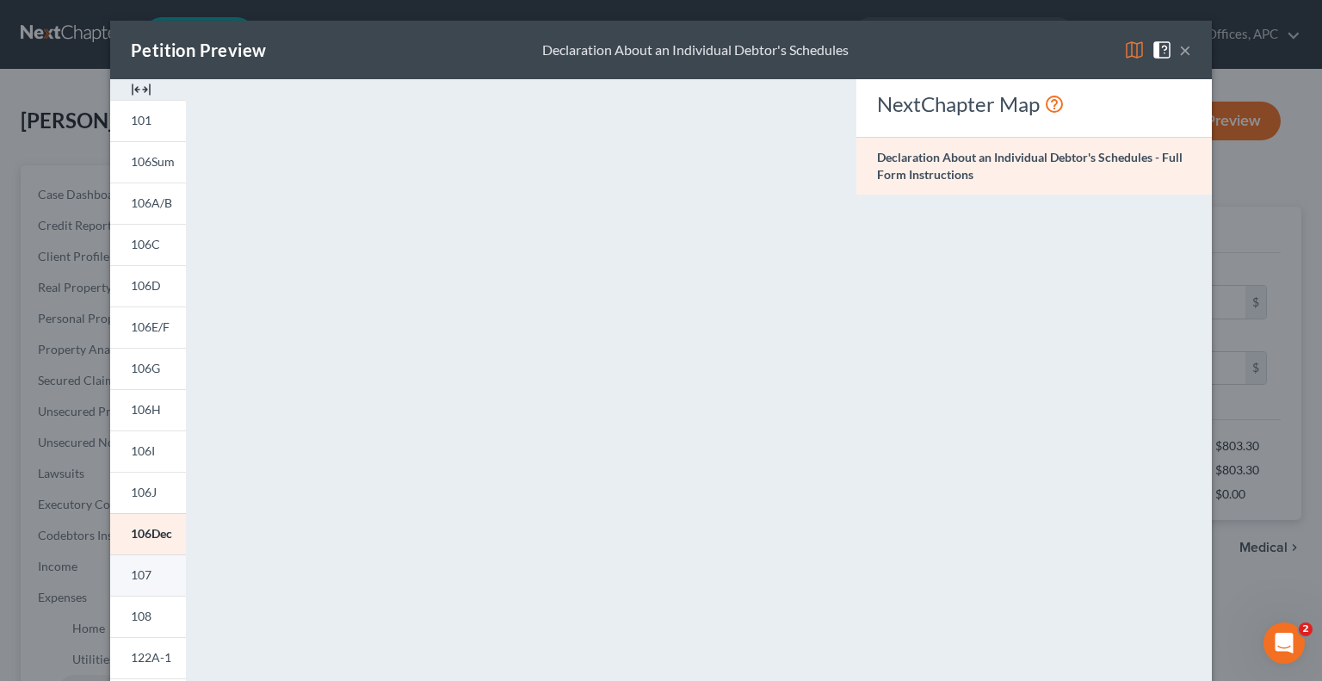
click at [140, 578] on span "107" at bounding box center [141, 574] width 21 height 15
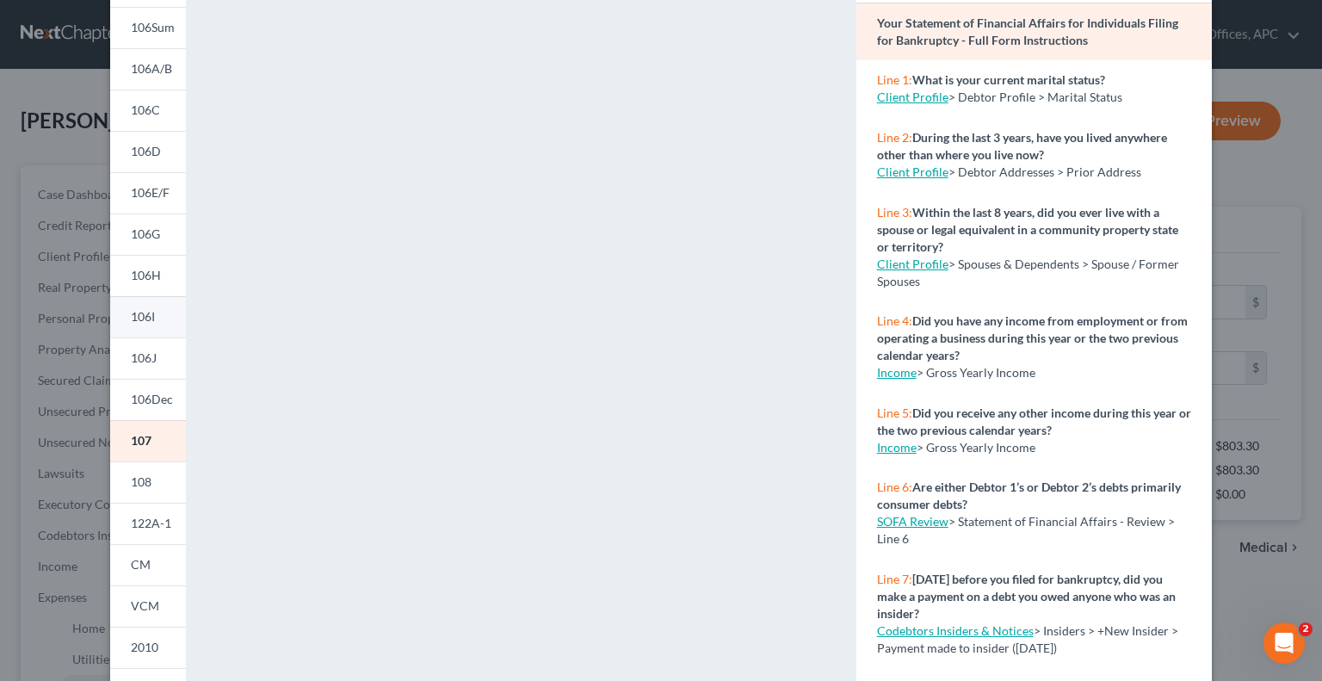
scroll to position [134, 0]
click at [158, 495] on link "108" at bounding box center [148, 481] width 76 height 41
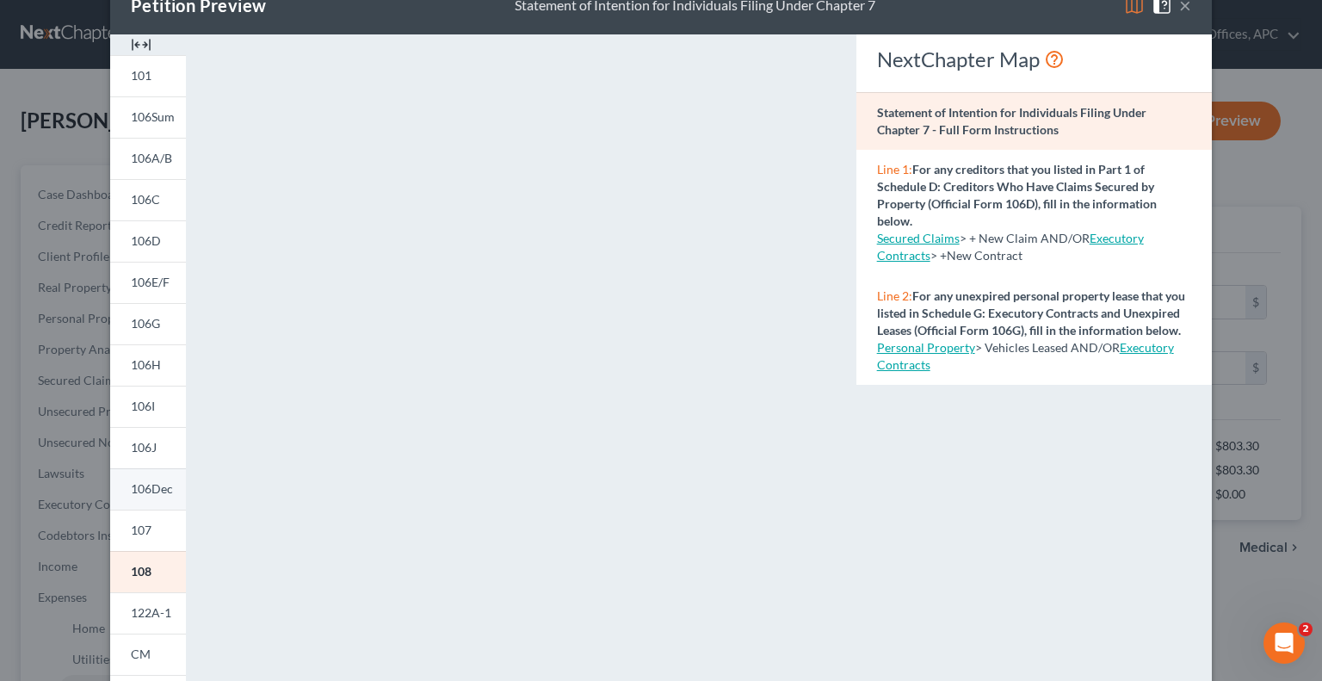
scroll to position [236, 0]
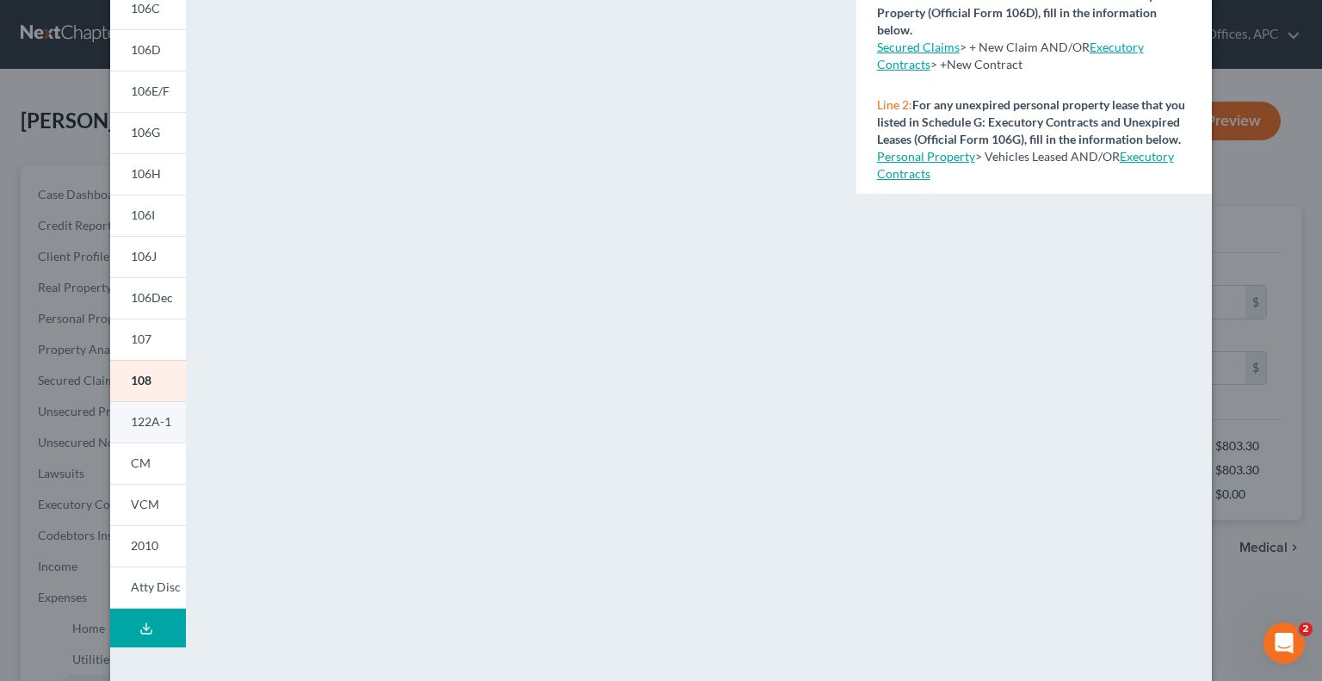
click at [158, 416] on span "122A-1" at bounding box center [151, 421] width 40 height 15
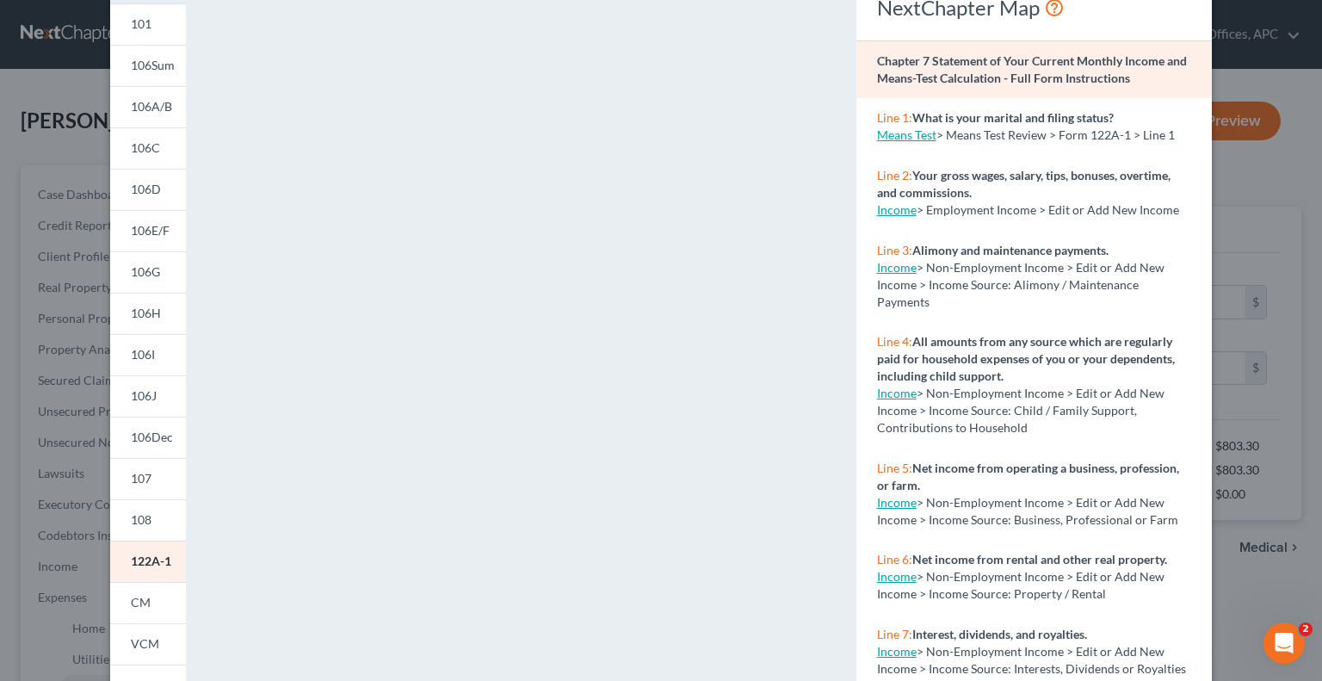
scroll to position [95, 0]
click at [139, 604] on span "CM" at bounding box center [141, 604] width 20 height 15
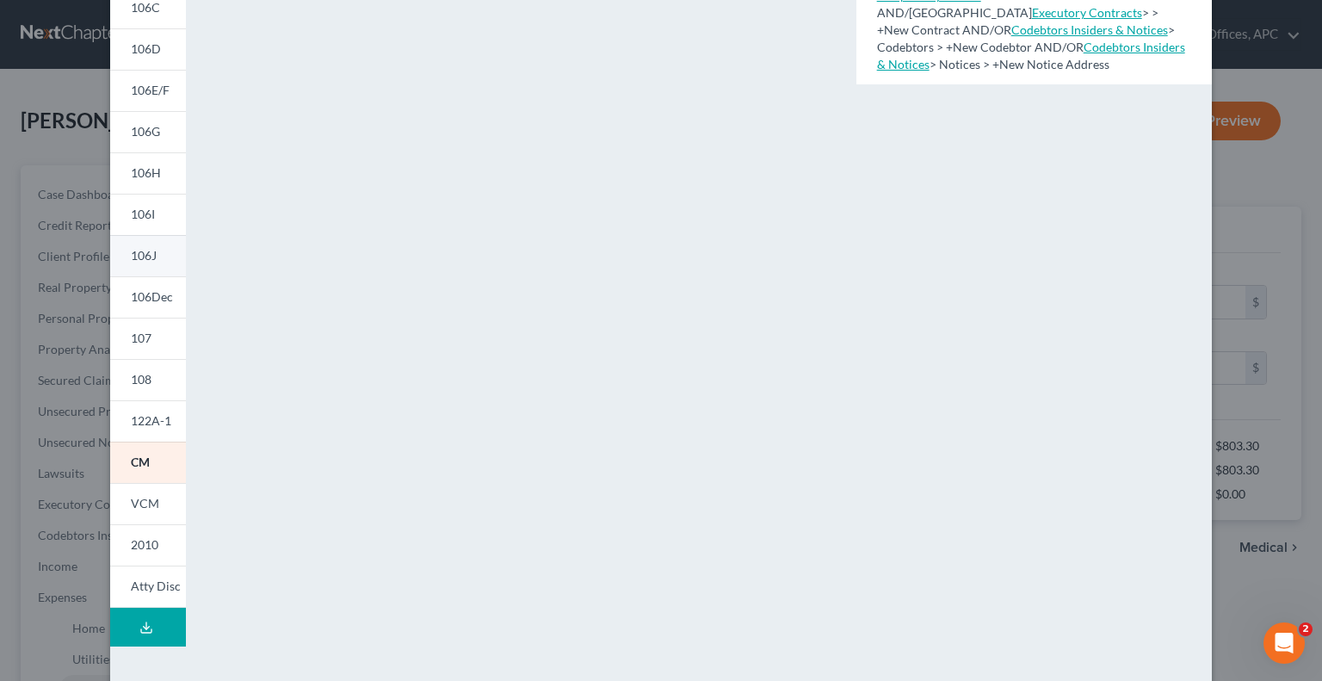
scroll to position [239, 0]
click at [148, 509] on link "VCM" at bounding box center [148, 500] width 76 height 41
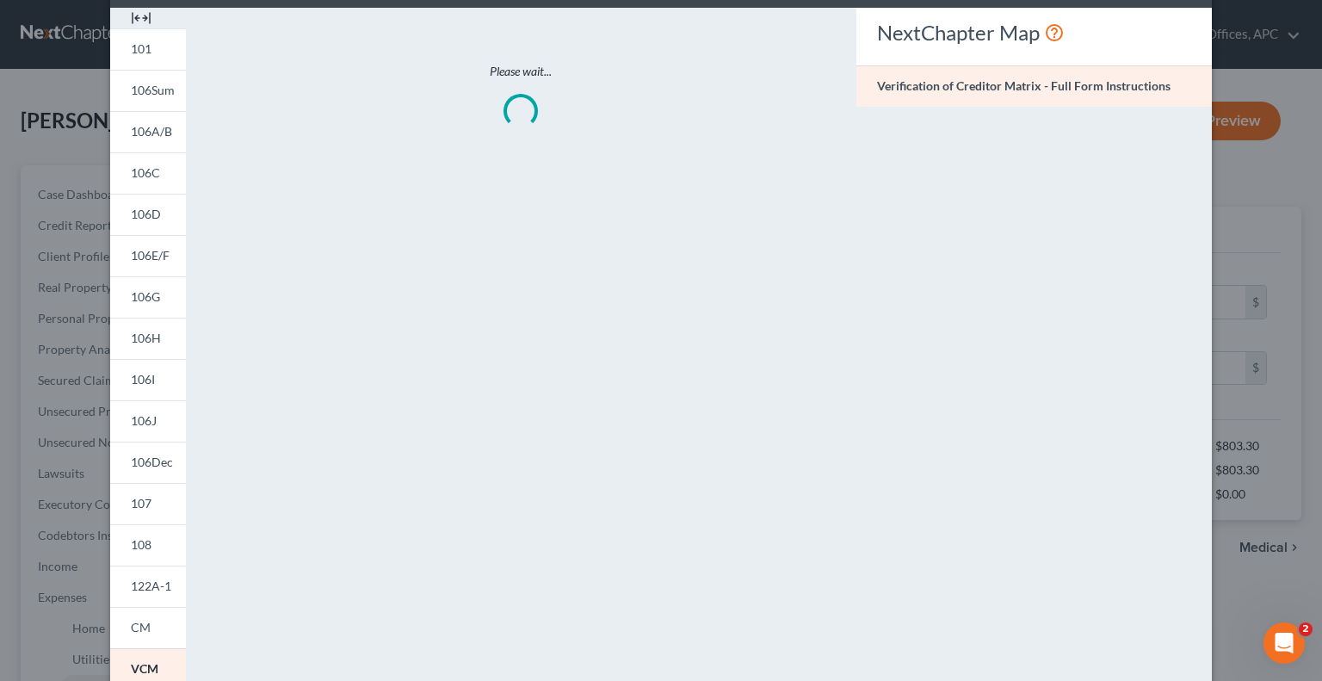
scroll to position [71, 0]
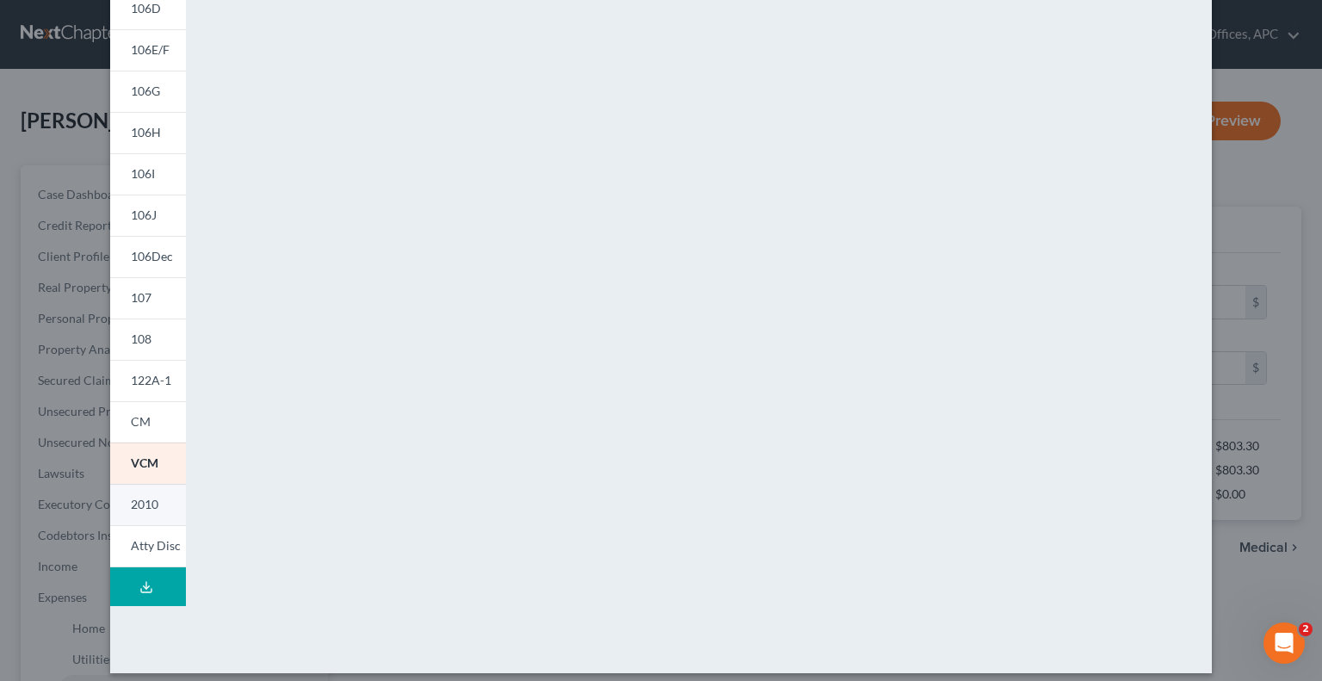
click at [152, 498] on span "2010" at bounding box center [145, 504] width 28 height 15
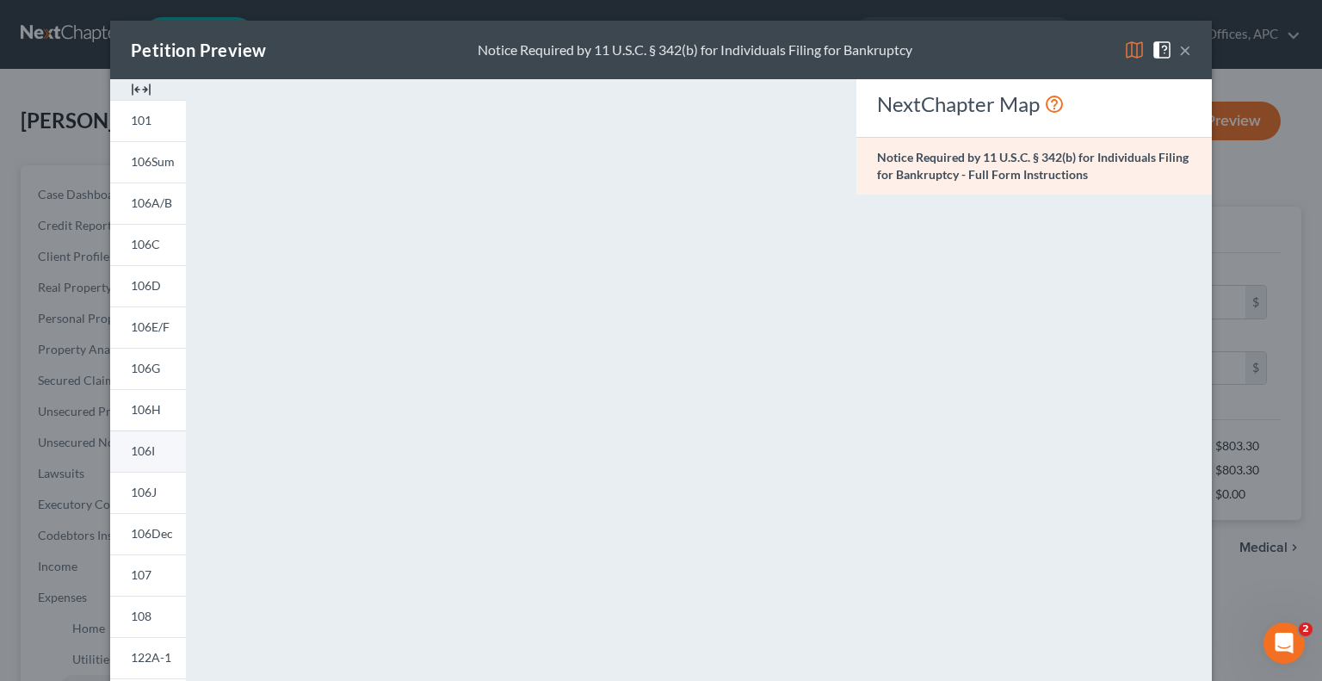
scroll to position [289, 0]
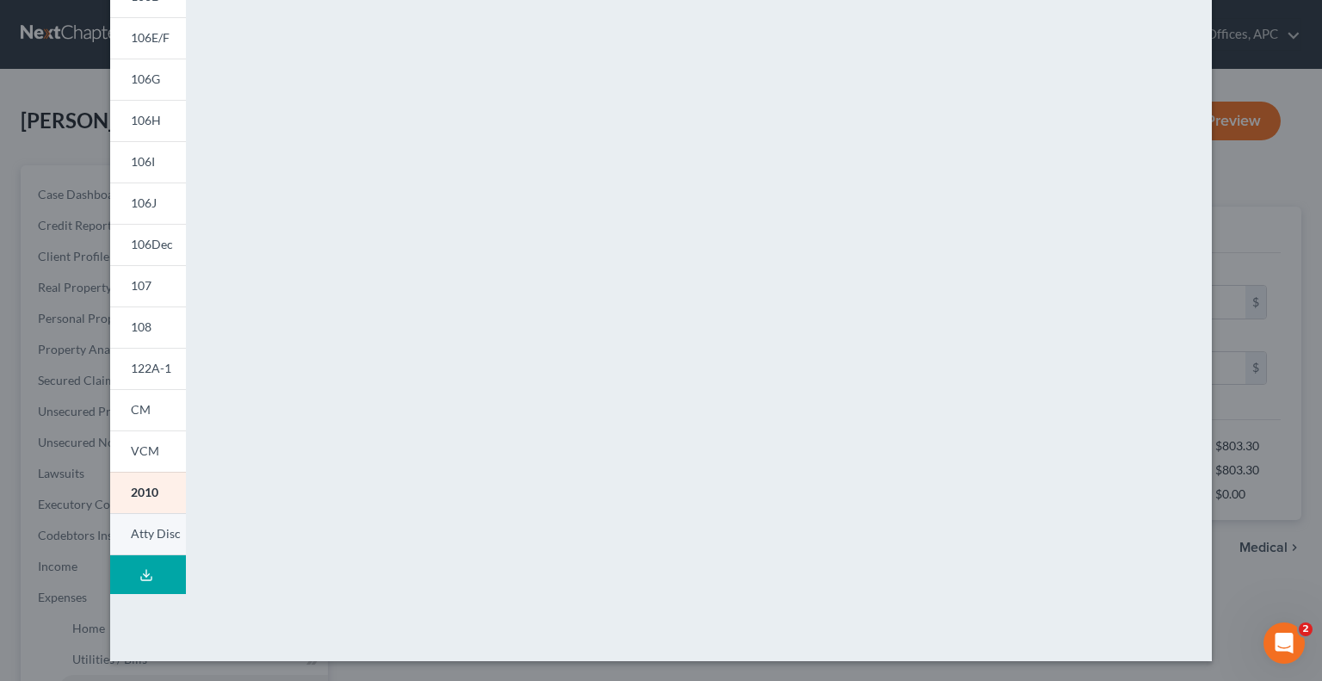
click at [158, 540] on span "Atty Disc" at bounding box center [156, 533] width 50 height 15
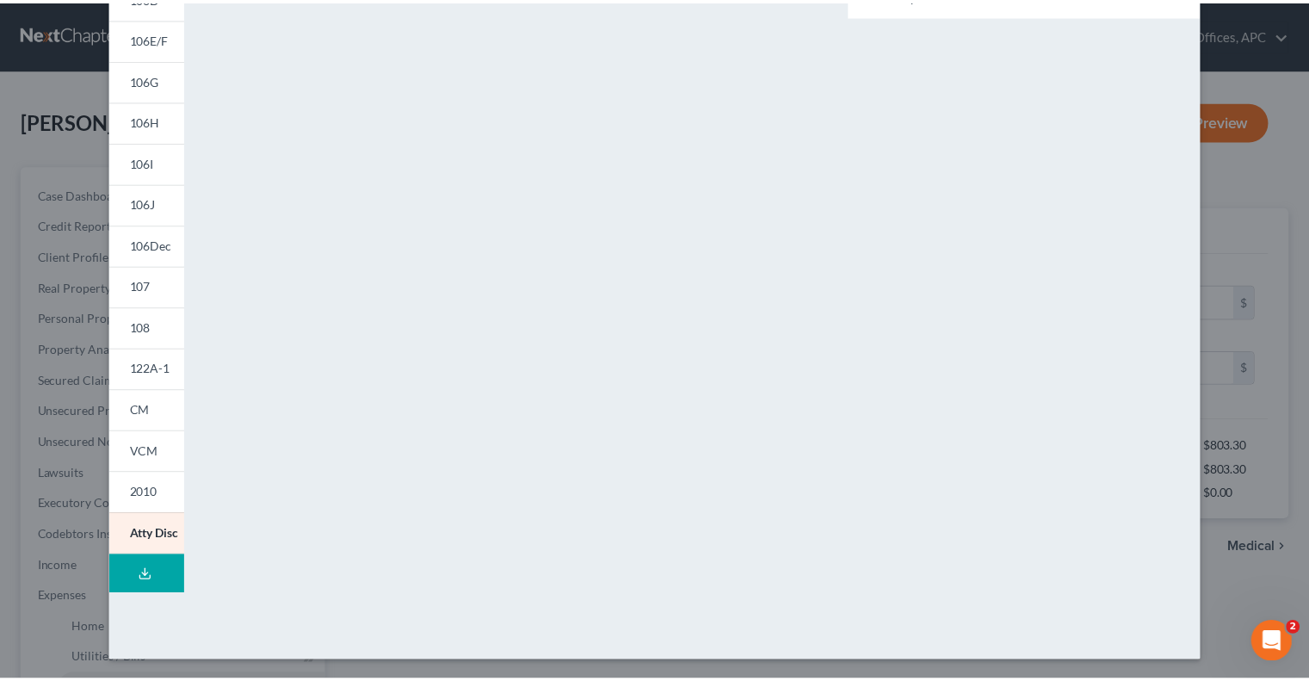
scroll to position [0, 0]
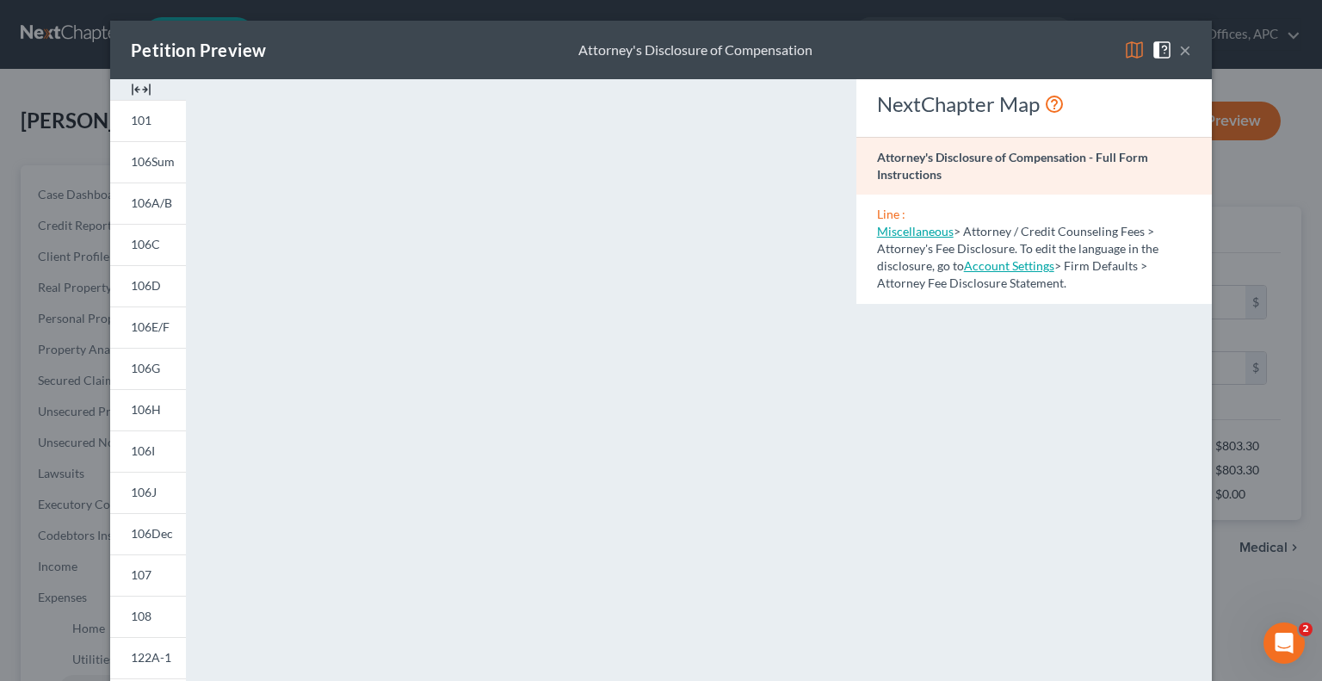
click at [1179, 56] on button "×" at bounding box center [1185, 50] width 12 height 21
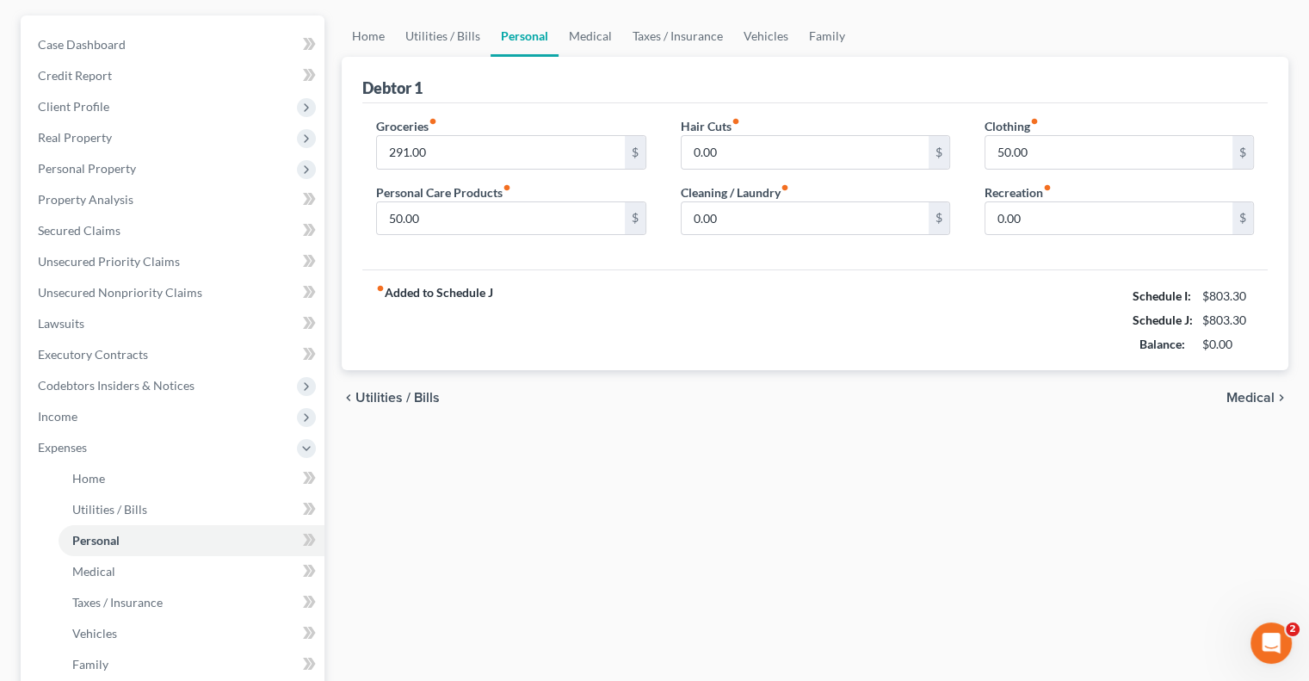
scroll to position [449, 0]
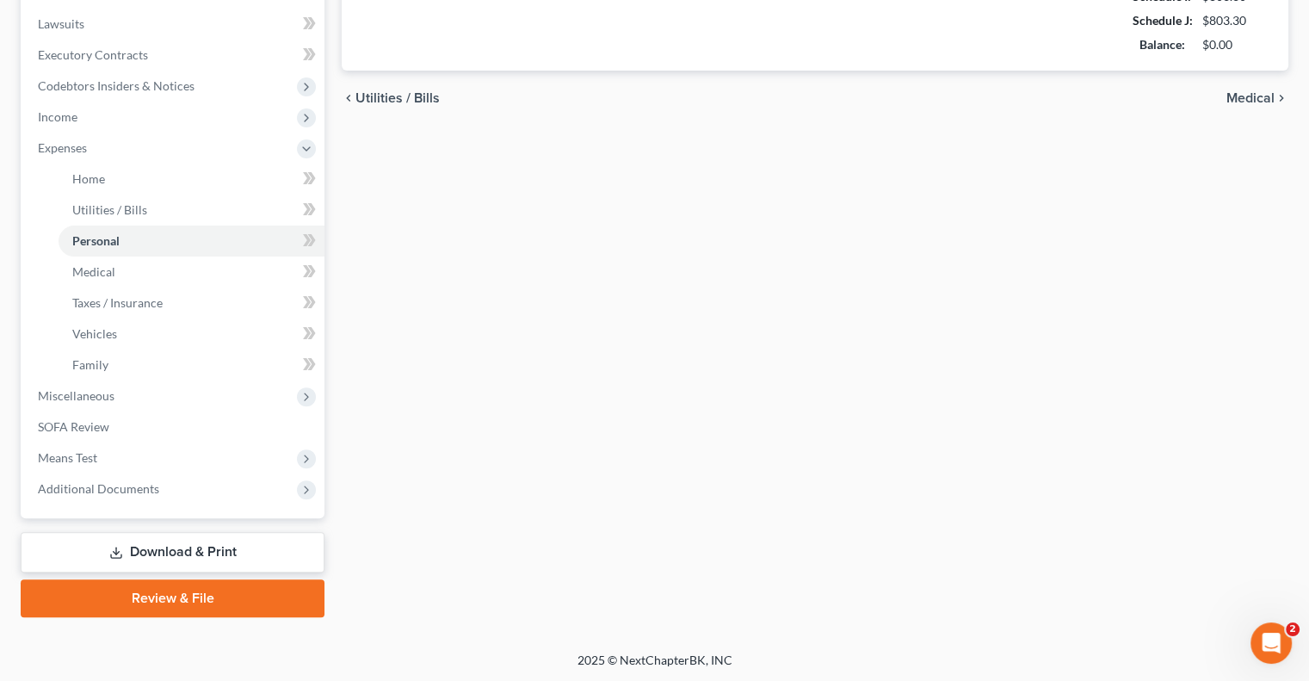
click at [267, 588] on link "Review & File" at bounding box center [173, 598] width 304 height 38
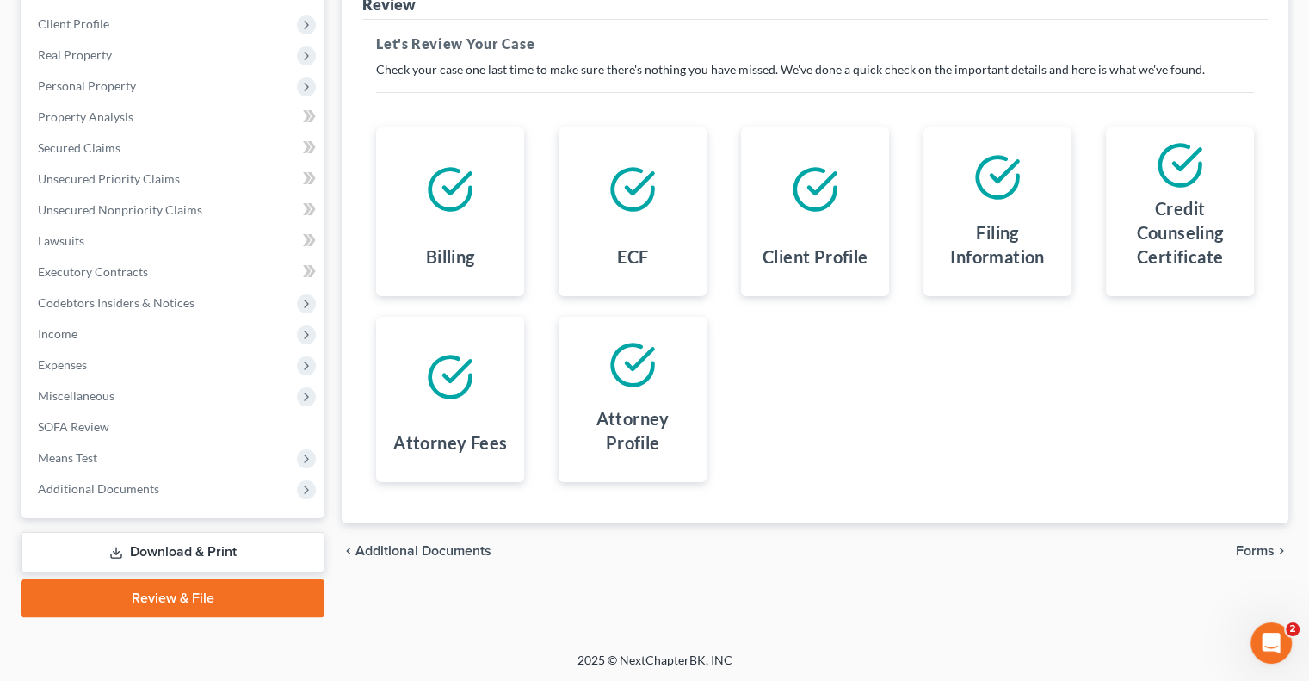
scroll to position [28, 0]
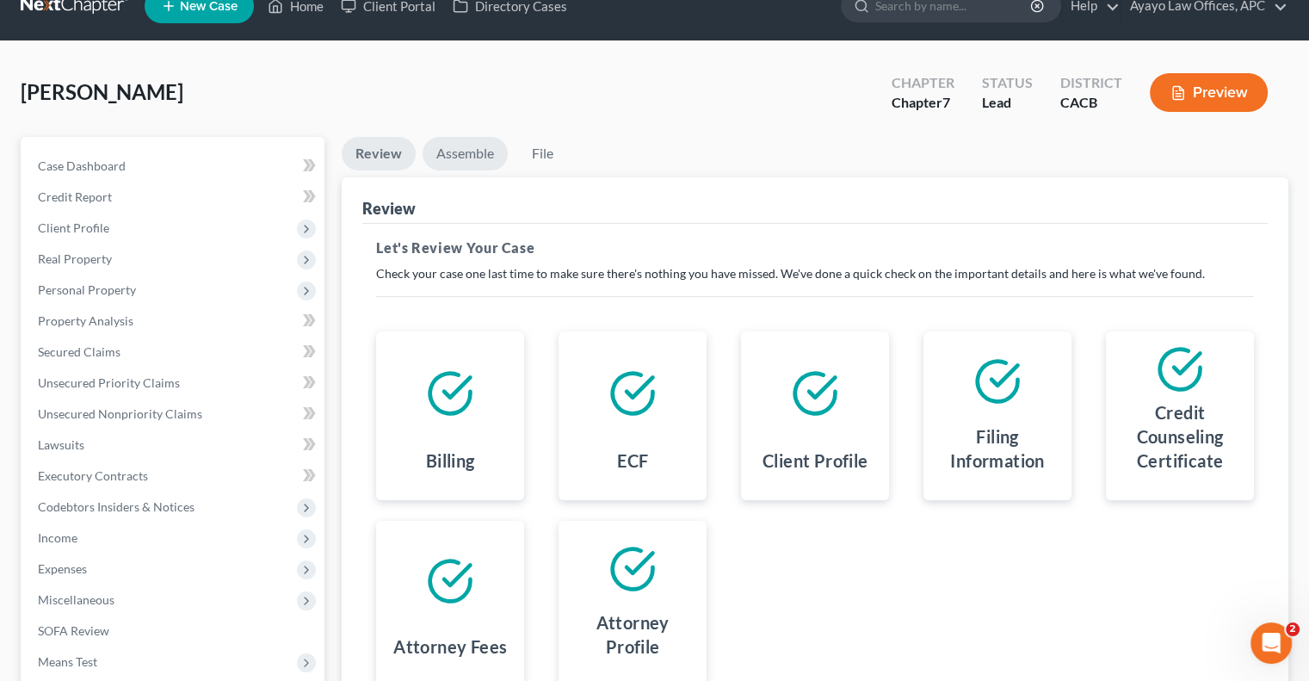
click at [492, 161] on link "Assemble" at bounding box center [465, 154] width 85 height 34
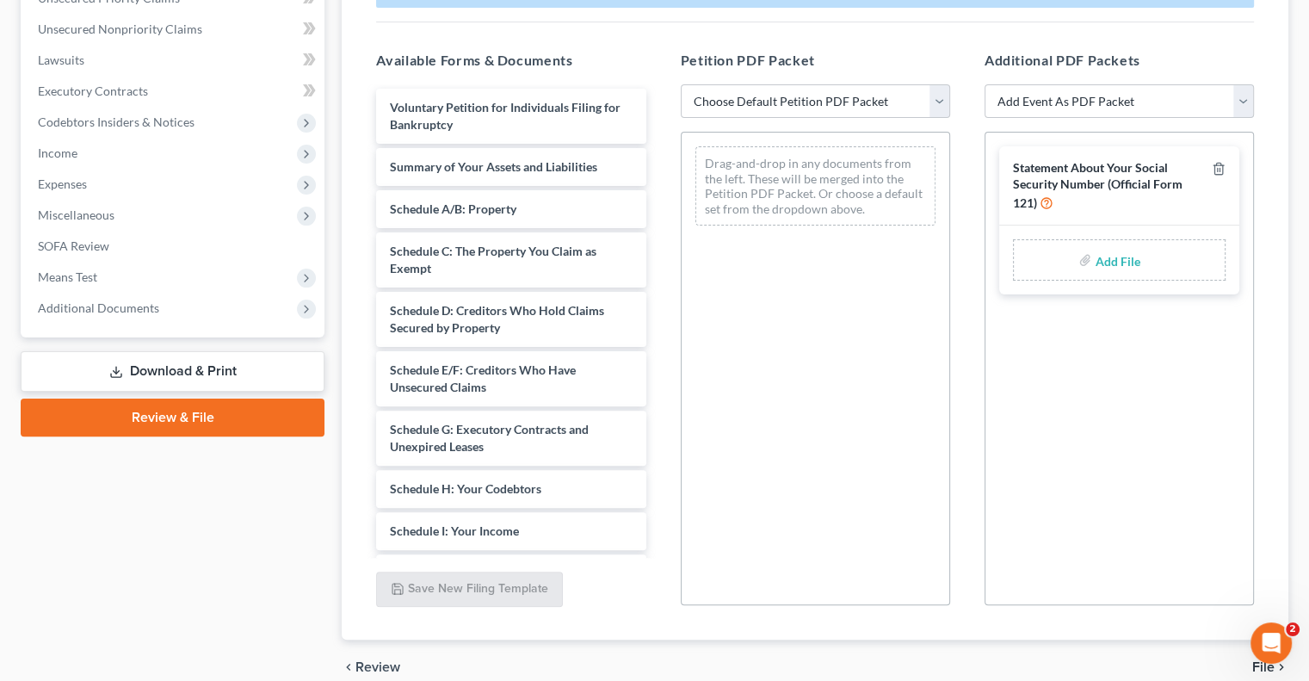
scroll to position [414, 0]
